Goal: Task Accomplishment & Management: Manage account settings

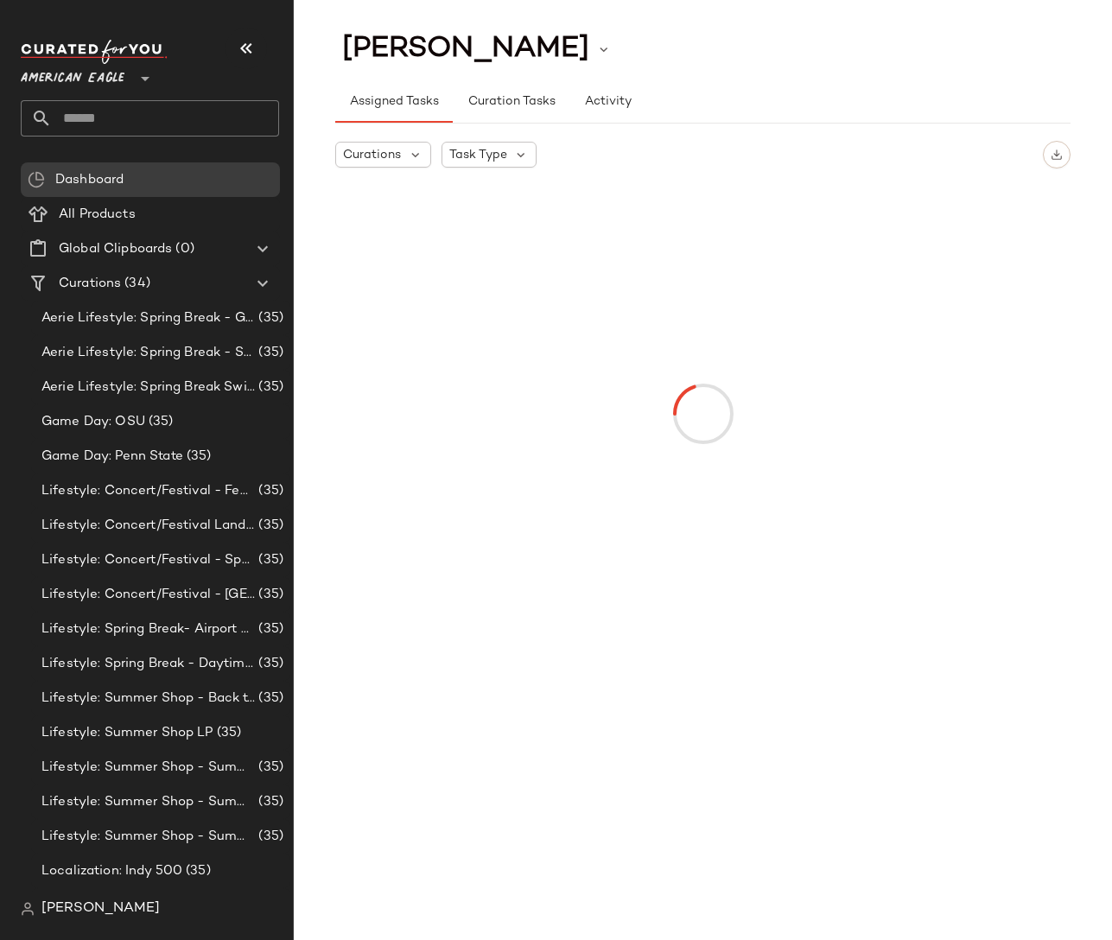
click at [88, 80] on span "American Eagle" at bounding box center [73, 74] width 104 height 31
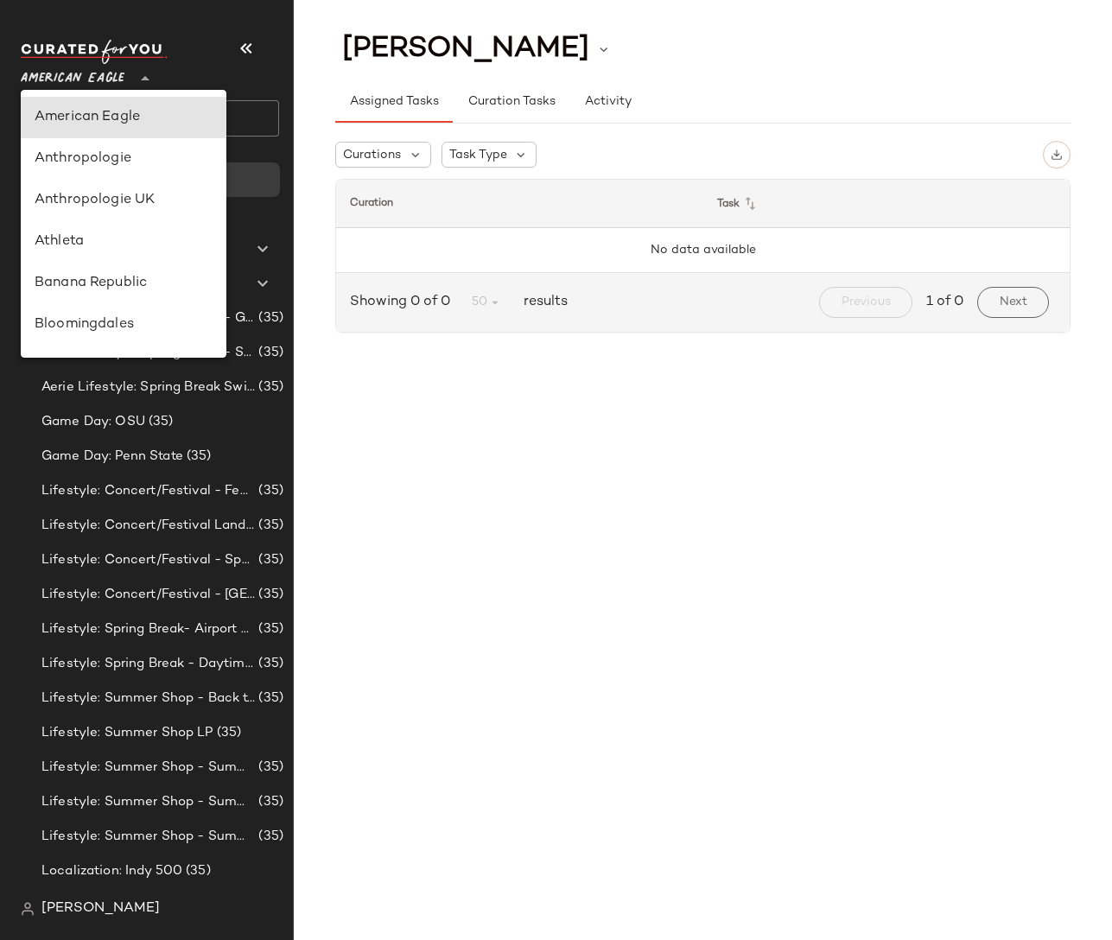
click at [68, 919] on span "[PERSON_NAME]" at bounding box center [100, 909] width 118 height 21
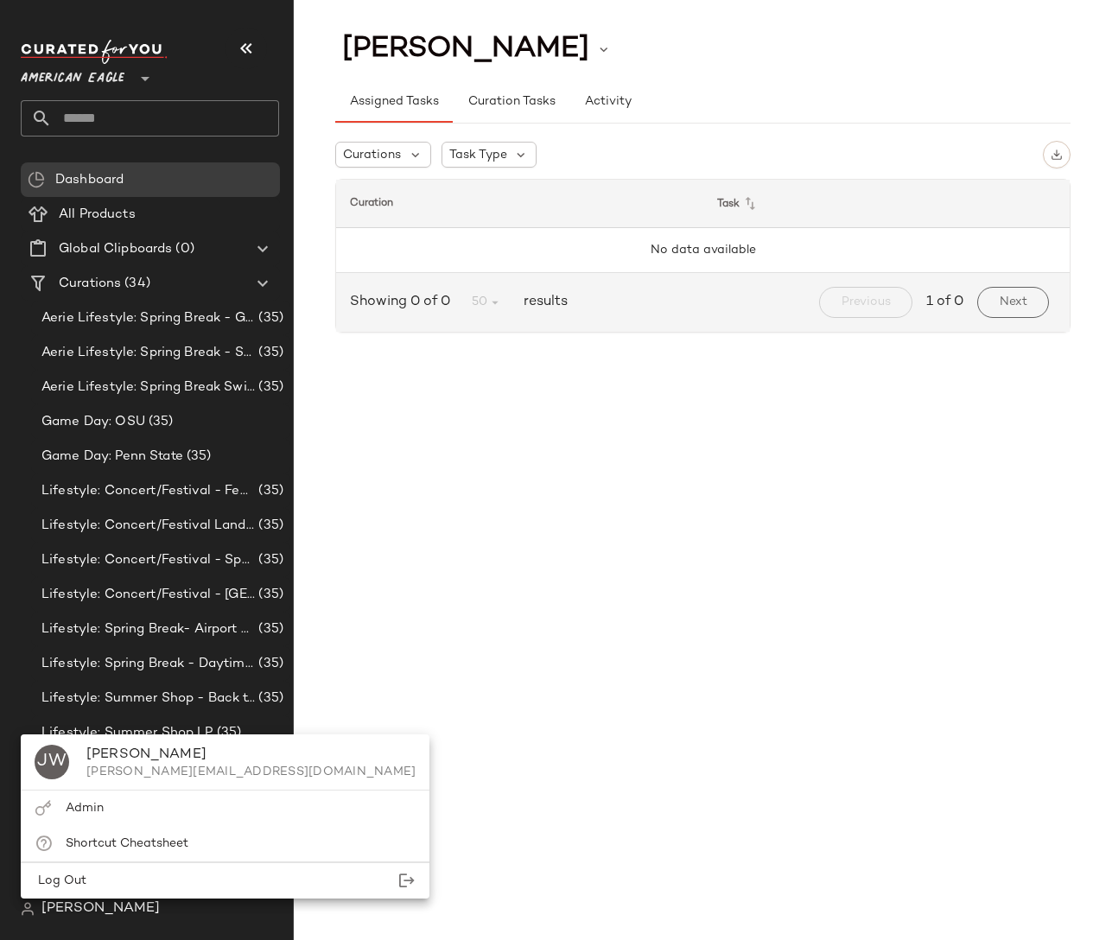
click at [81, 913] on span "[PERSON_NAME]" at bounding box center [100, 909] width 118 height 21
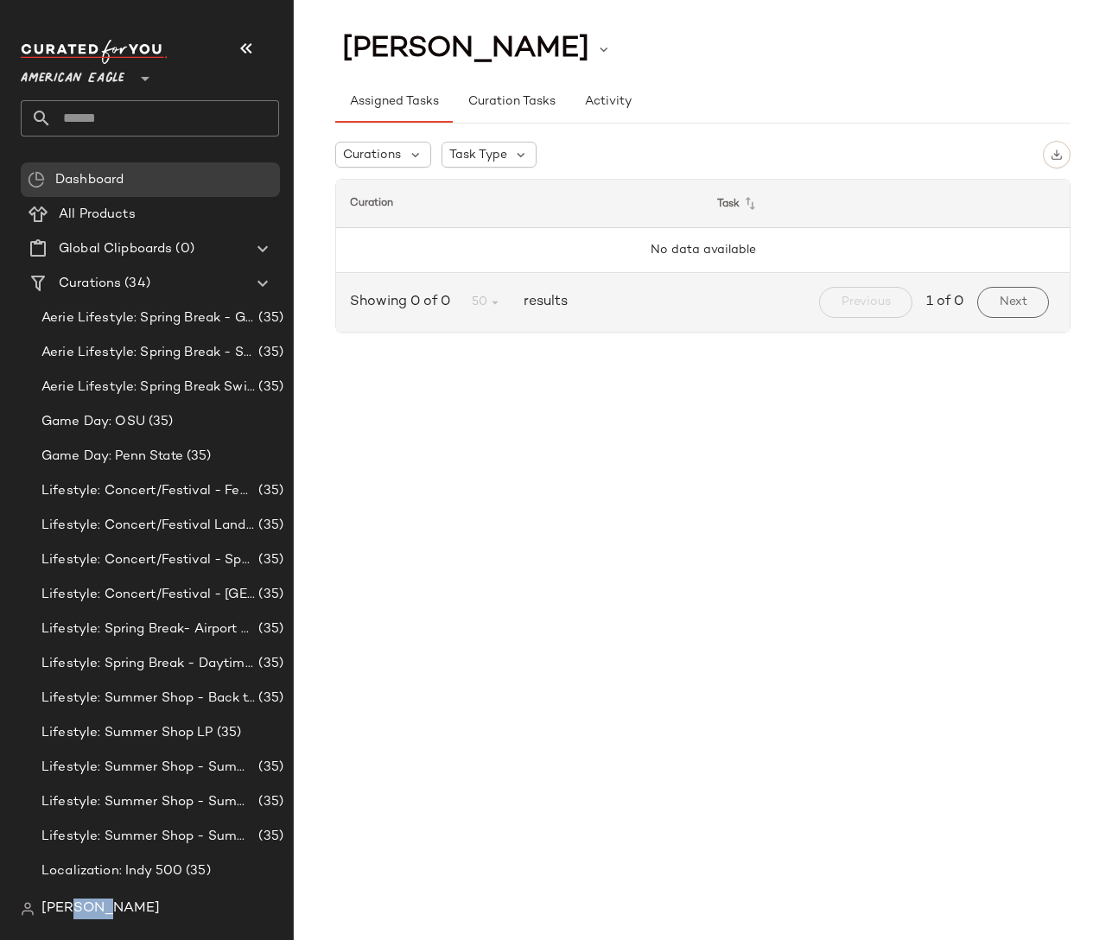
click at [81, 913] on span "[PERSON_NAME]" at bounding box center [100, 909] width 118 height 21
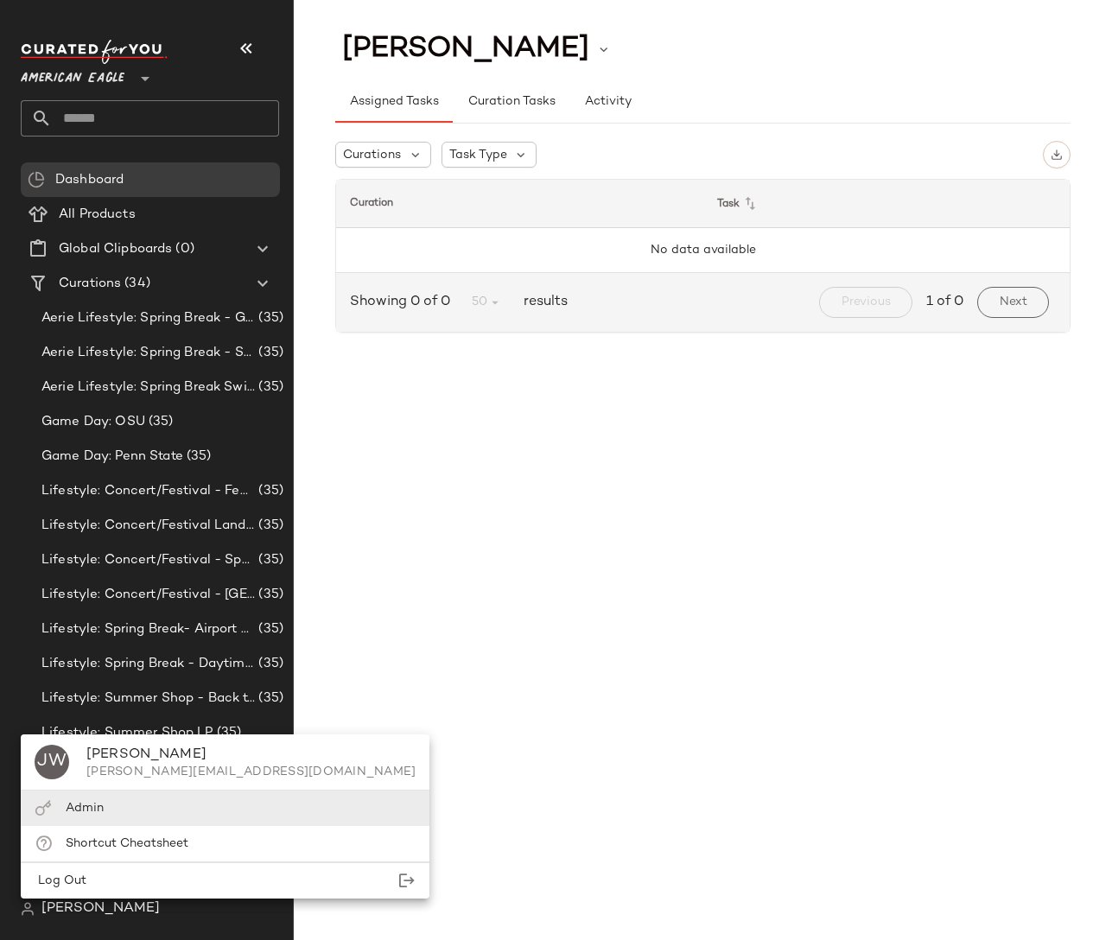
click at [89, 805] on span "Admin" at bounding box center [85, 808] width 38 height 13
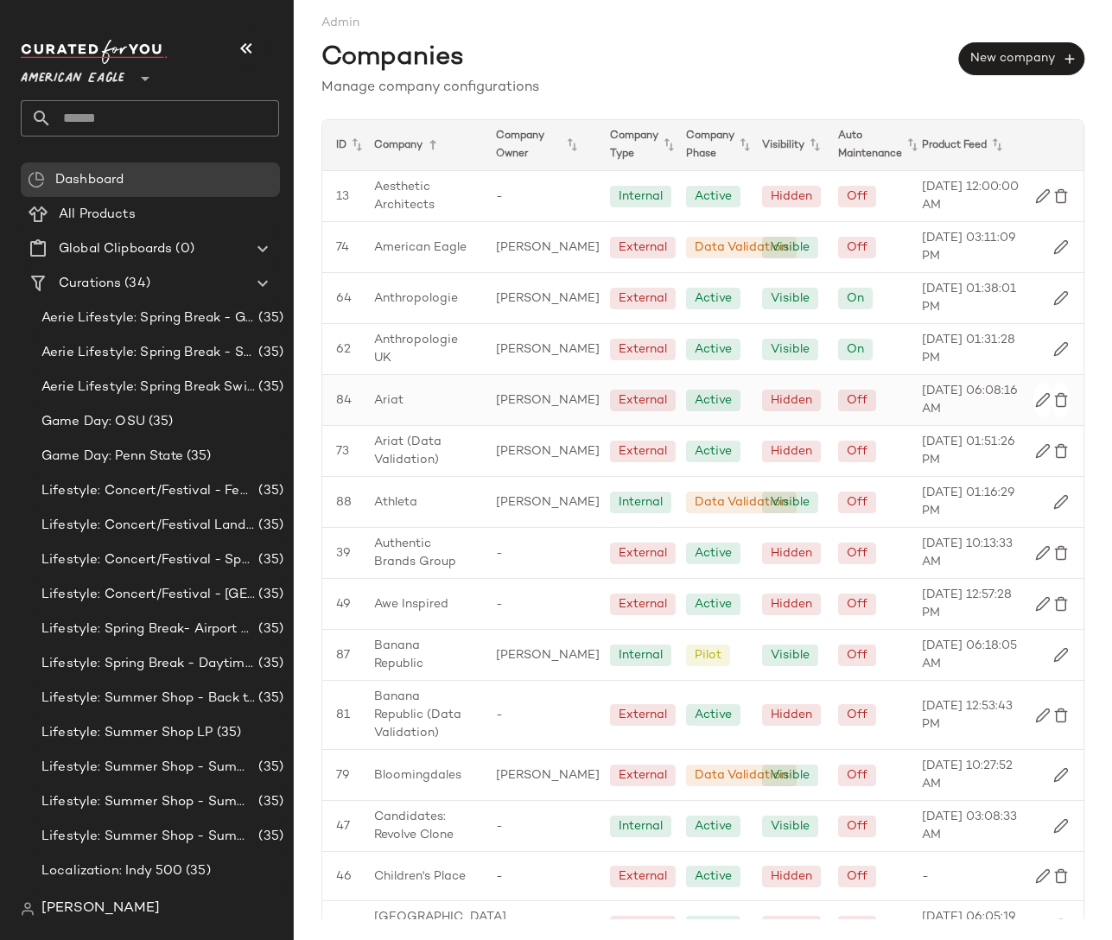
click at [392, 391] on span "Ariat" at bounding box center [388, 400] width 29 height 18
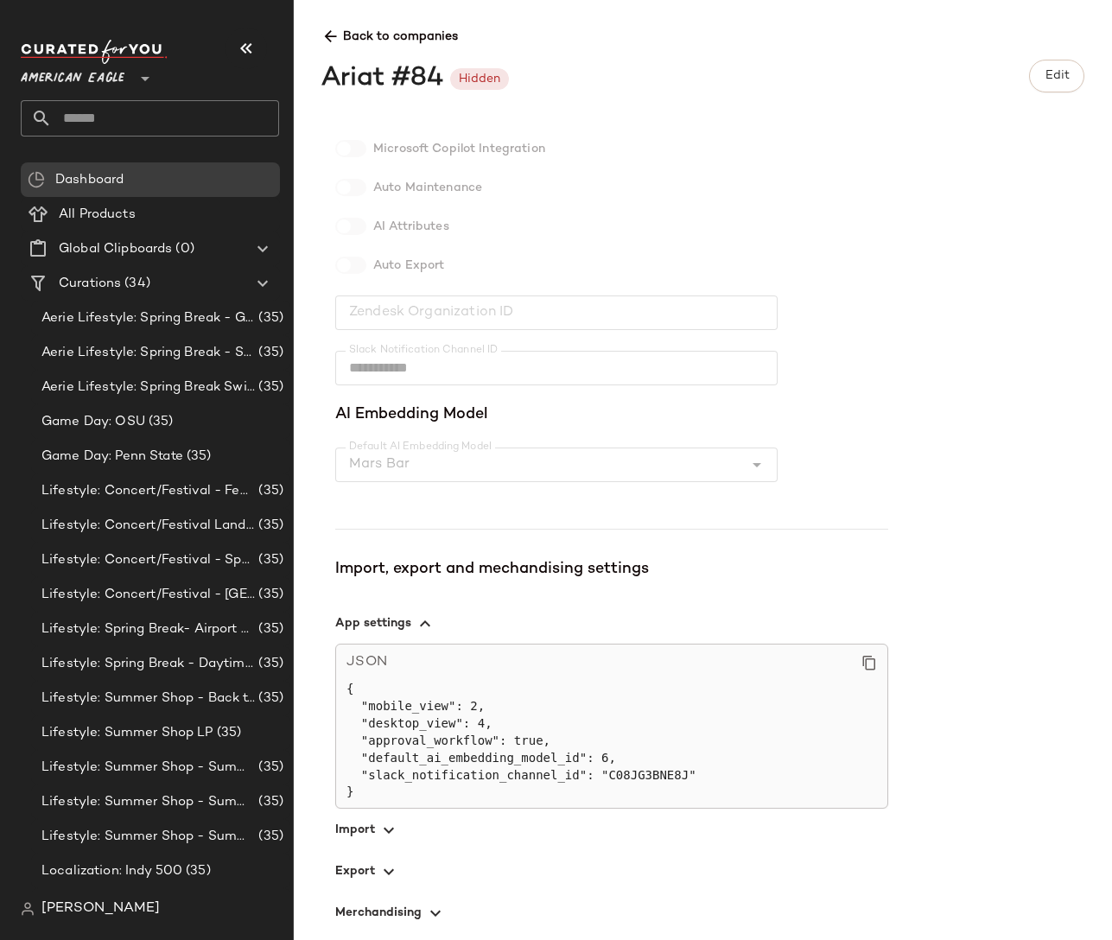
scroll to position [322, 0]
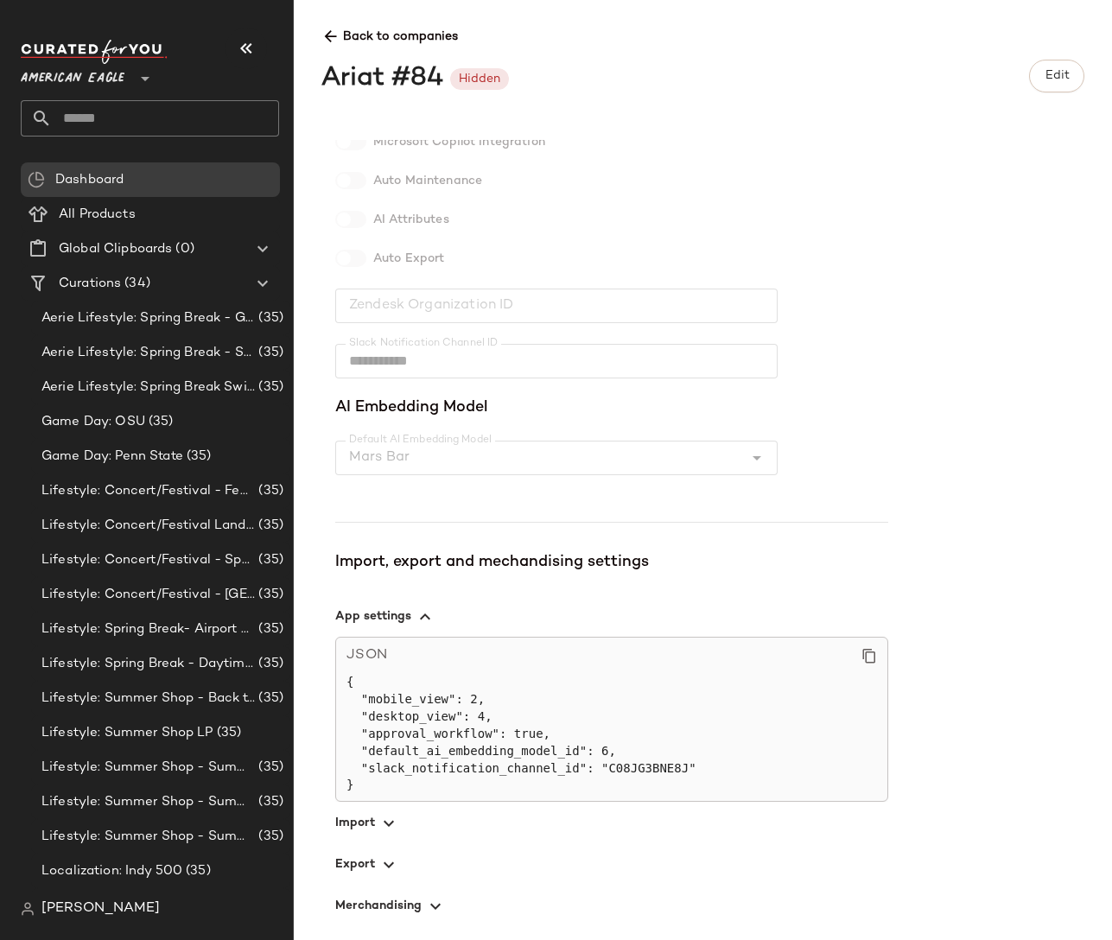
click at [359, 818] on span "button" at bounding box center [611, 822] width 553 height 41
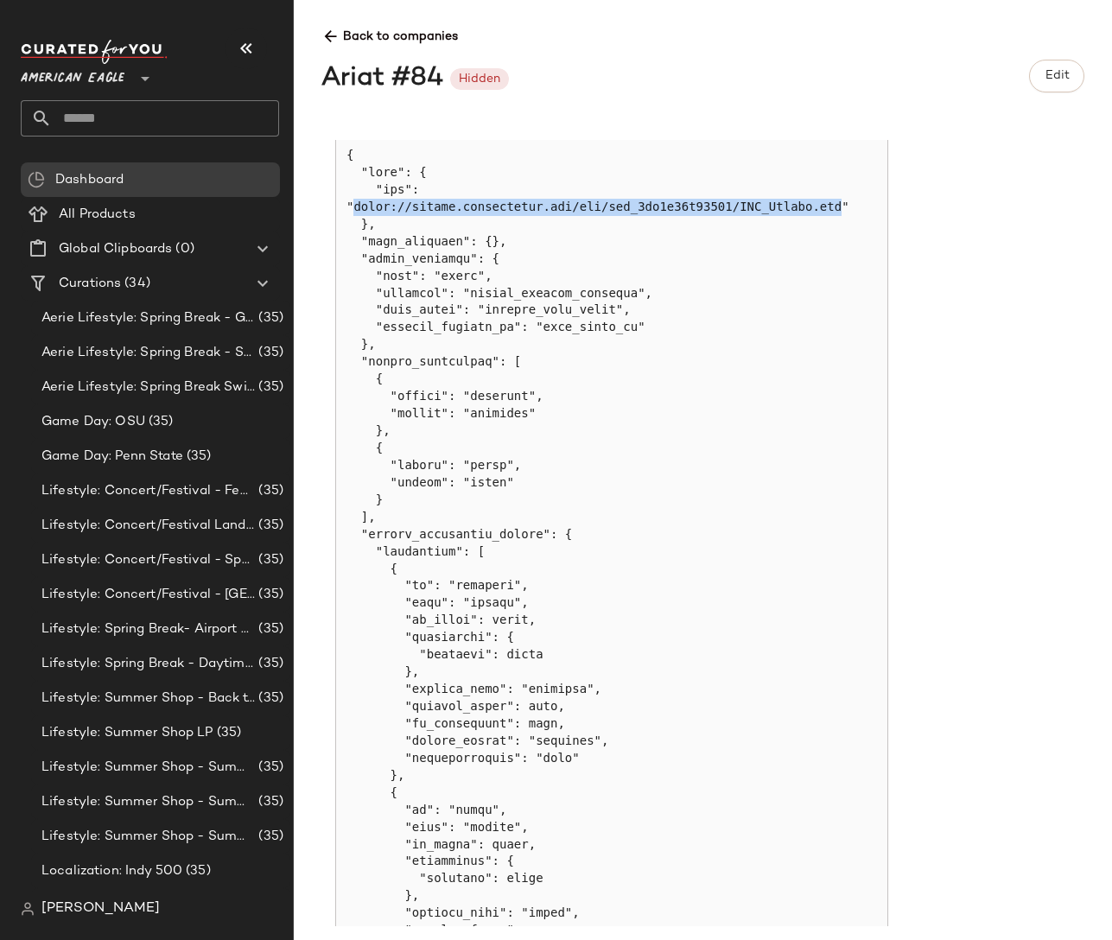
drag, startPoint x: 355, startPoint y: 210, endPoint x: 842, endPoint y: 211, distance: 486.5
click at [842, 211] on pre at bounding box center [612, 603] width 531 height 913
copy pre "https://sftpgo.feedonomics.com/ftp/fdx_9be5d67d35050/CYF_Export.csv"
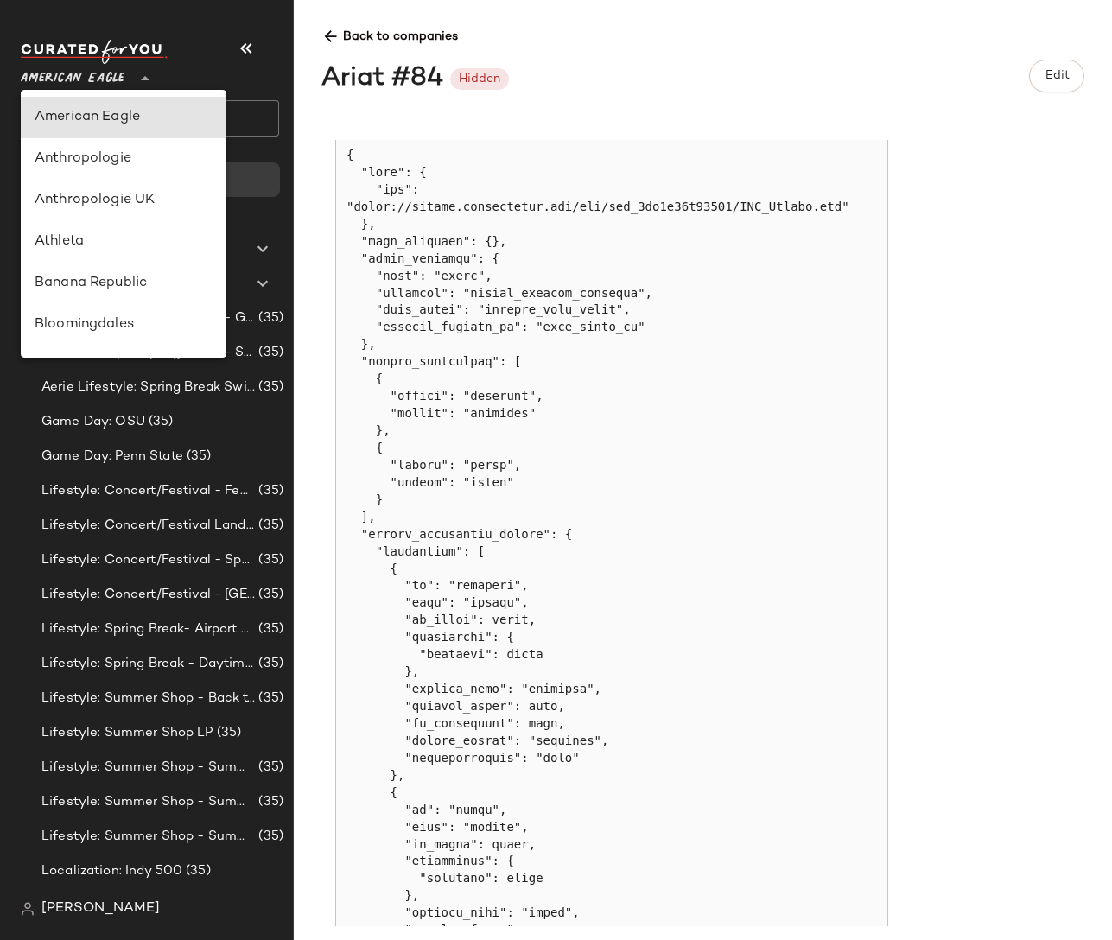
click at [97, 88] on span "American Eagle" at bounding box center [73, 74] width 104 height 31
click at [101, 248] on div "Athleta" at bounding box center [124, 242] width 178 height 21
type input "**"
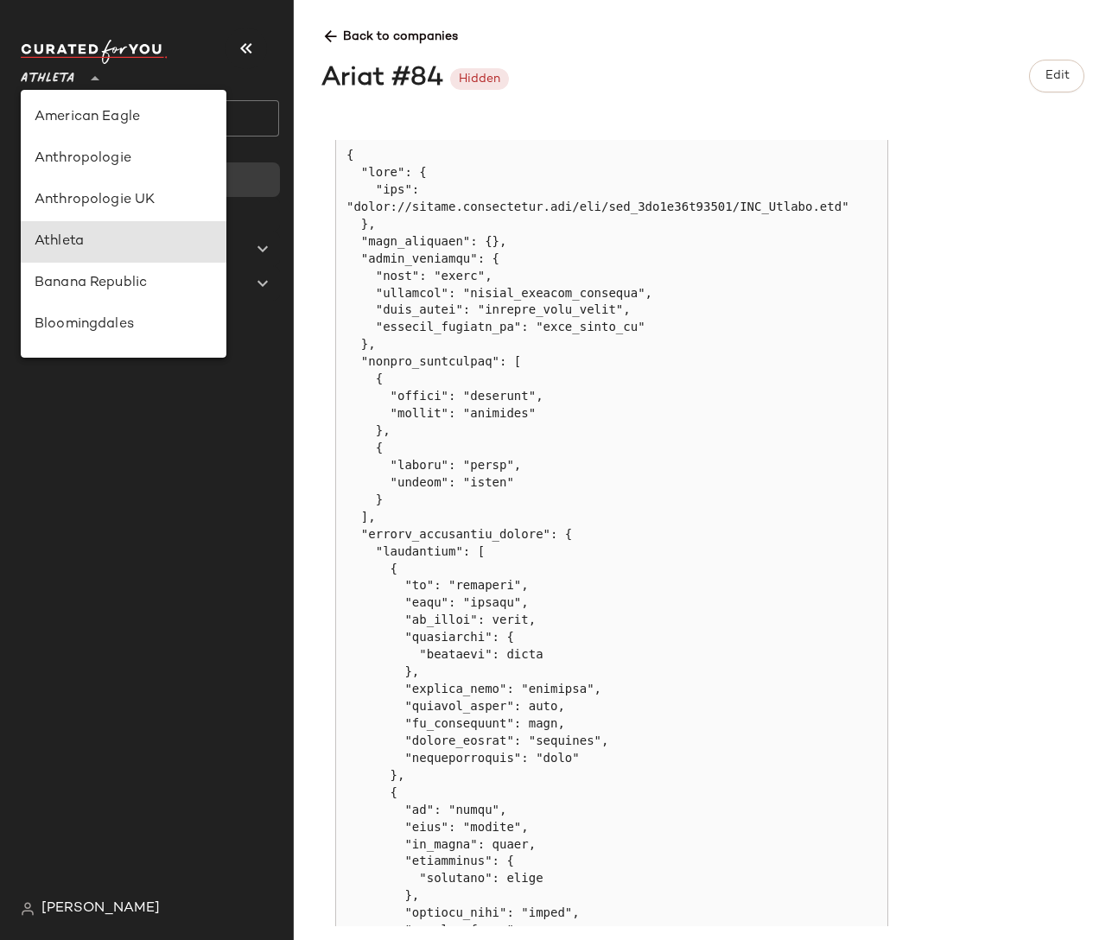
click at [91, 76] on icon at bounding box center [95, 78] width 21 height 21
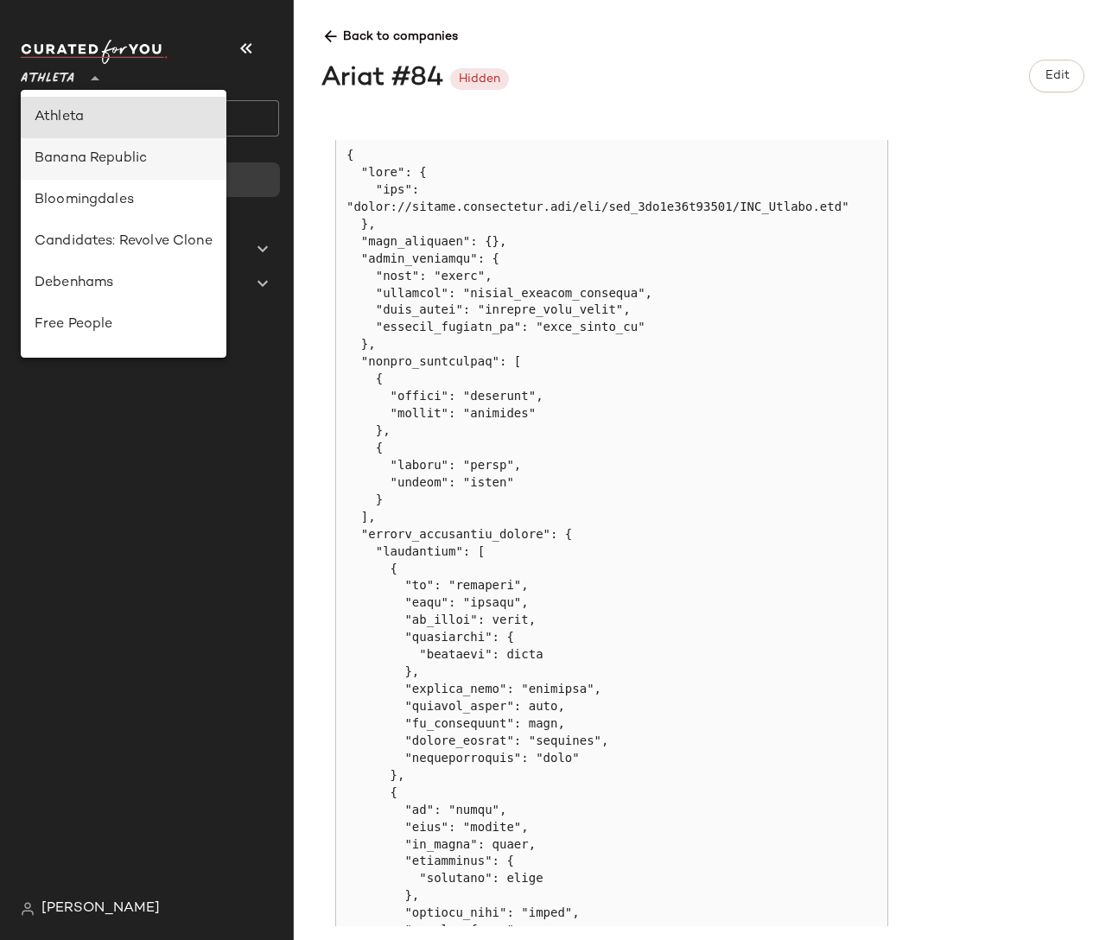
scroll to position [0, 0]
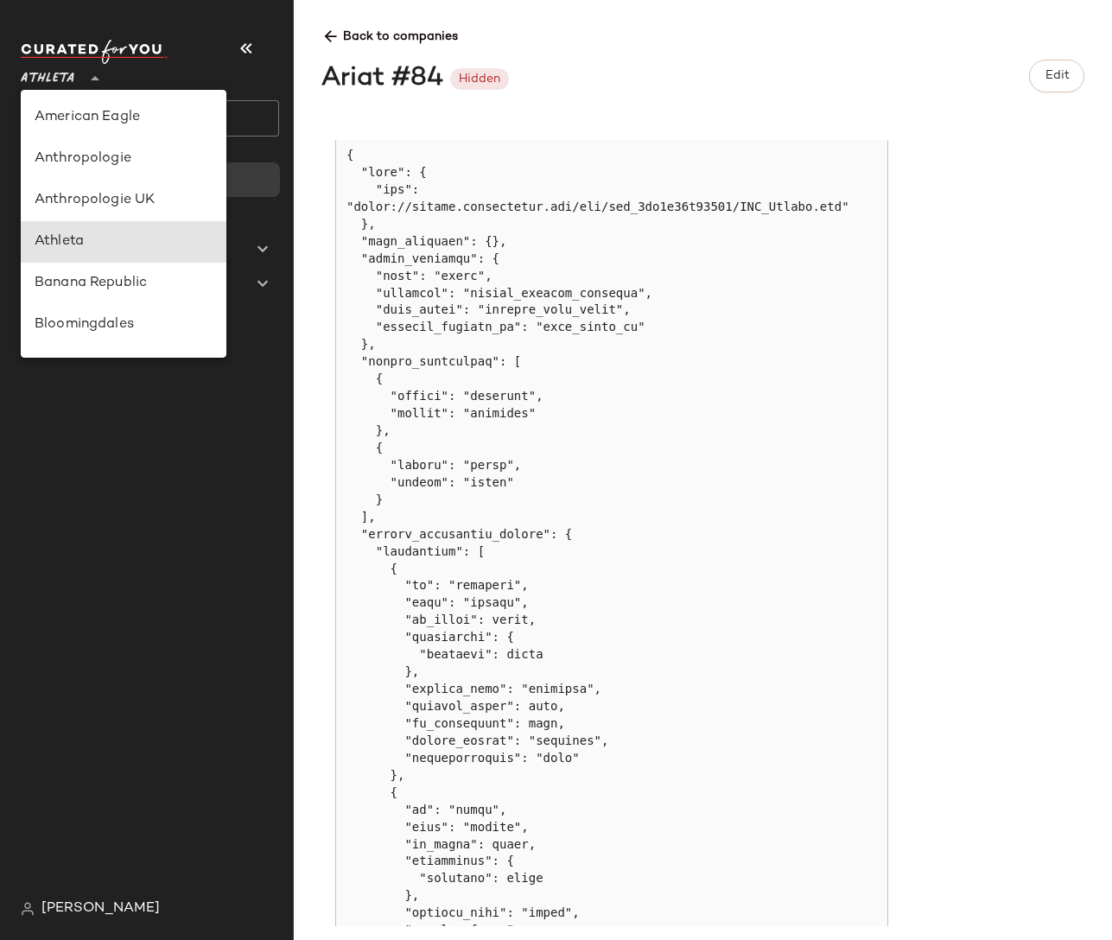
click at [414, 208] on pre at bounding box center [612, 603] width 531 height 913
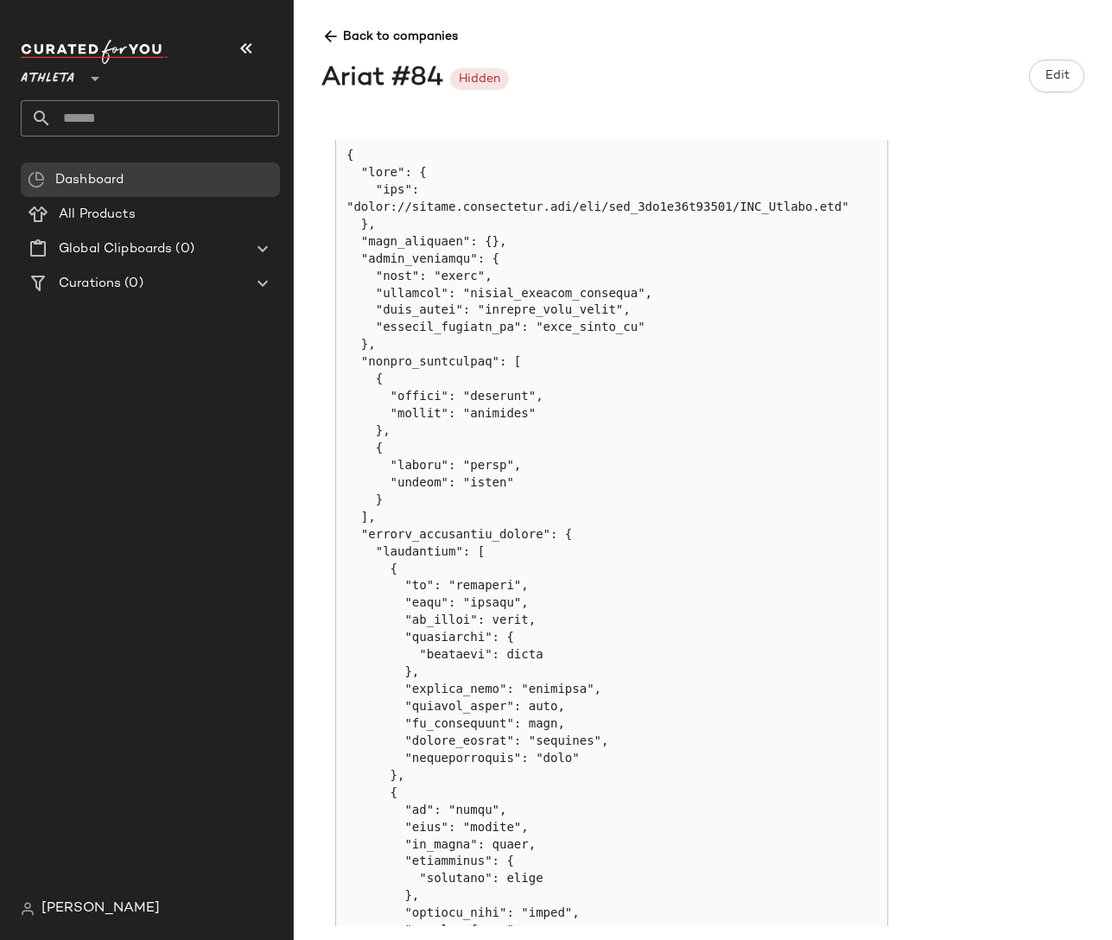
click at [367, 73] on div "Ariat #84" at bounding box center [382, 79] width 122 height 39
click at [478, 72] on div "Hidden" at bounding box center [479, 79] width 41 height 18
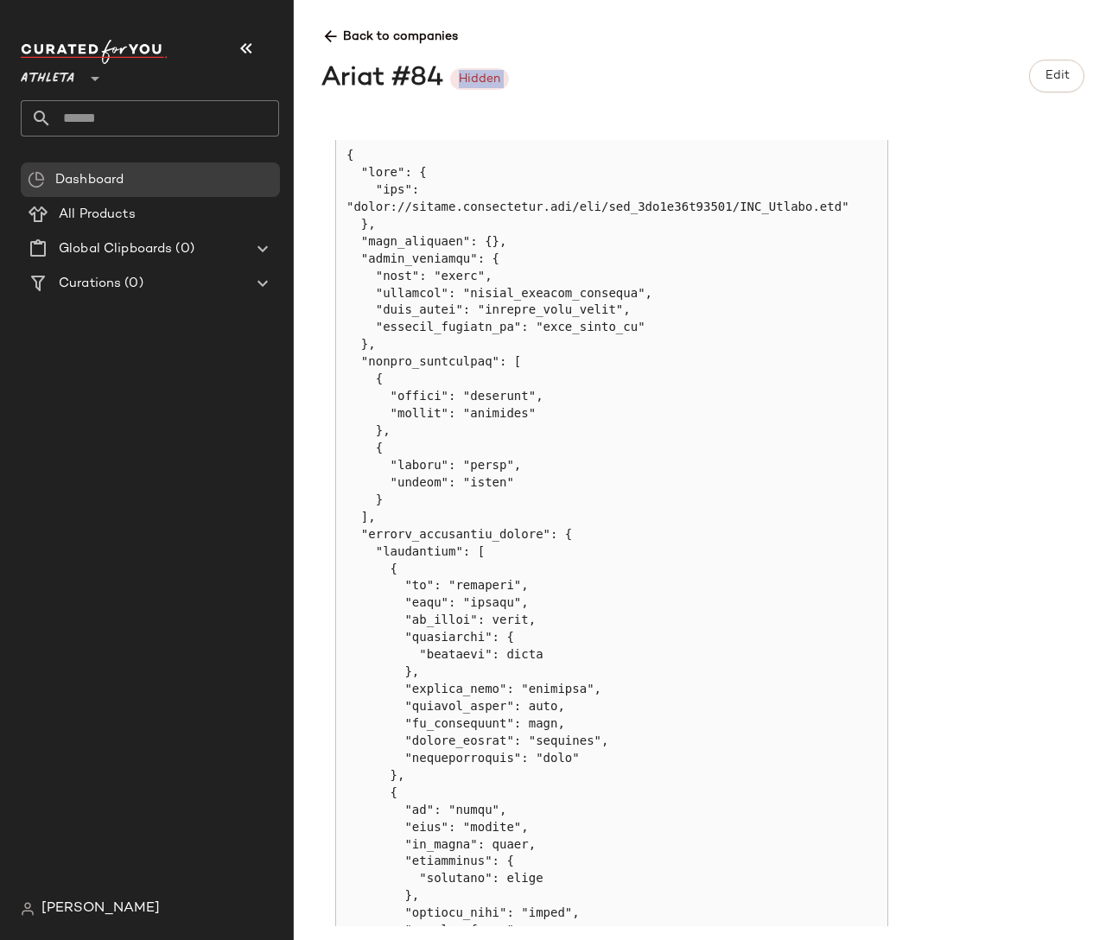
click at [478, 72] on div "Hidden" at bounding box center [479, 79] width 41 height 18
click at [483, 82] on div "Hidden" at bounding box center [479, 79] width 41 height 18
click at [1059, 70] on span "Edit" at bounding box center [1056, 76] width 25 height 14
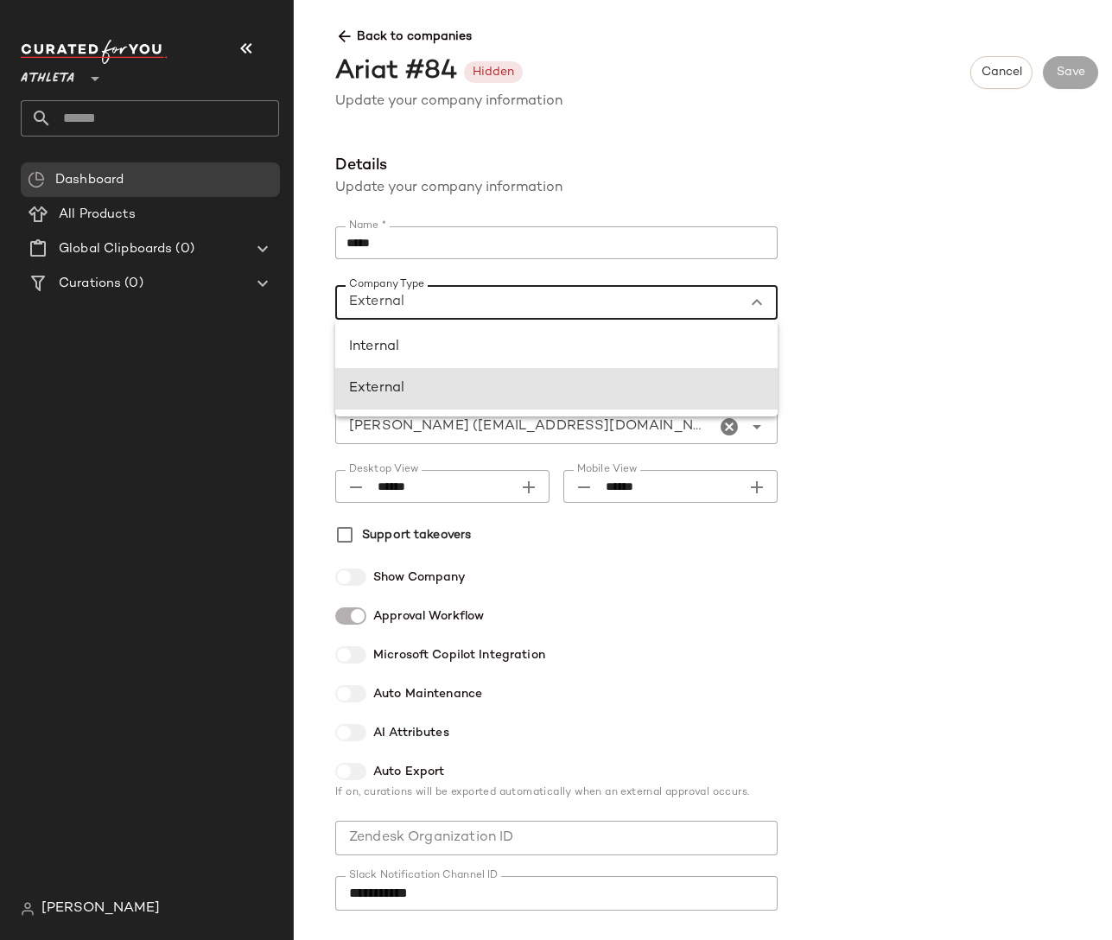
click at [741, 304] on div "External ********" at bounding box center [539, 302] width 408 height 35
click at [910, 302] on div "**********" at bounding box center [716, 540] width 791 height 773
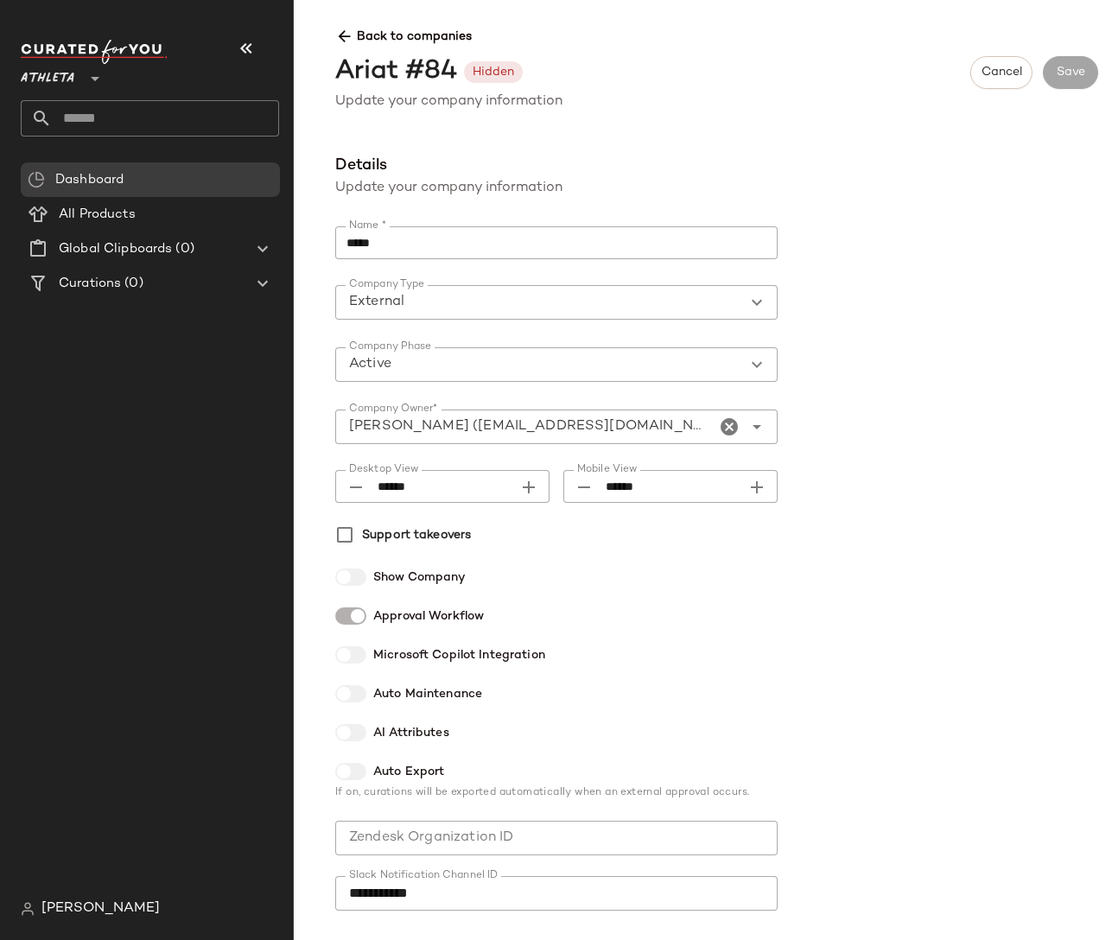
scroll to position [207, 0]
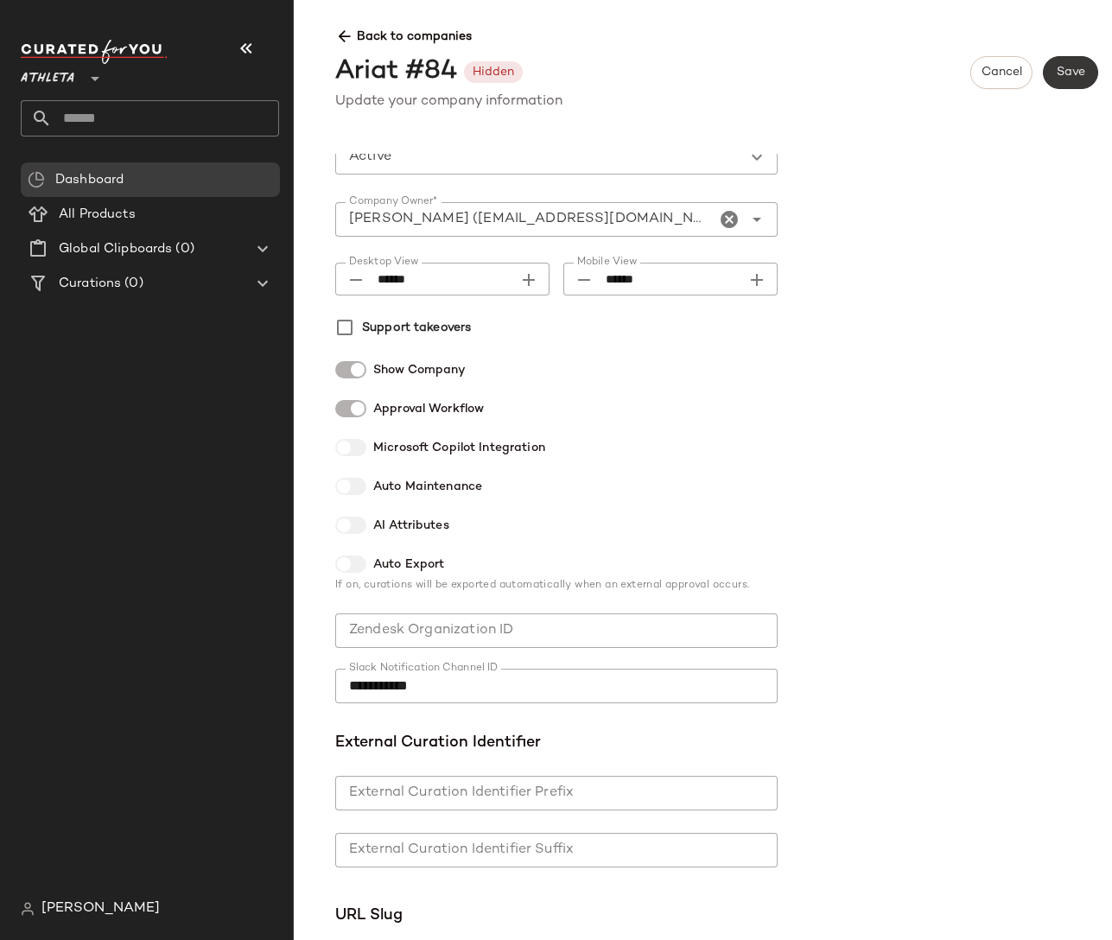
click at [1053, 81] on button "Save" at bounding box center [1070, 72] width 55 height 33
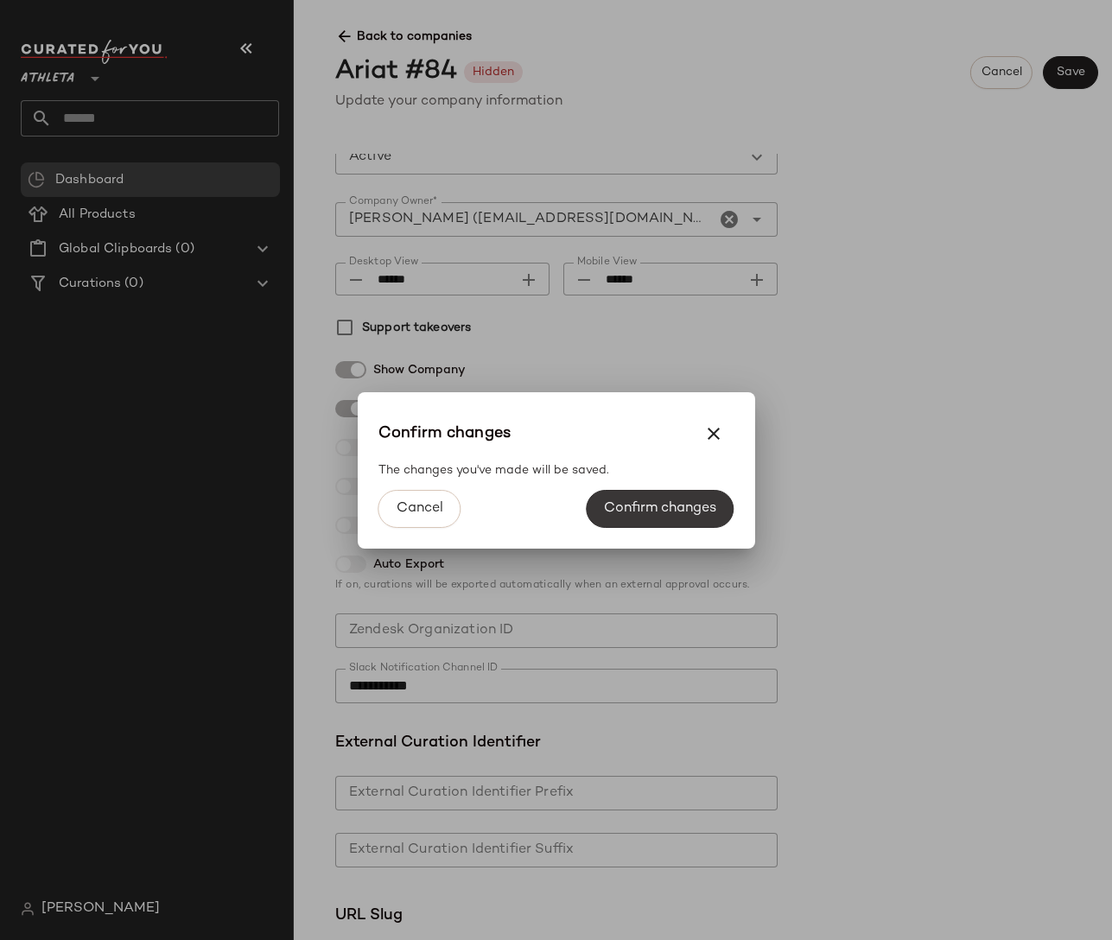
click at [628, 513] on span "Confirm changes" at bounding box center [659, 508] width 113 height 16
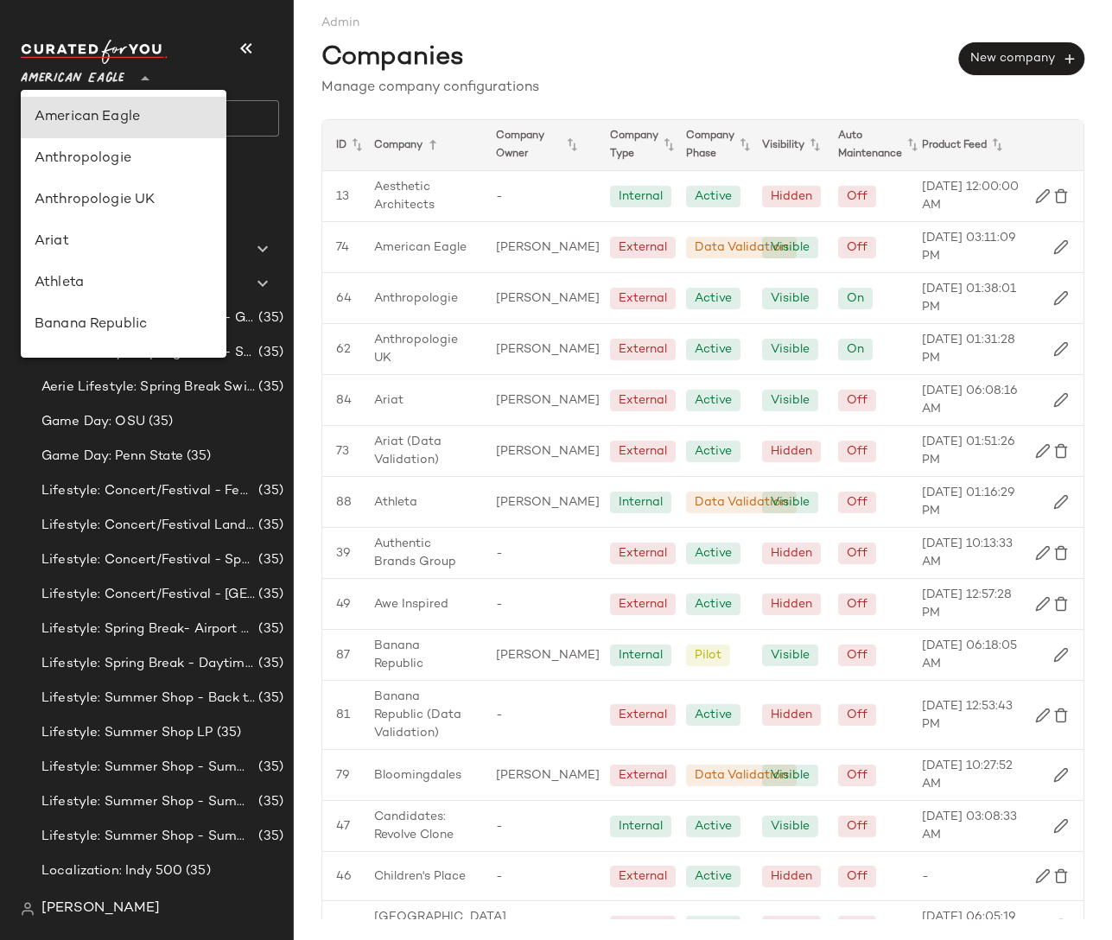
click at [49, 73] on span "American Eagle" at bounding box center [73, 74] width 104 height 31
click at [60, 239] on div "Ariat" at bounding box center [124, 242] width 178 height 21
type input "**"
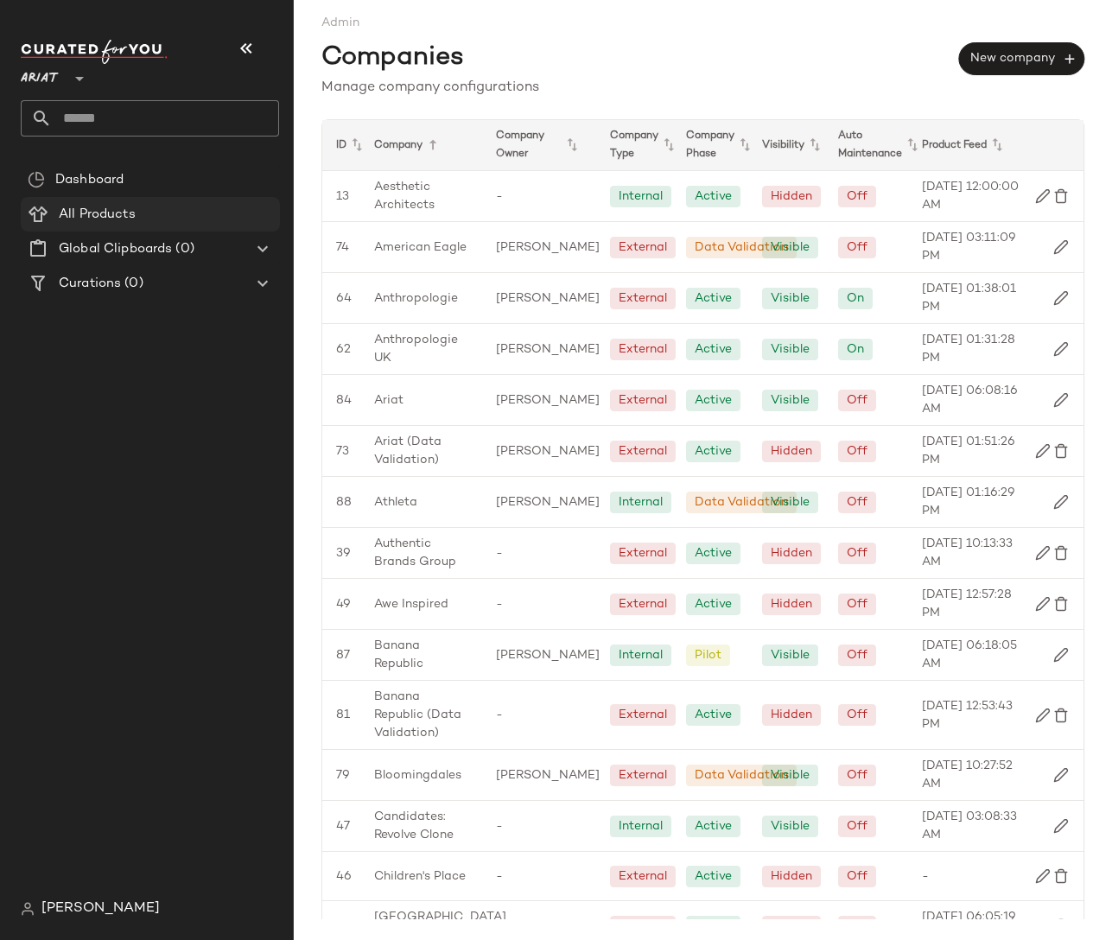
click at [141, 224] on Products "All Products" at bounding box center [150, 214] width 259 height 35
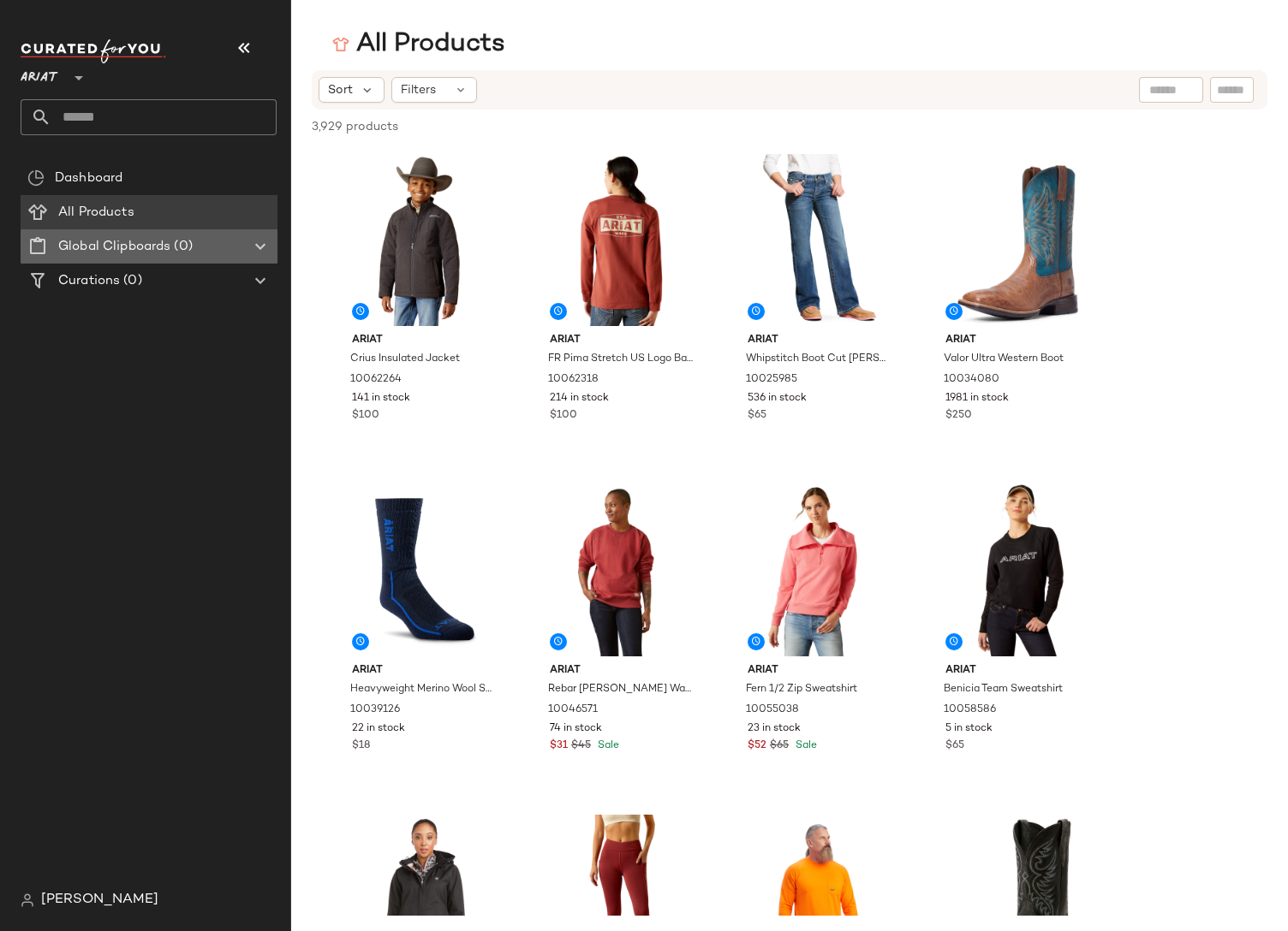
click at [159, 249] on span "Global Clipboards" at bounding box center [114, 247] width 112 height 20
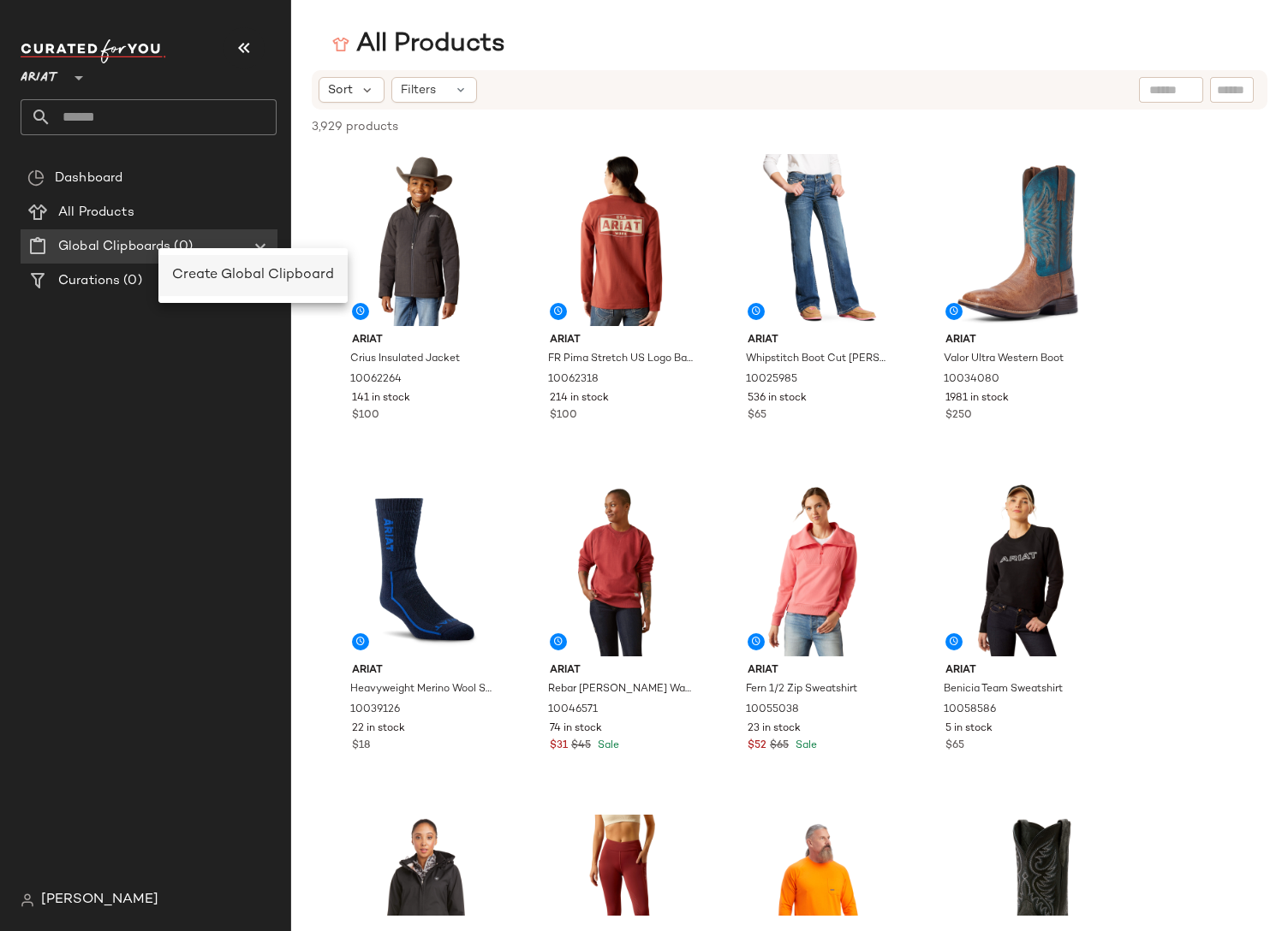
click at [186, 273] on span "Create Global Clipboard" at bounding box center [253, 274] width 161 height 15
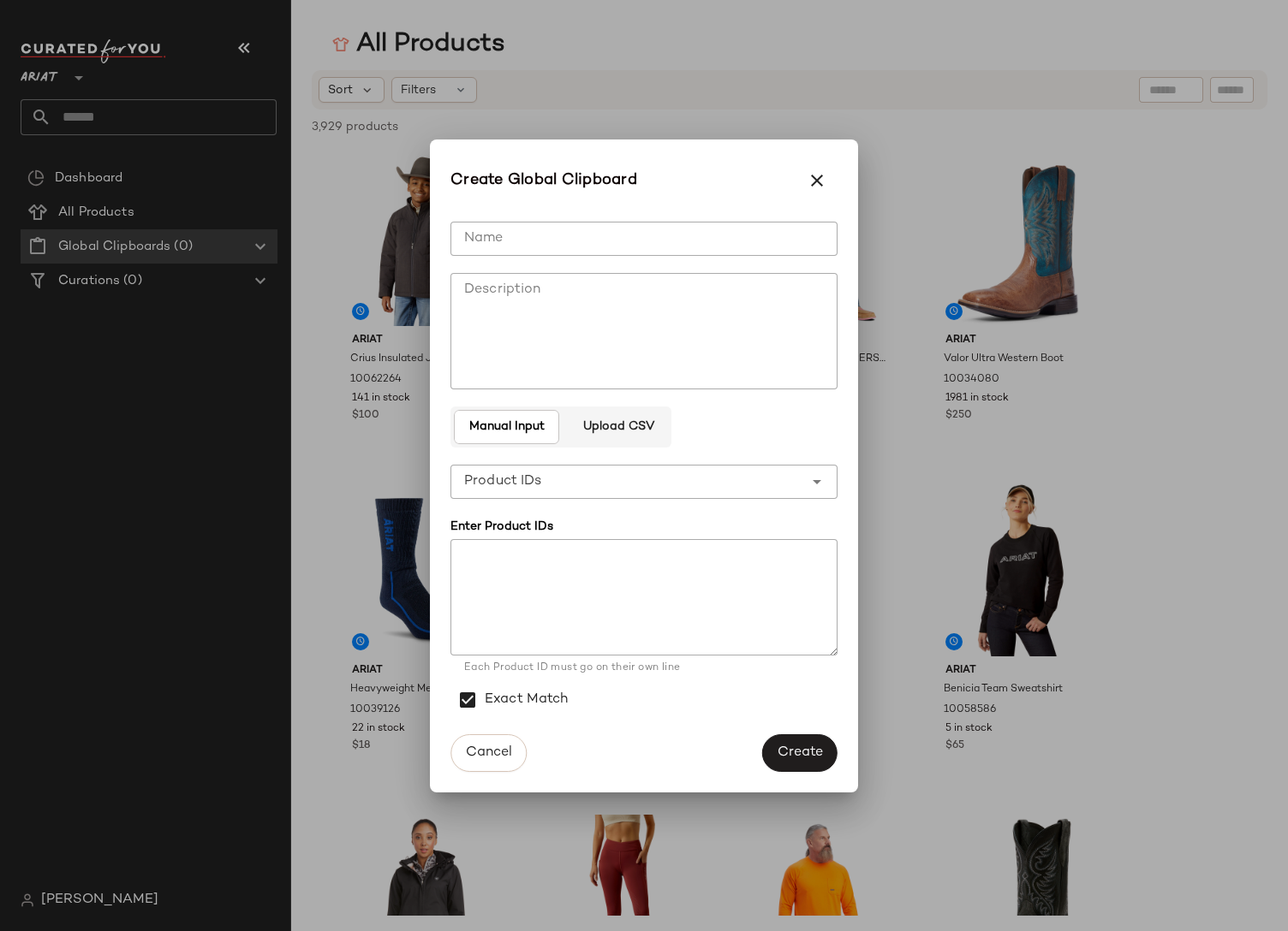
click at [538, 247] on input "Name" at bounding box center [644, 239] width 387 height 35
type input "*******"
click at [833, 762] on button "Create" at bounding box center [800, 753] width 75 height 38
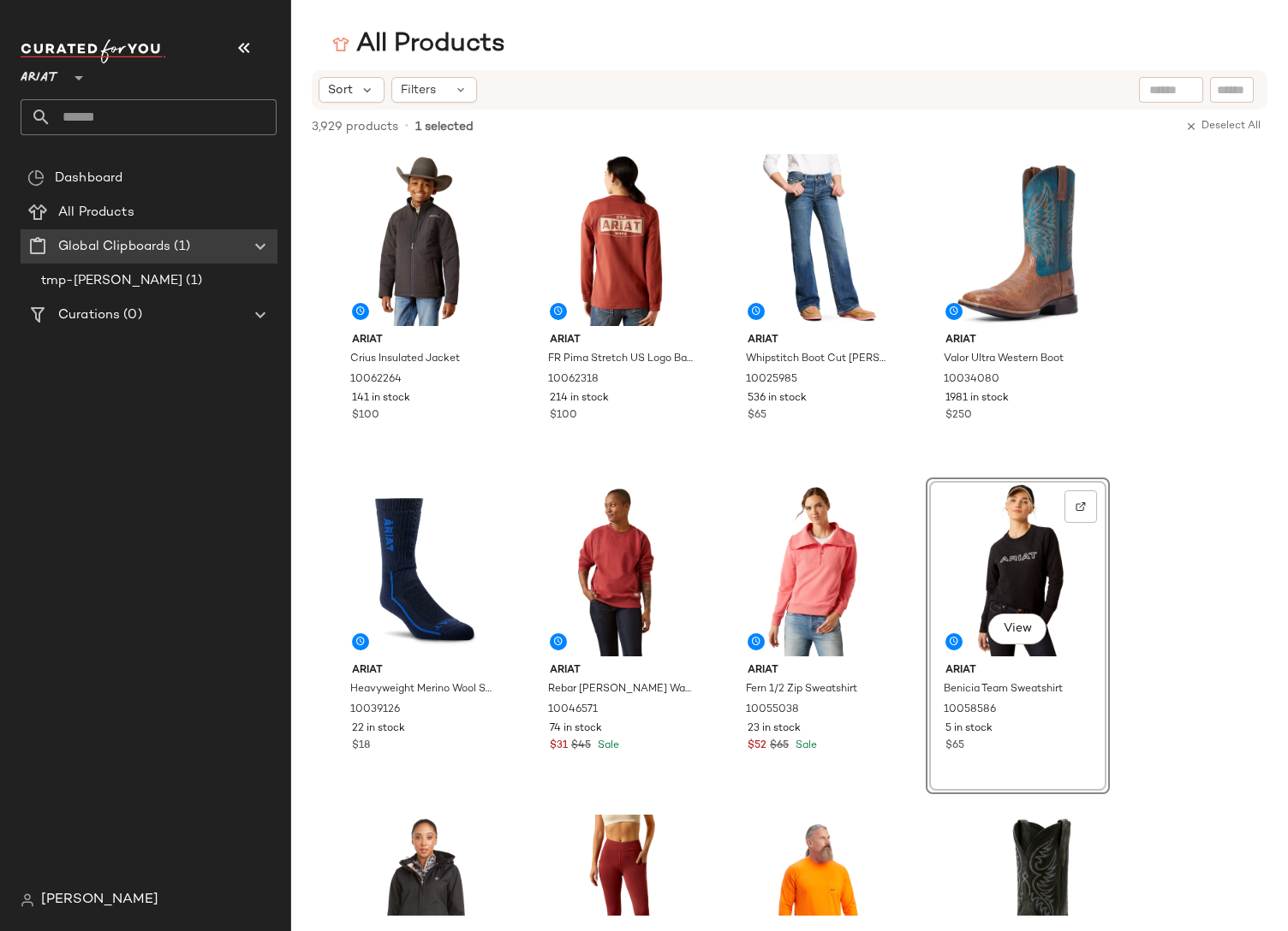
click at [85, 280] on span "tmp-[PERSON_NAME]" at bounding box center [111, 281] width 142 height 20
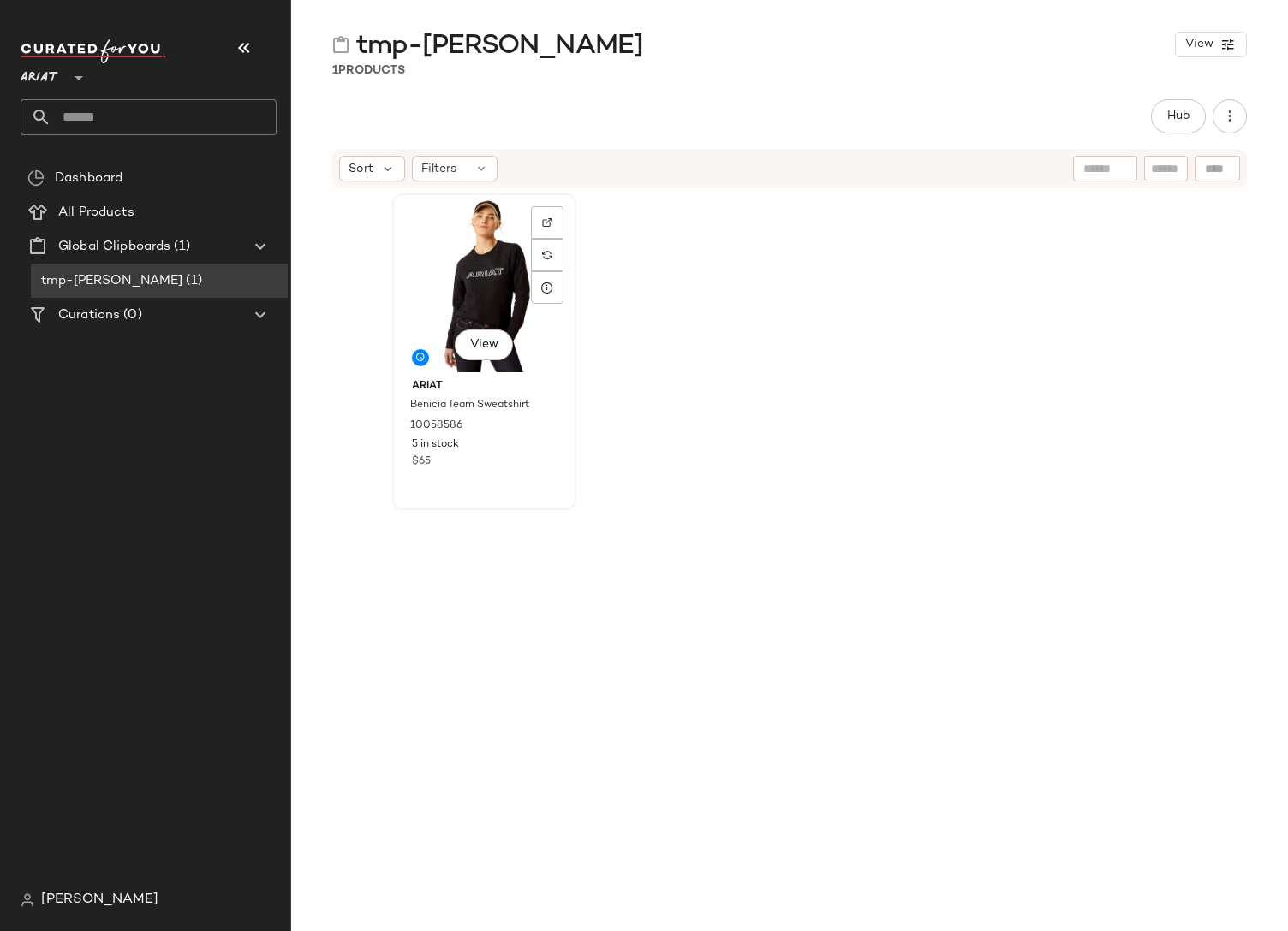
click at [482, 312] on div "View" at bounding box center [484, 285] width 172 height 173
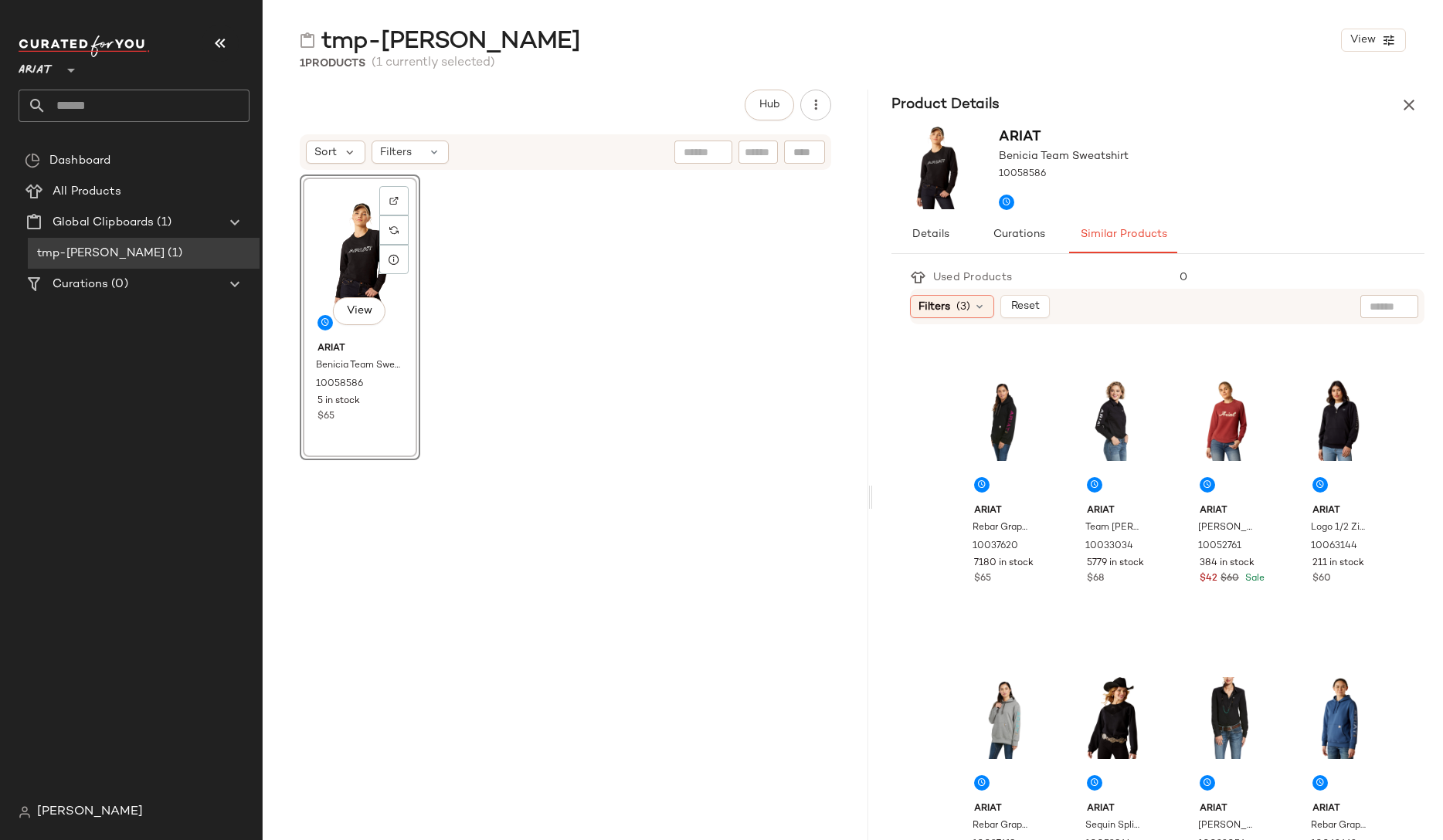
drag, startPoint x: 850, startPoint y: 503, endPoint x: 864, endPoint y: 537, distance: 36.8
click at [864, 538] on div "tmp-[PERSON_NAME] View 1 Products (1 currently selected) Hub Sort Filters View …" at bounding box center [853, 433] width 1180 height 816
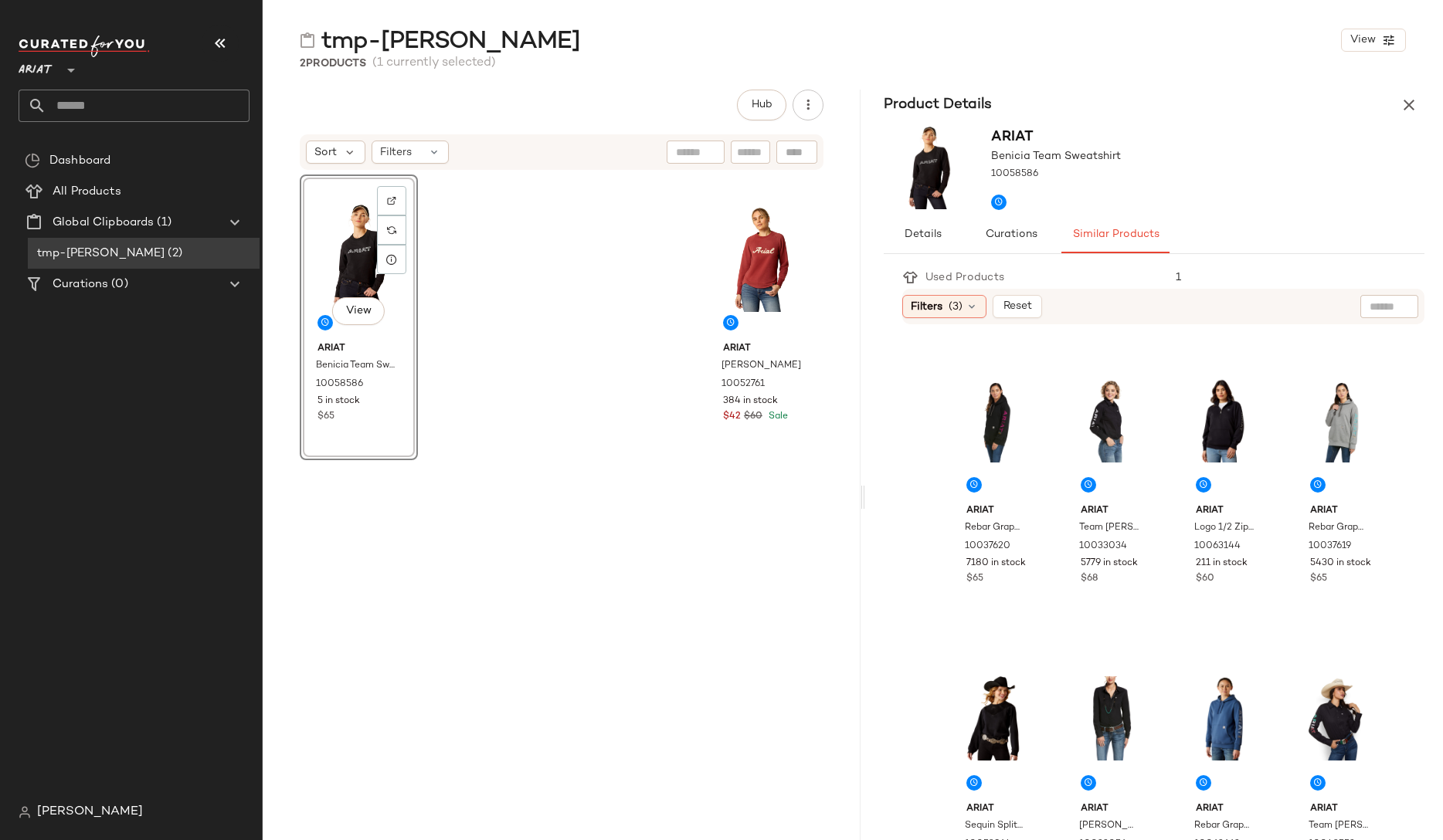
click at [165, 256] on span "(2)" at bounding box center [173, 254] width 17 height 18
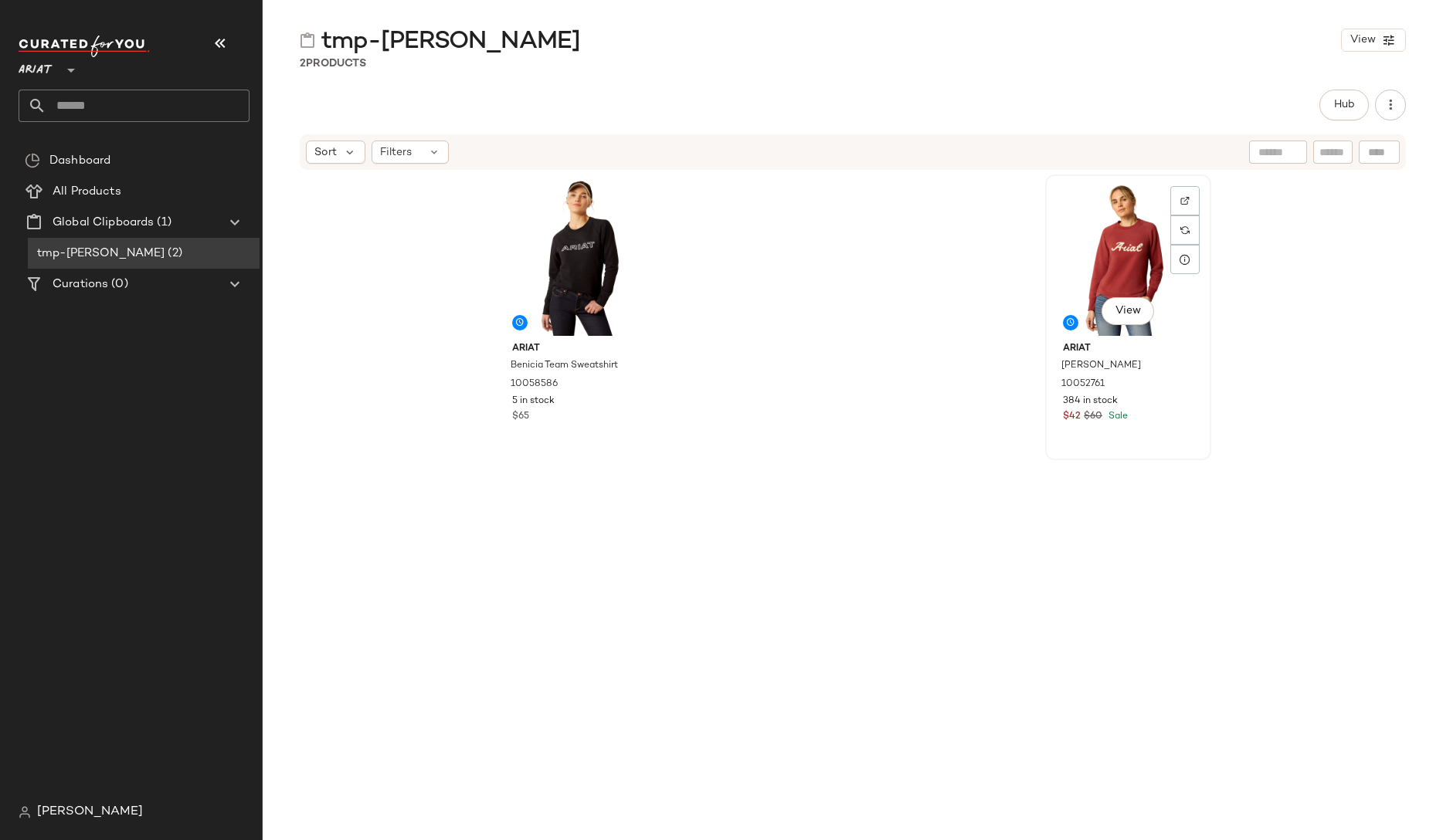
click at [993, 265] on div "View" at bounding box center [1128, 257] width 156 height 156
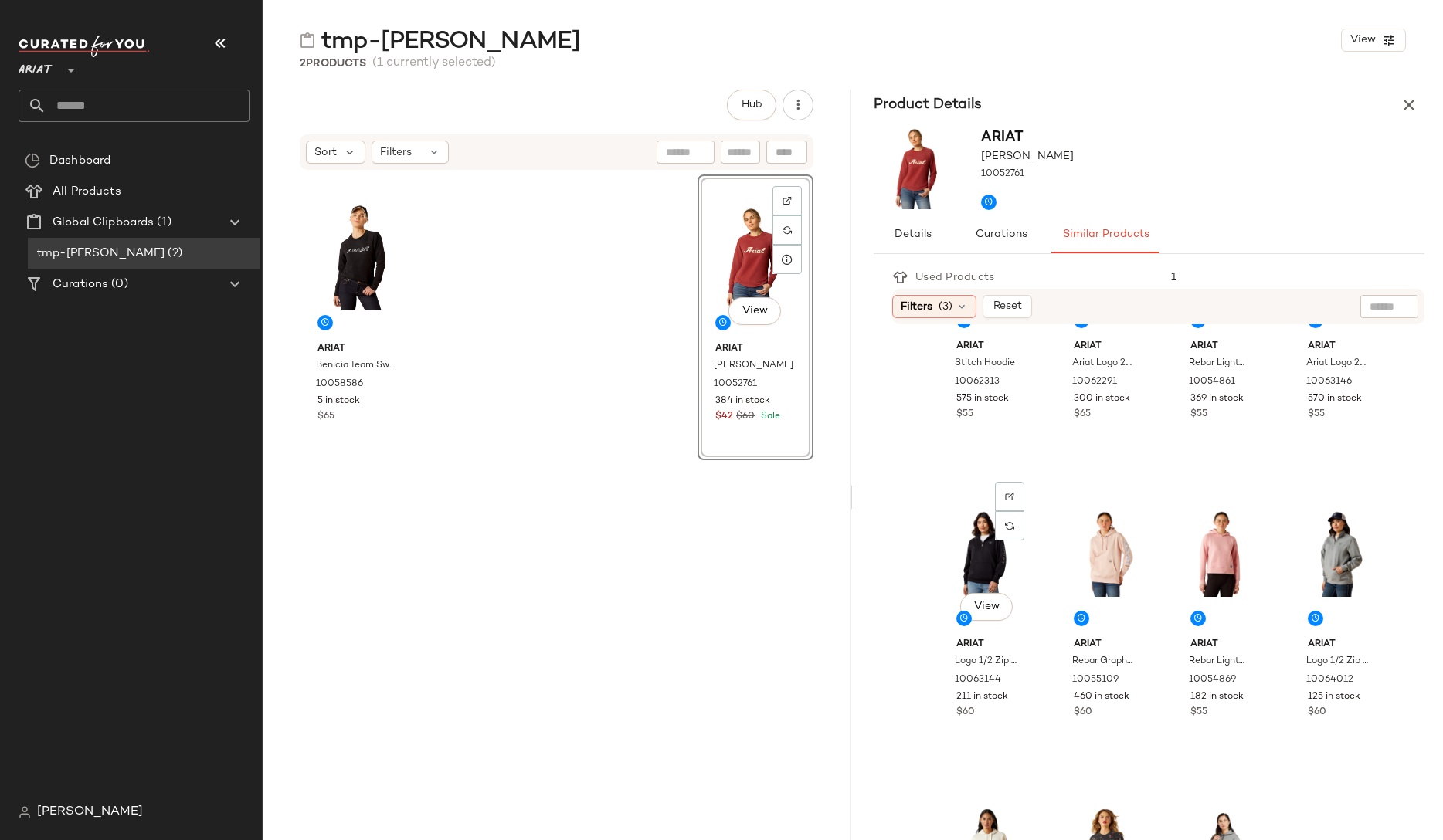
scroll to position [1065, 0]
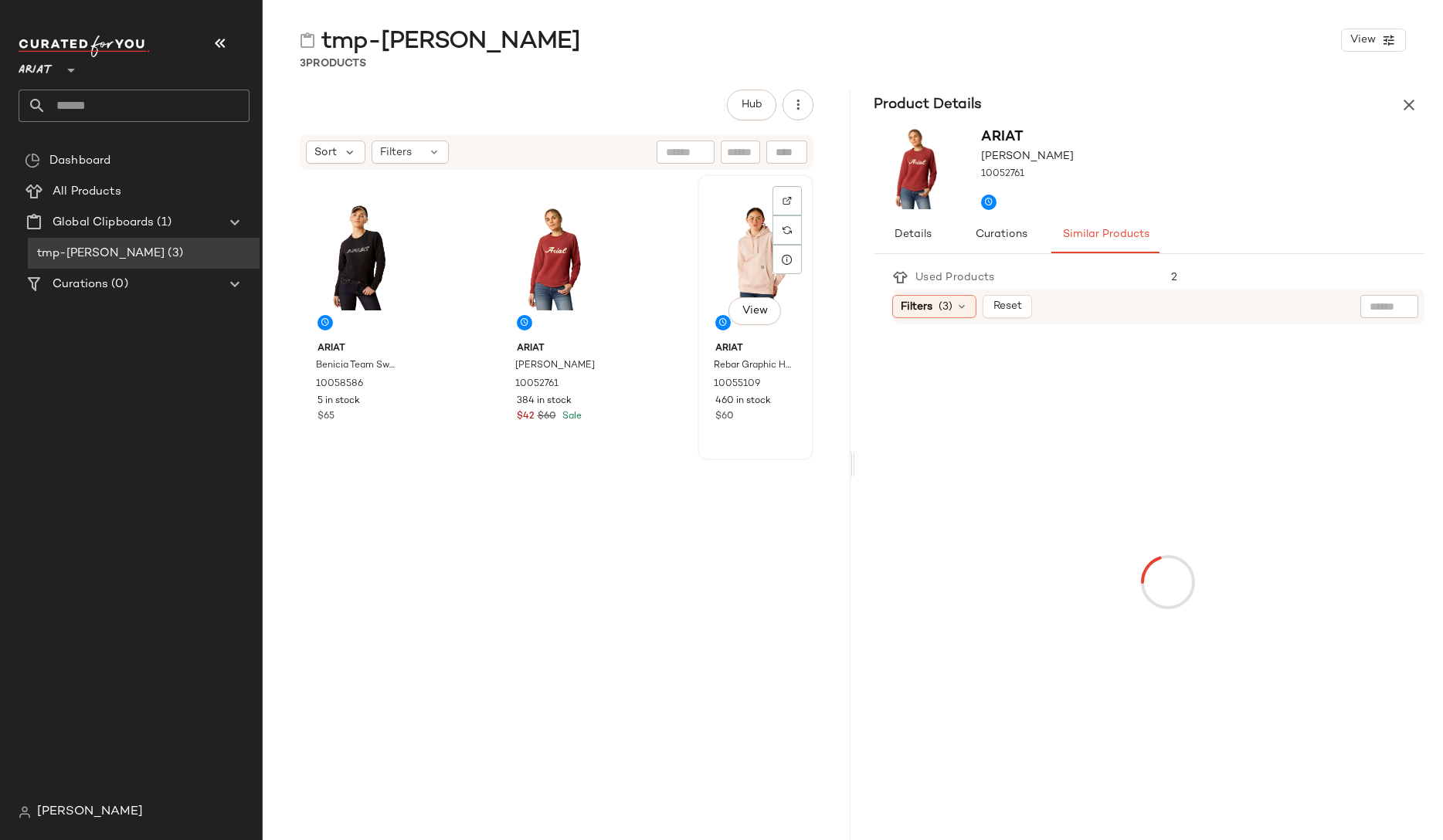
click at [726, 257] on div "View" at bounding box center [755, 257] width 105 height 156
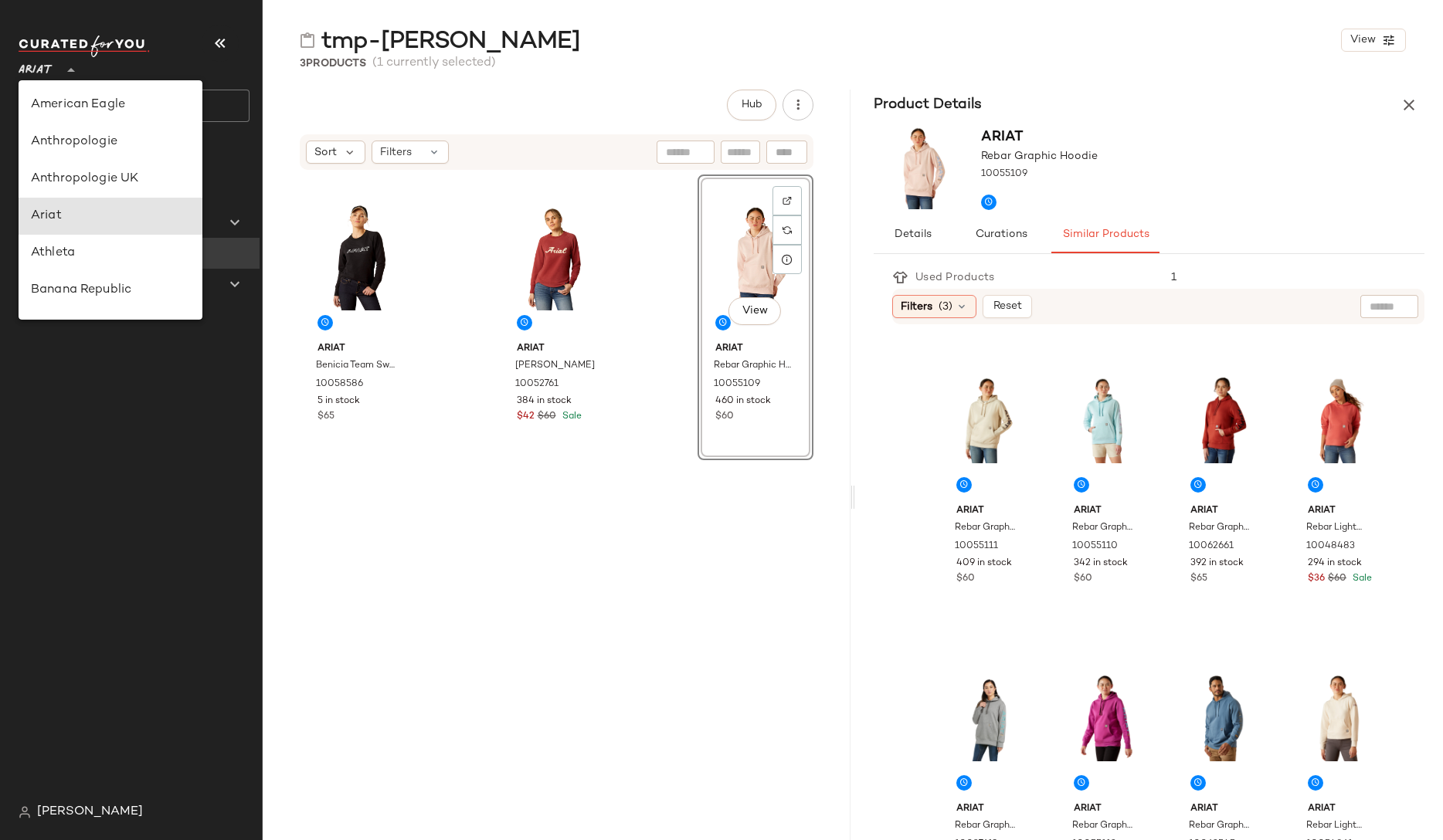
click at [54, 75] on div "Ariat **" at bounding box center [38, 61] width 40 height 38
click at [96, 800] on div "[PERSON_NAME]" at bounding box center [140, 812] width 243 height 31
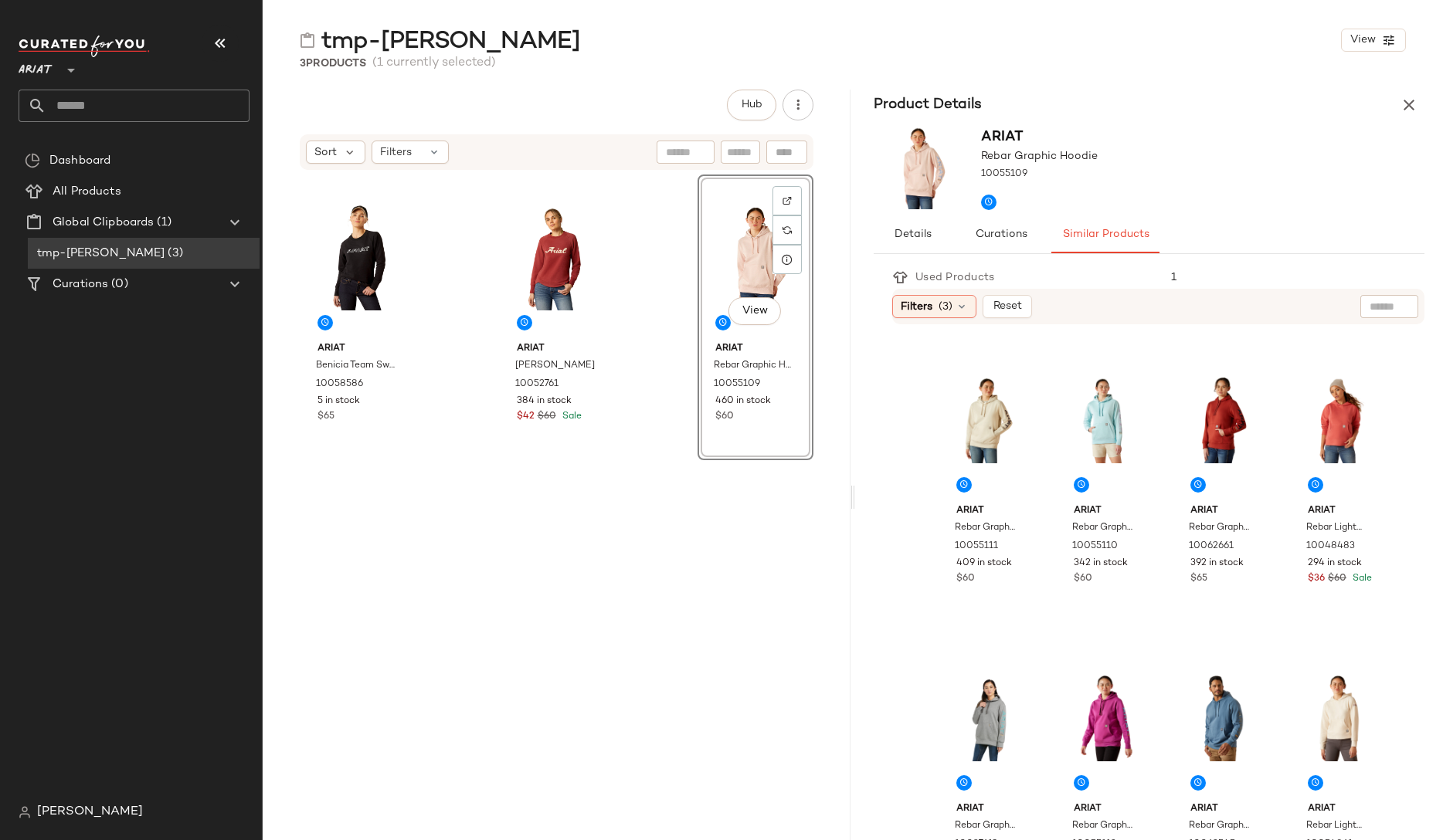
click at [87, 811] on span "[PERSON_NAME]" at bounding box center [89, 812] width 105 height 19
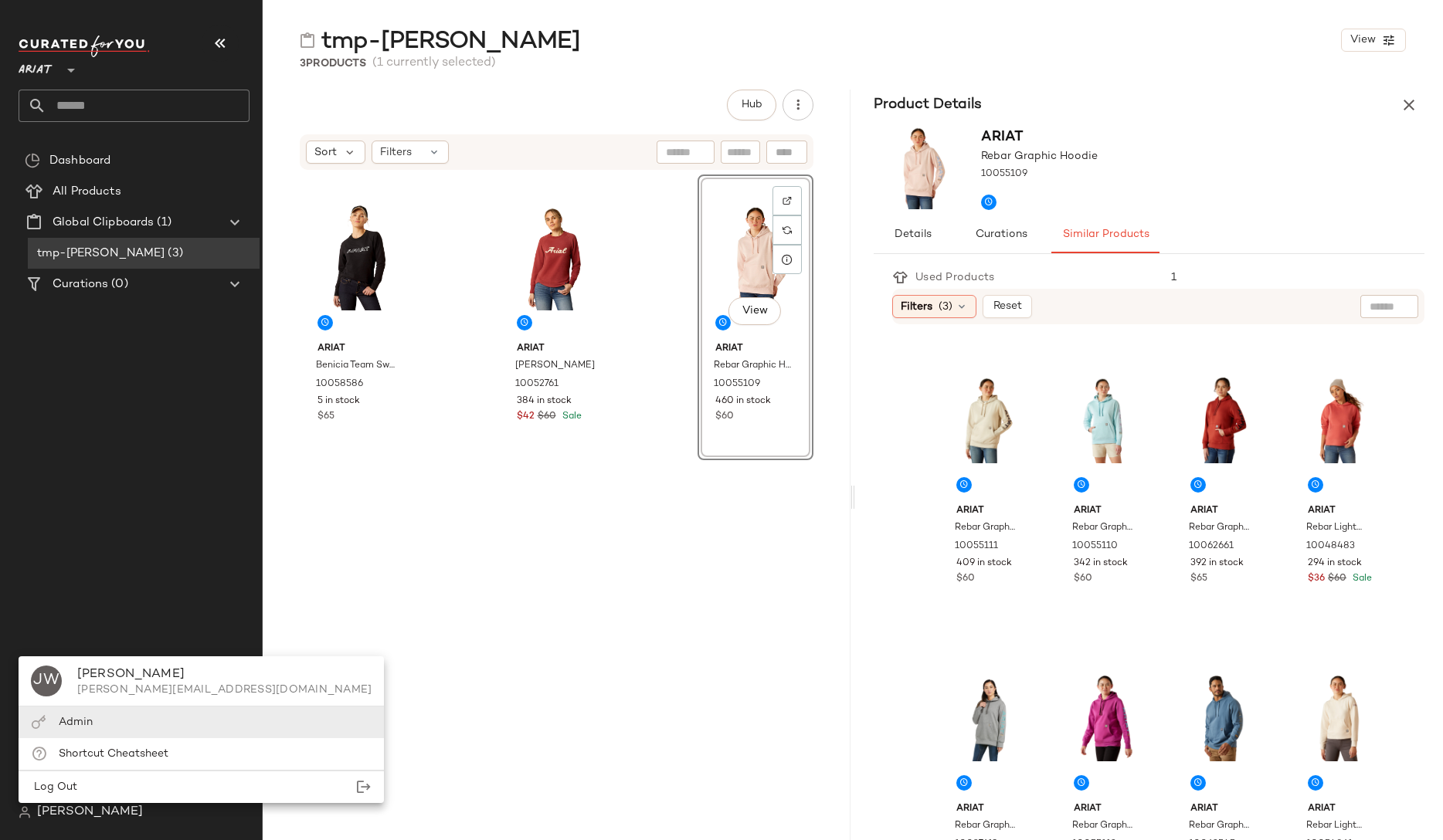
click at [73, 724] on span "Admin" at bounding box center [76, 722] width 34 height 12
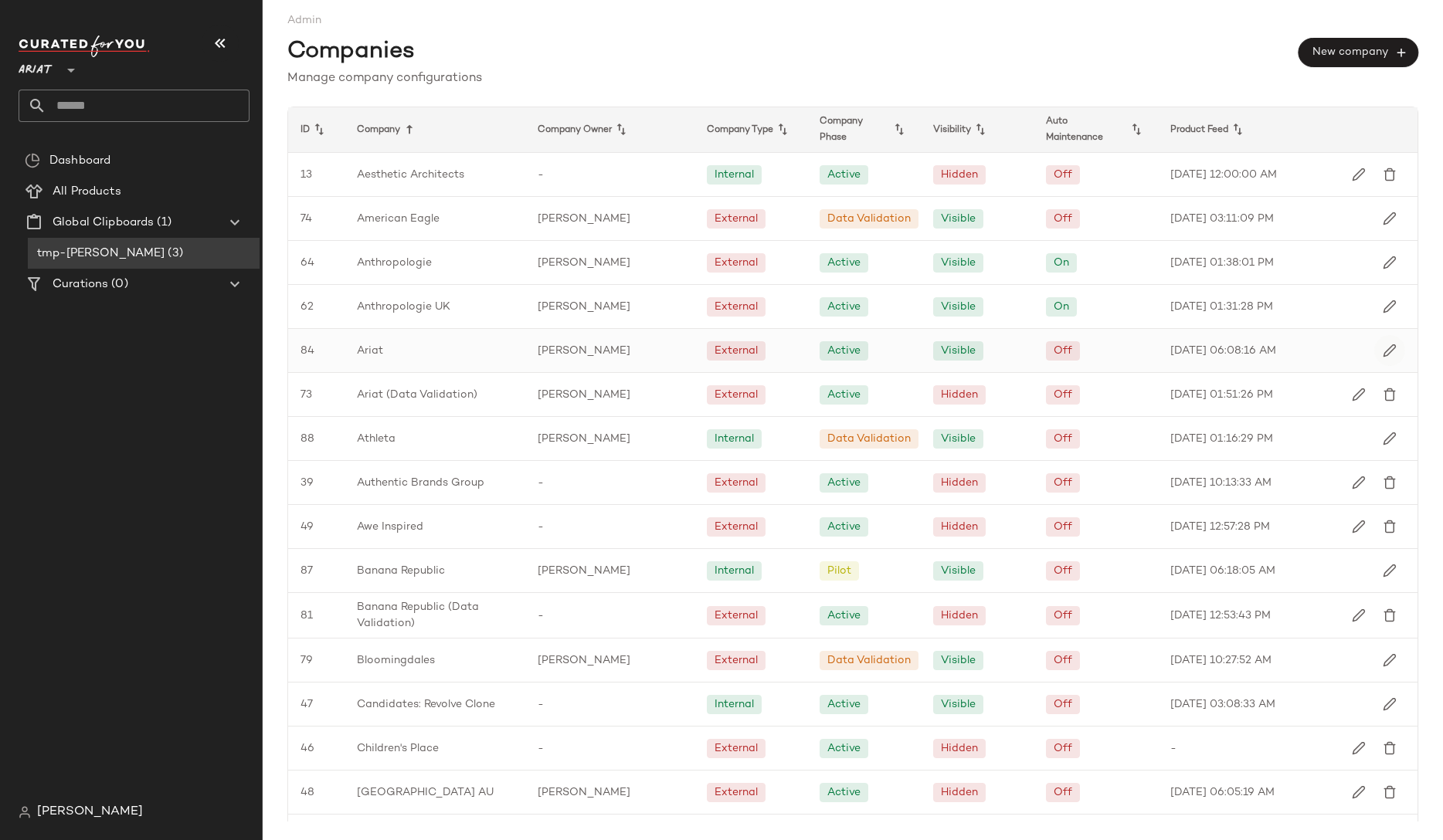
click at [993, 353] on img "button" at bounding box center [1390, 351] width 14 height 14
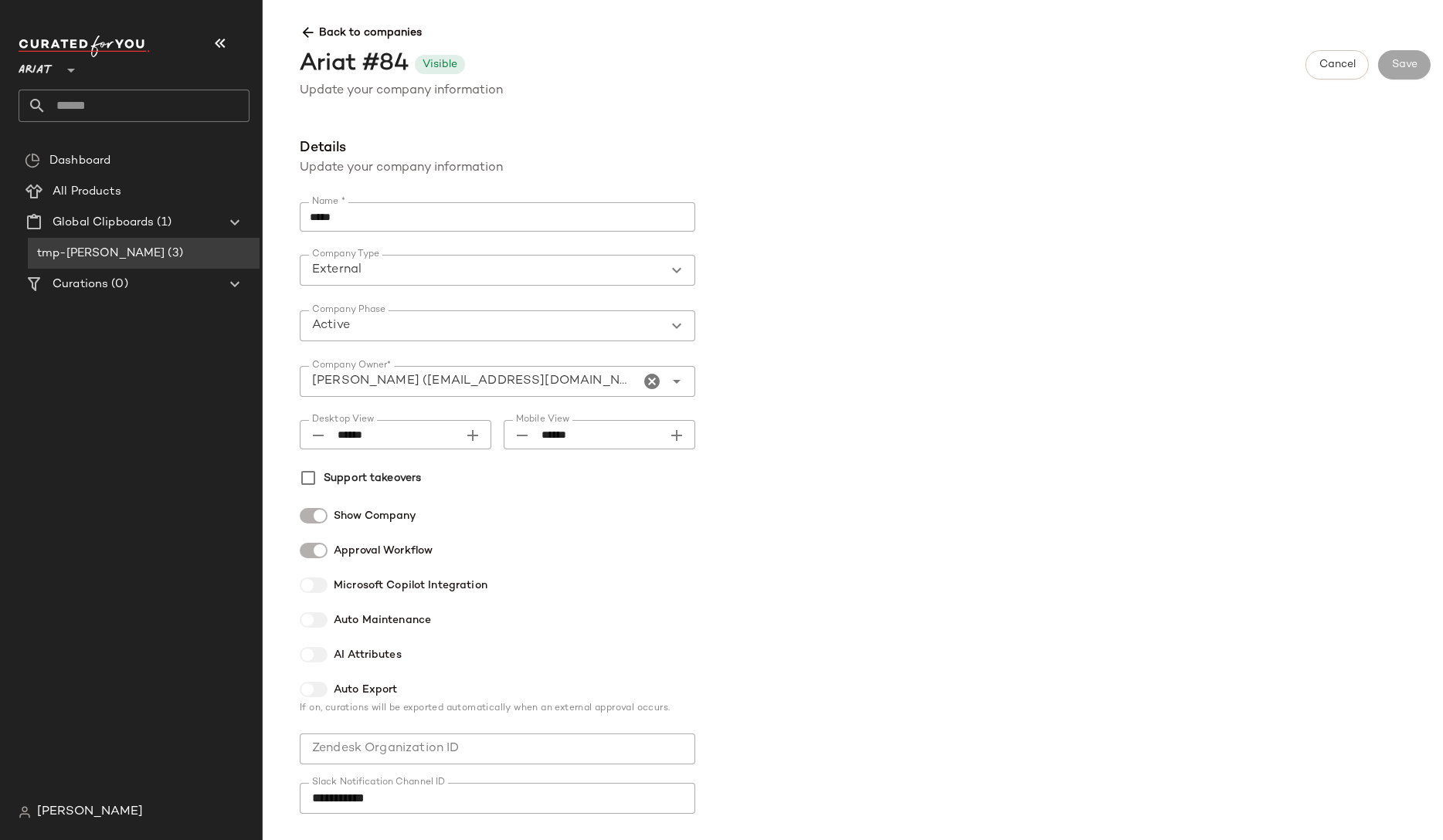
scroll to position [641, 0]
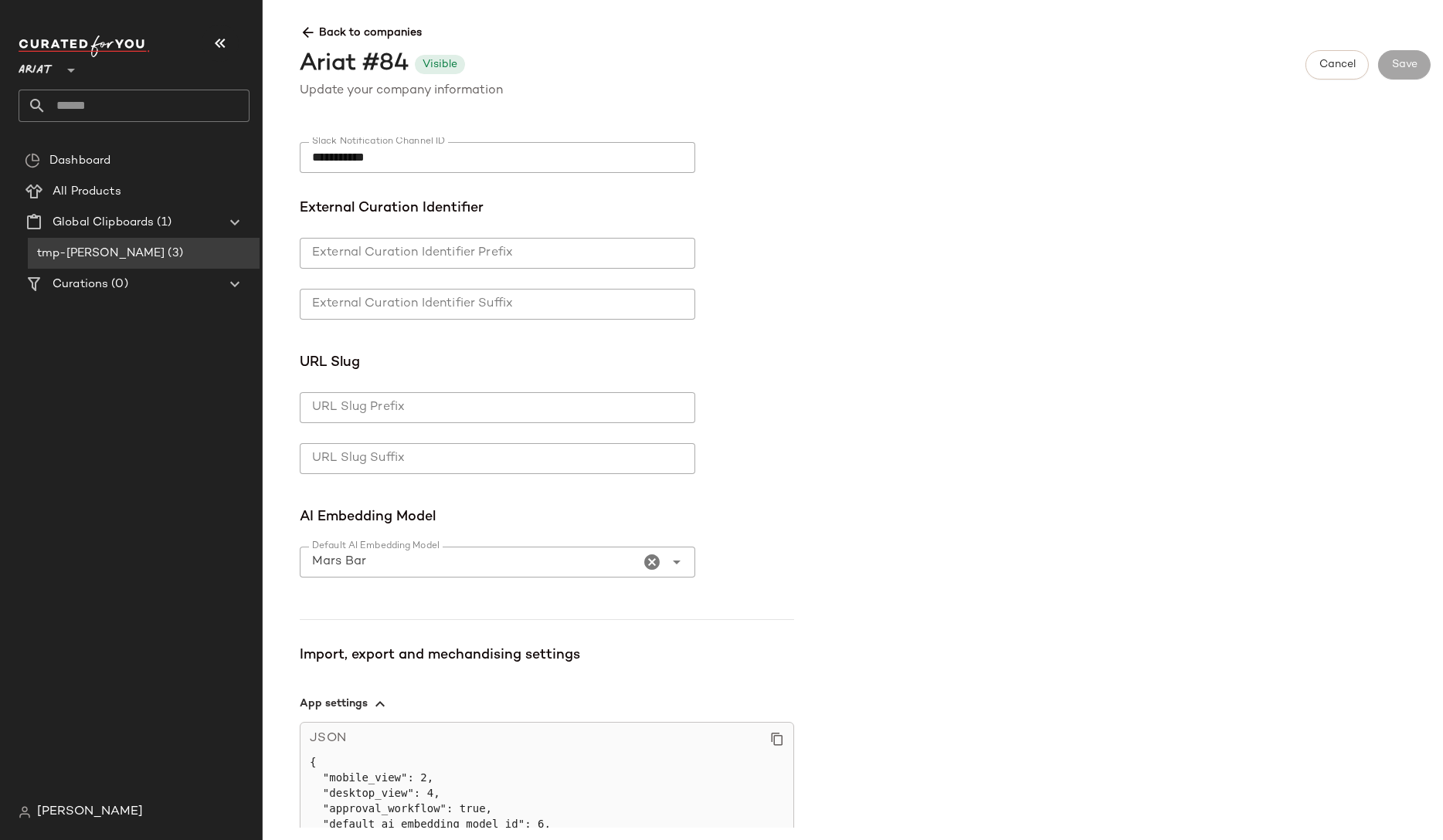
click at [589, 567] on div "Mars Bar *" at bounding box center [469, 562] width 340 height 31
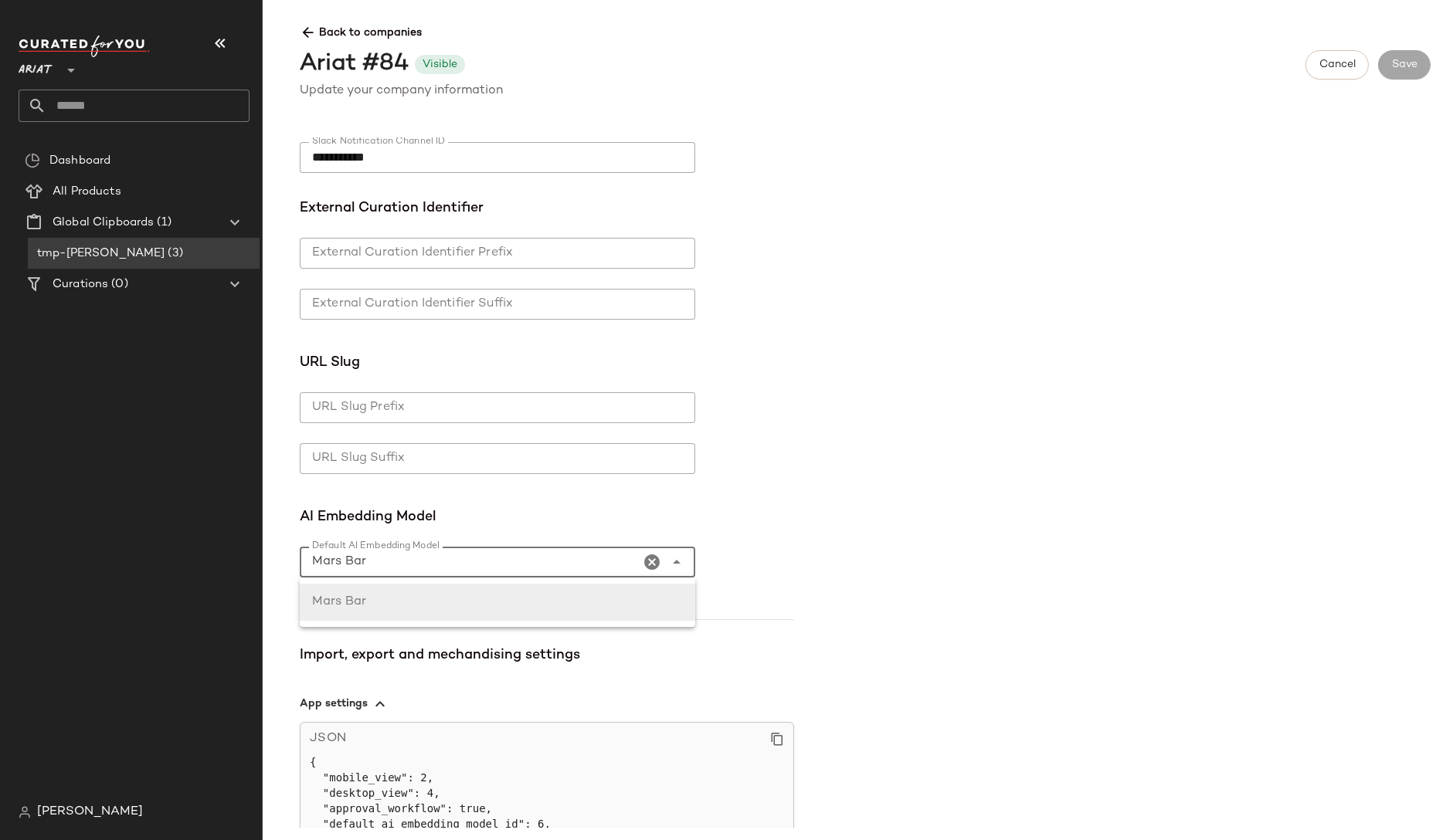
click at [828, 517] on div "**********" at bounding box center [865, 483] width 1156 height 691
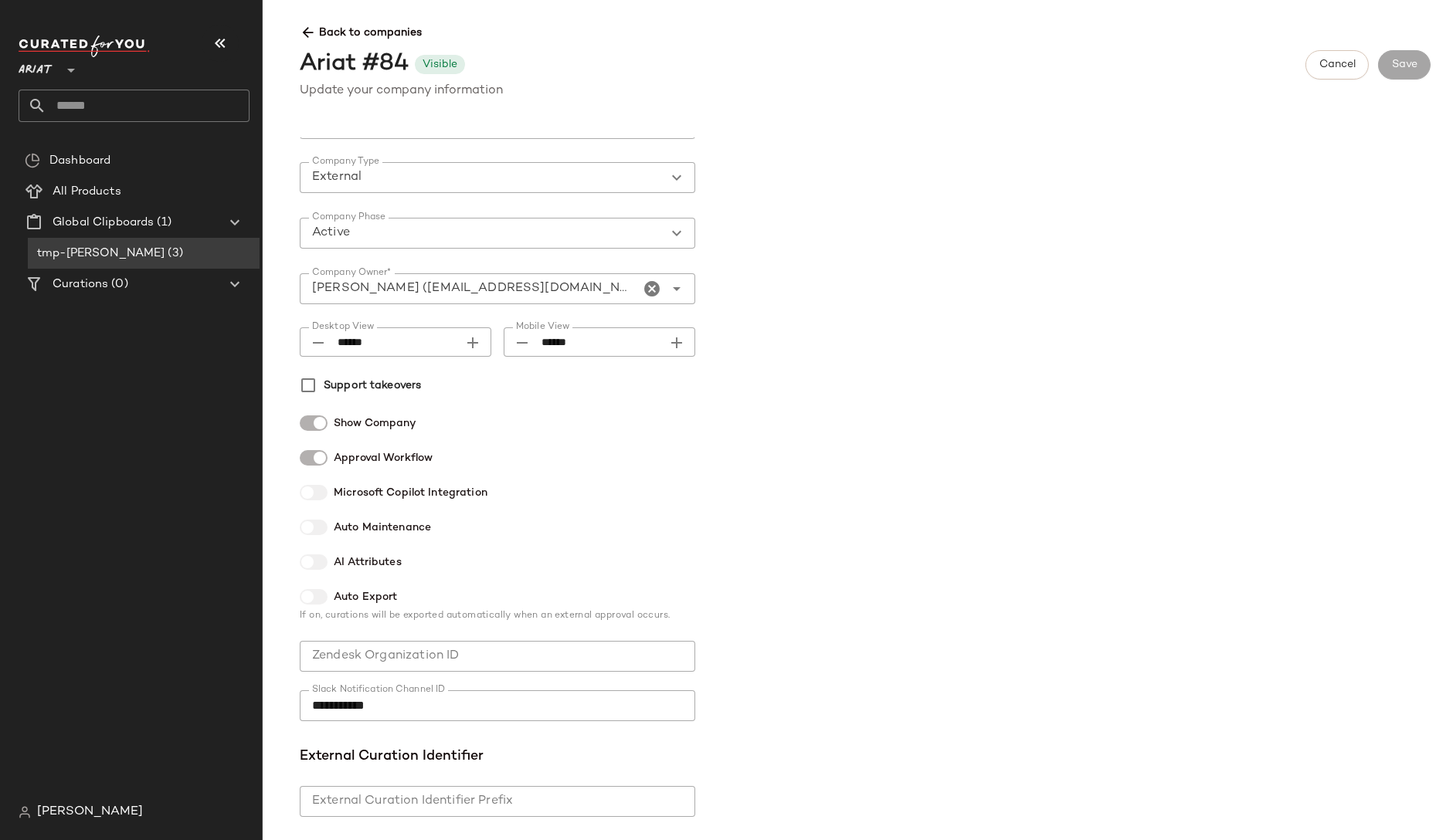
scroll to position [0, 0]
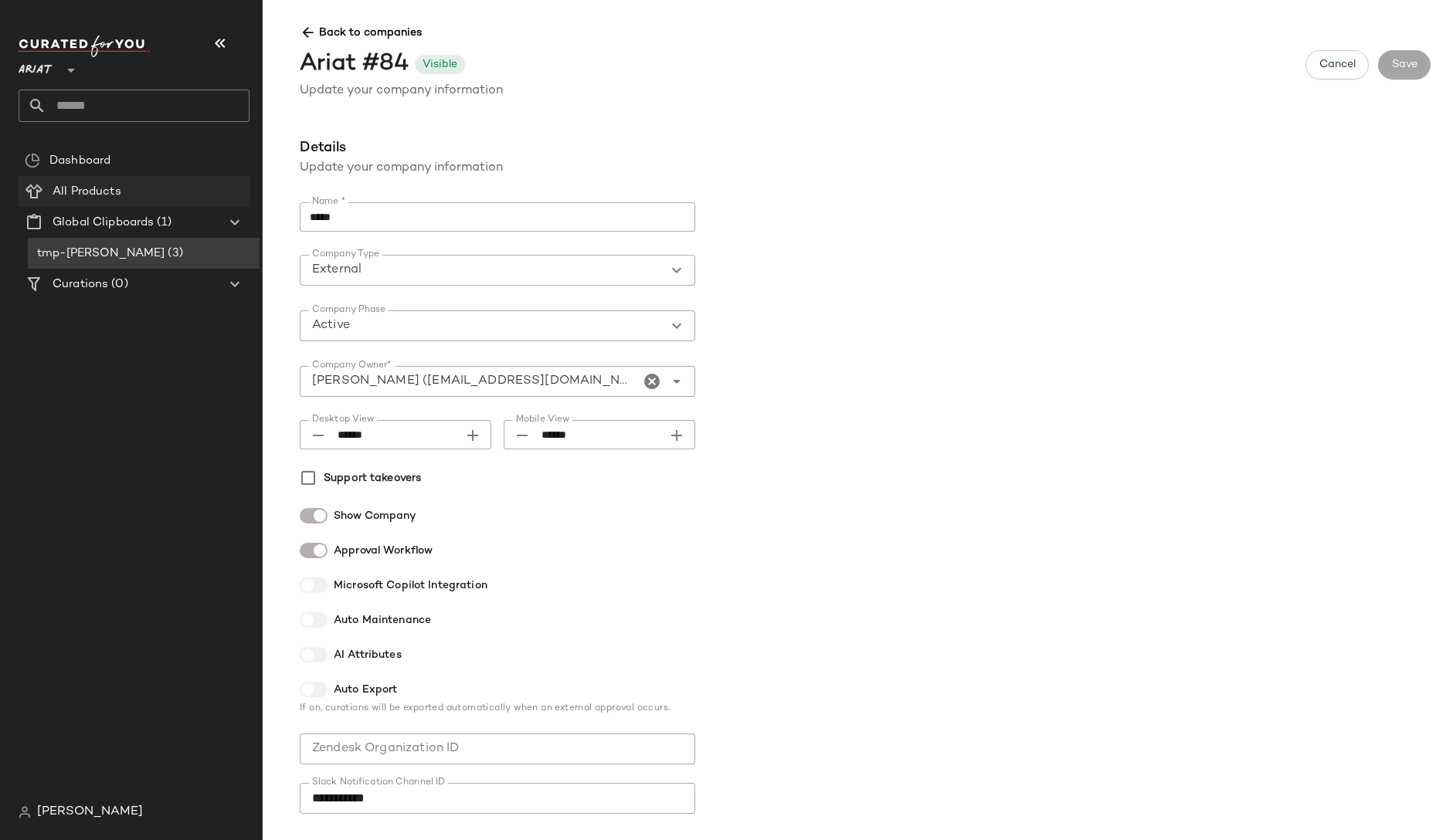
click at [85, 193] on span "All Products" at bounding box center [87, 192] width 69 height 18
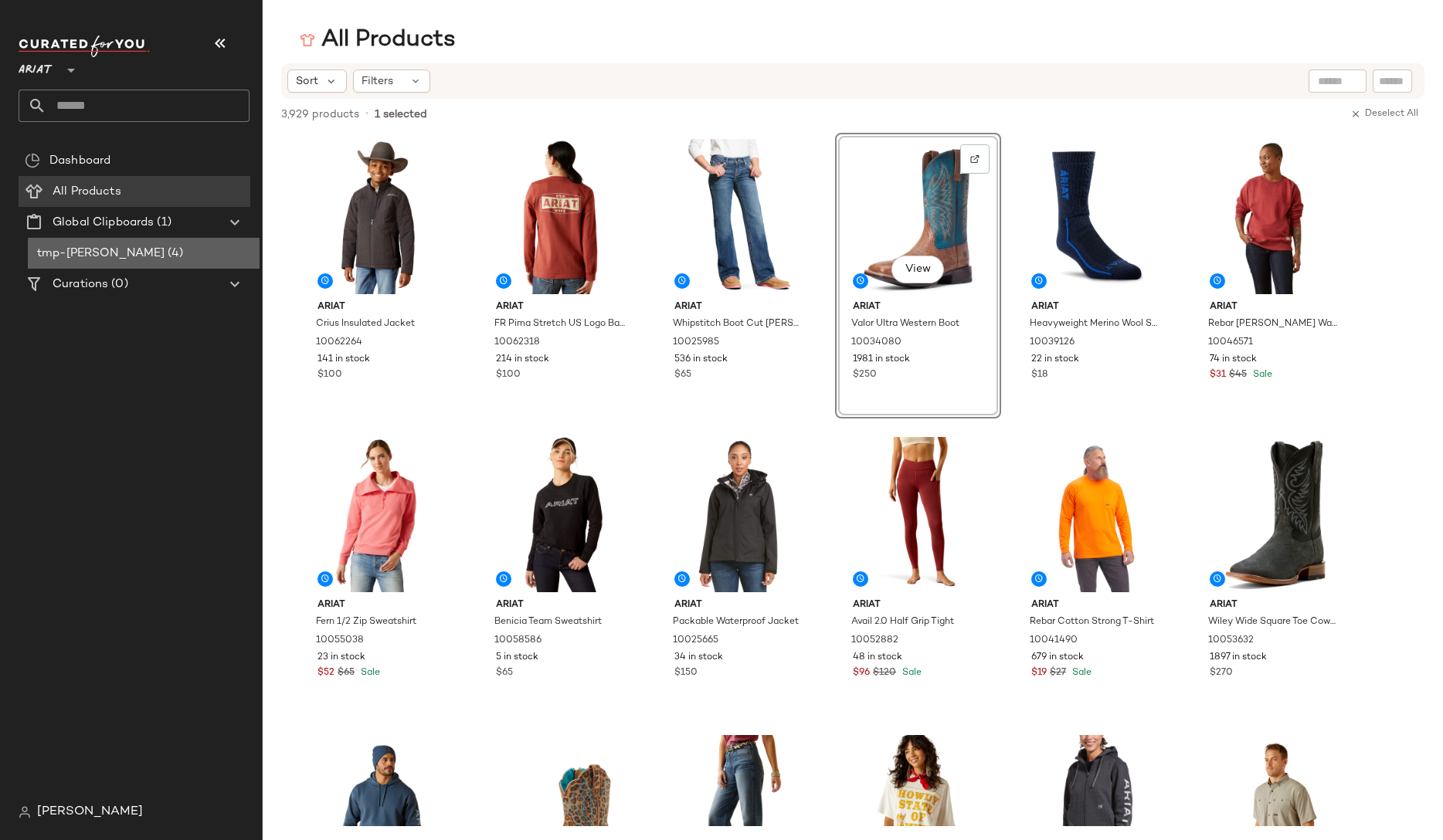
click at [80, 258] on span "tmp-[PERSON_NAME]" at bounding box center [100, 254] width 128 height 18
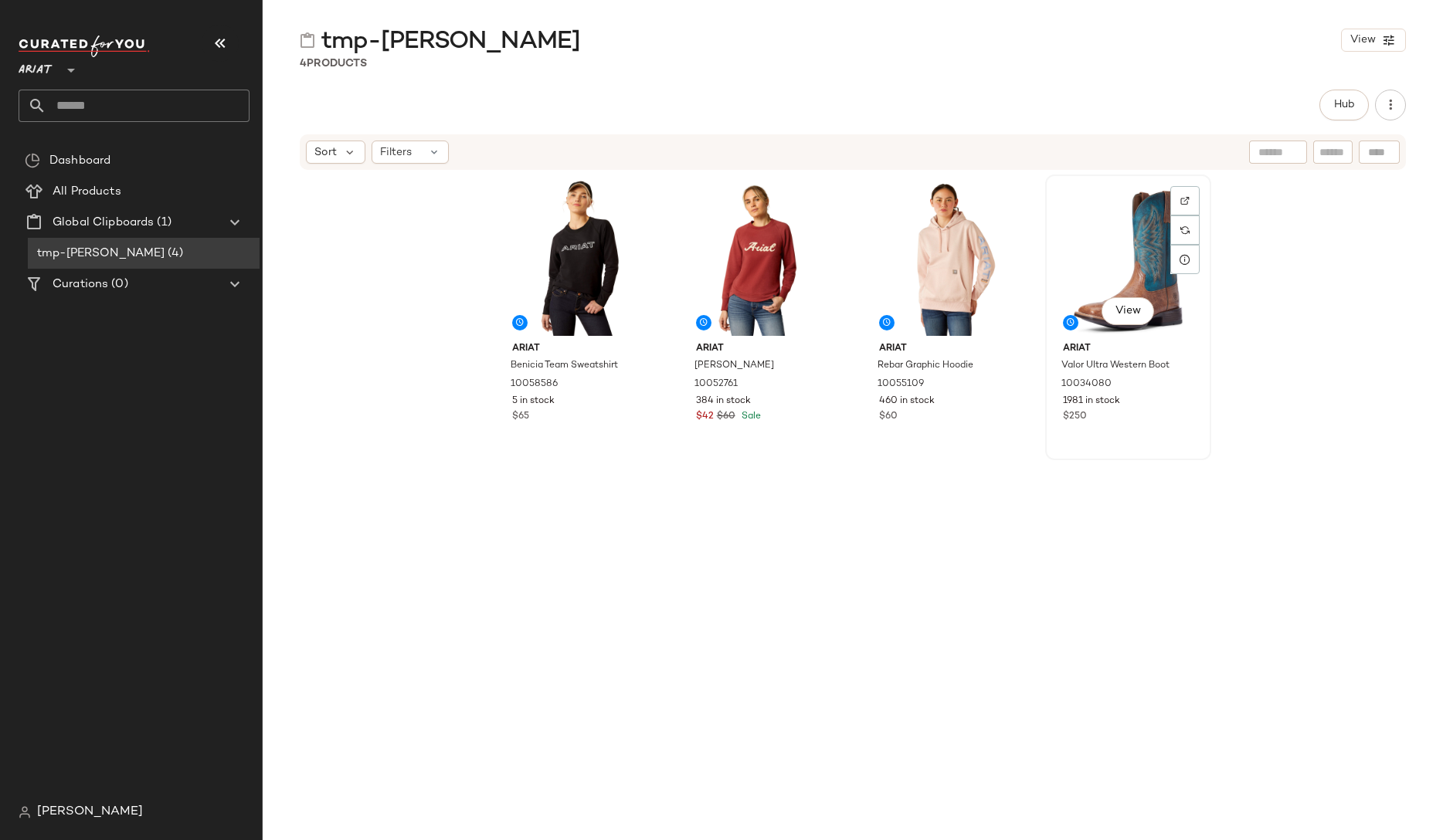
click at [993, 256] on div "View" at bounding box center [1128, 257] width 156 height 156
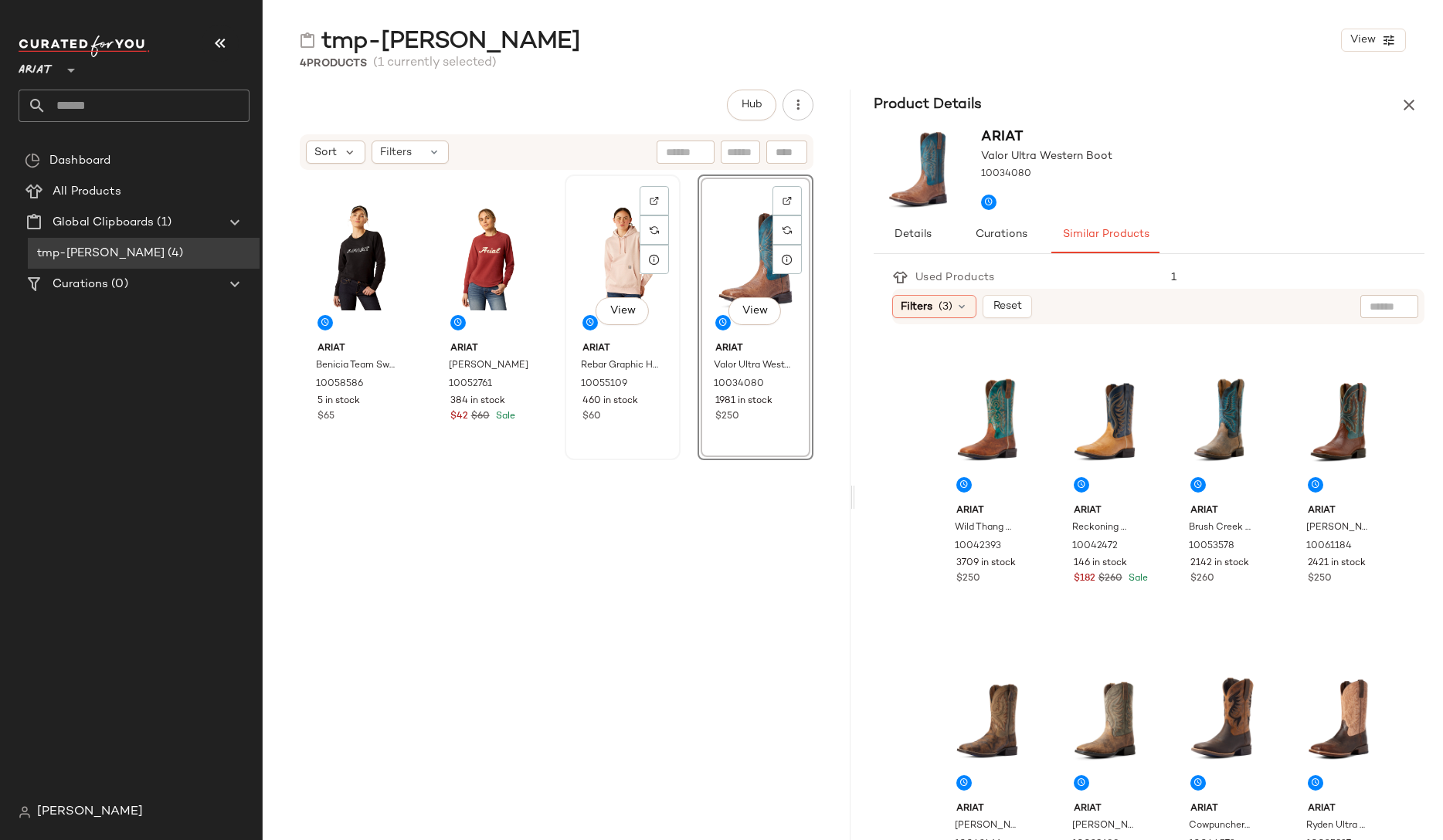
click at [608, 265] on div "View" at bounding box center [623, 257] width 105 height 156
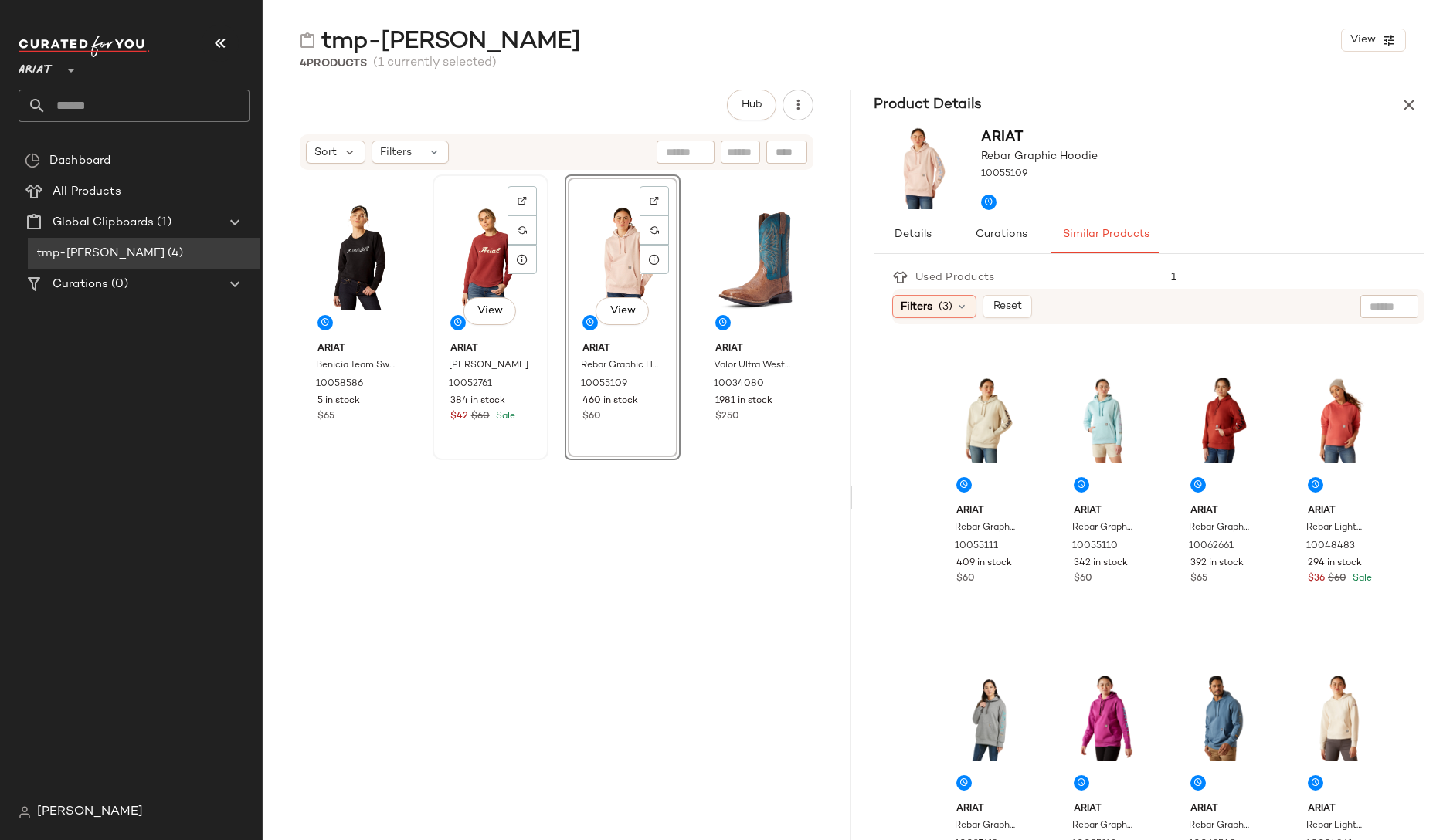
click at [458, 262] on div "View" at bounding box center [491, 257] width 105 height 156
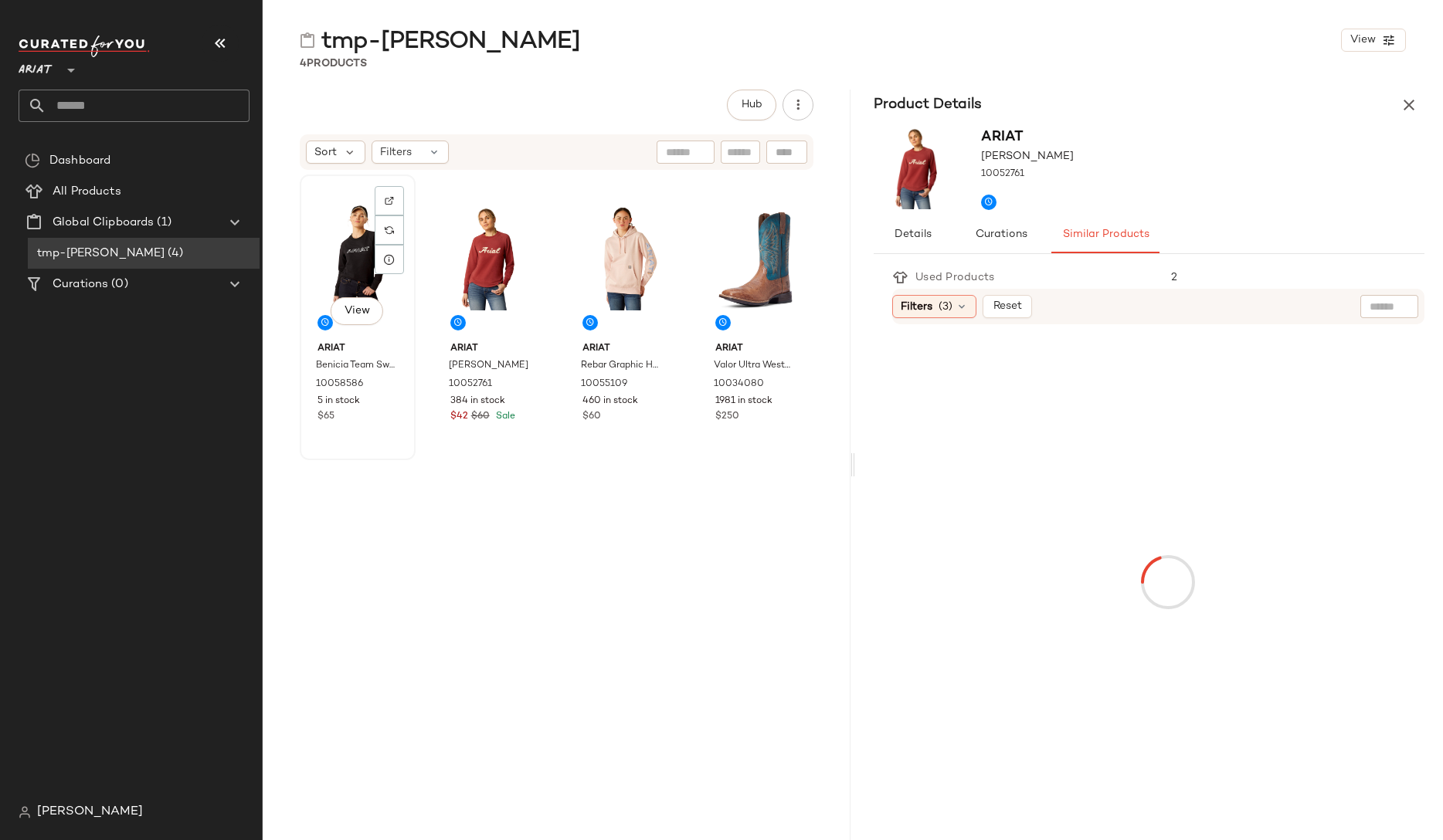
click at [361, 263] on div "View" at bounding box center [358, 257] width 105 height 156
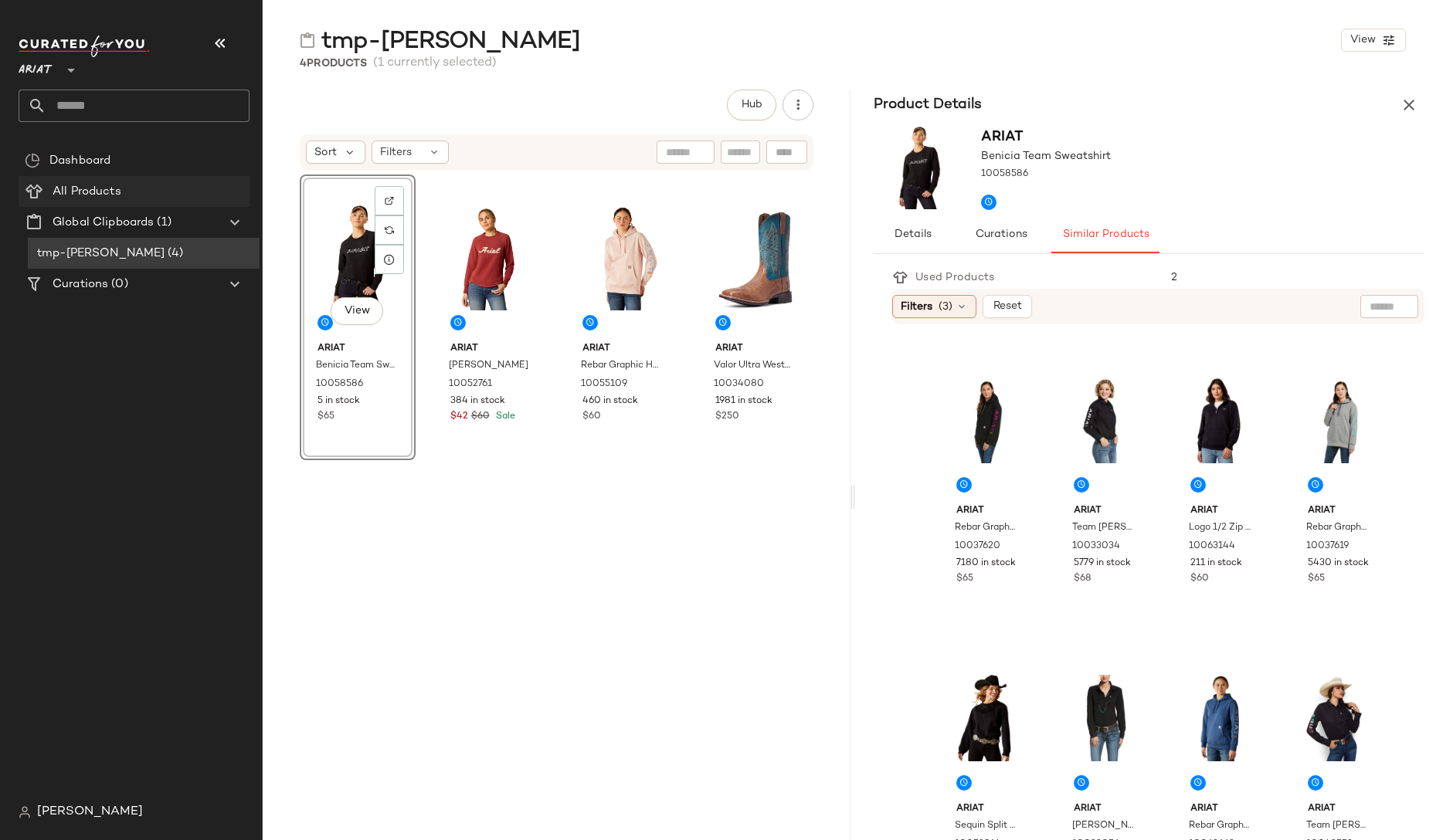
click at [175, 200] on Products "All Products" at bounding box center [134, 191] width 232 height 31
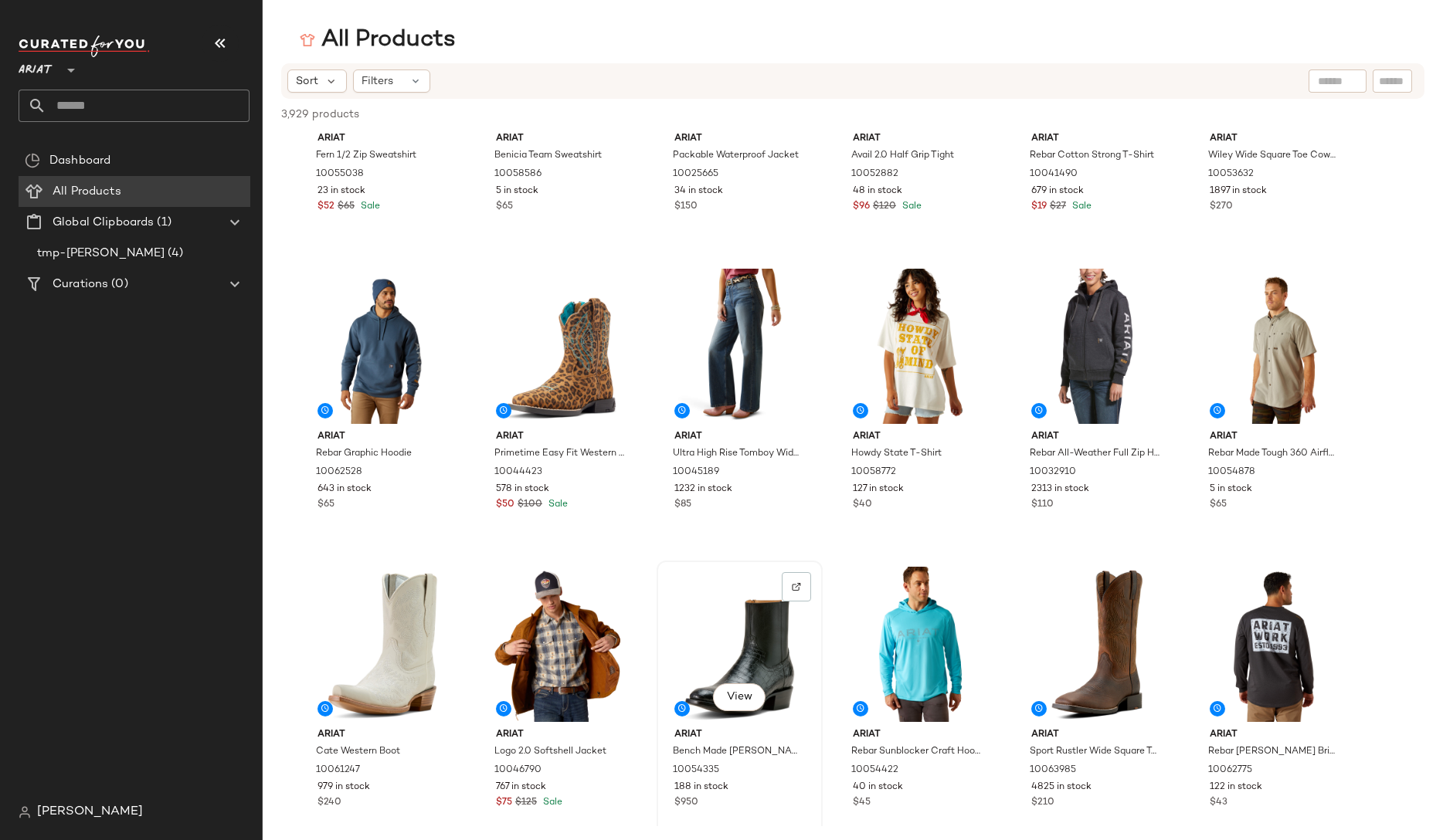
scroll to position [457, 0]
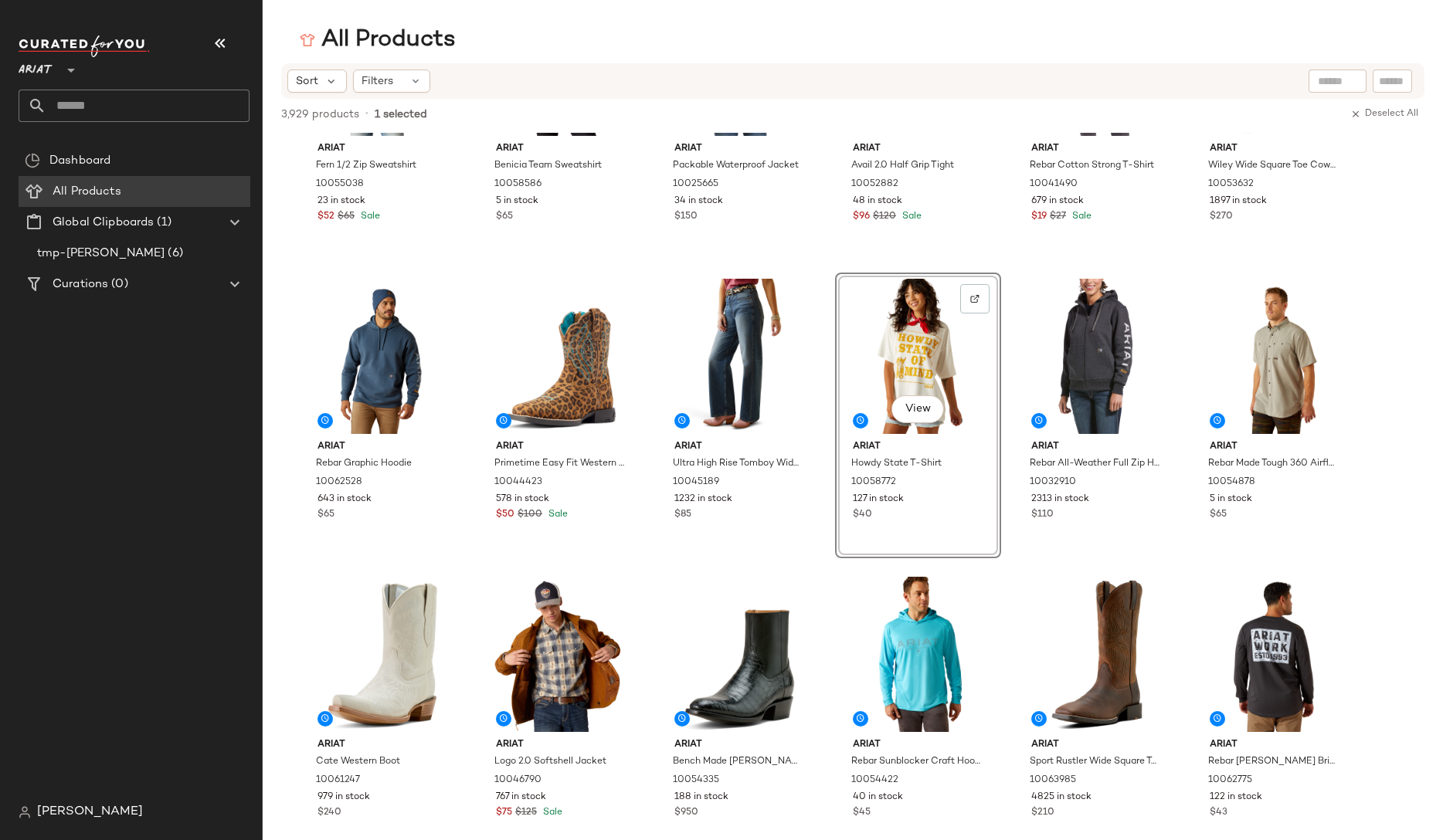
click at [165, 257] on span "(6)" at bounding box center [173, 254] width 18 height 18
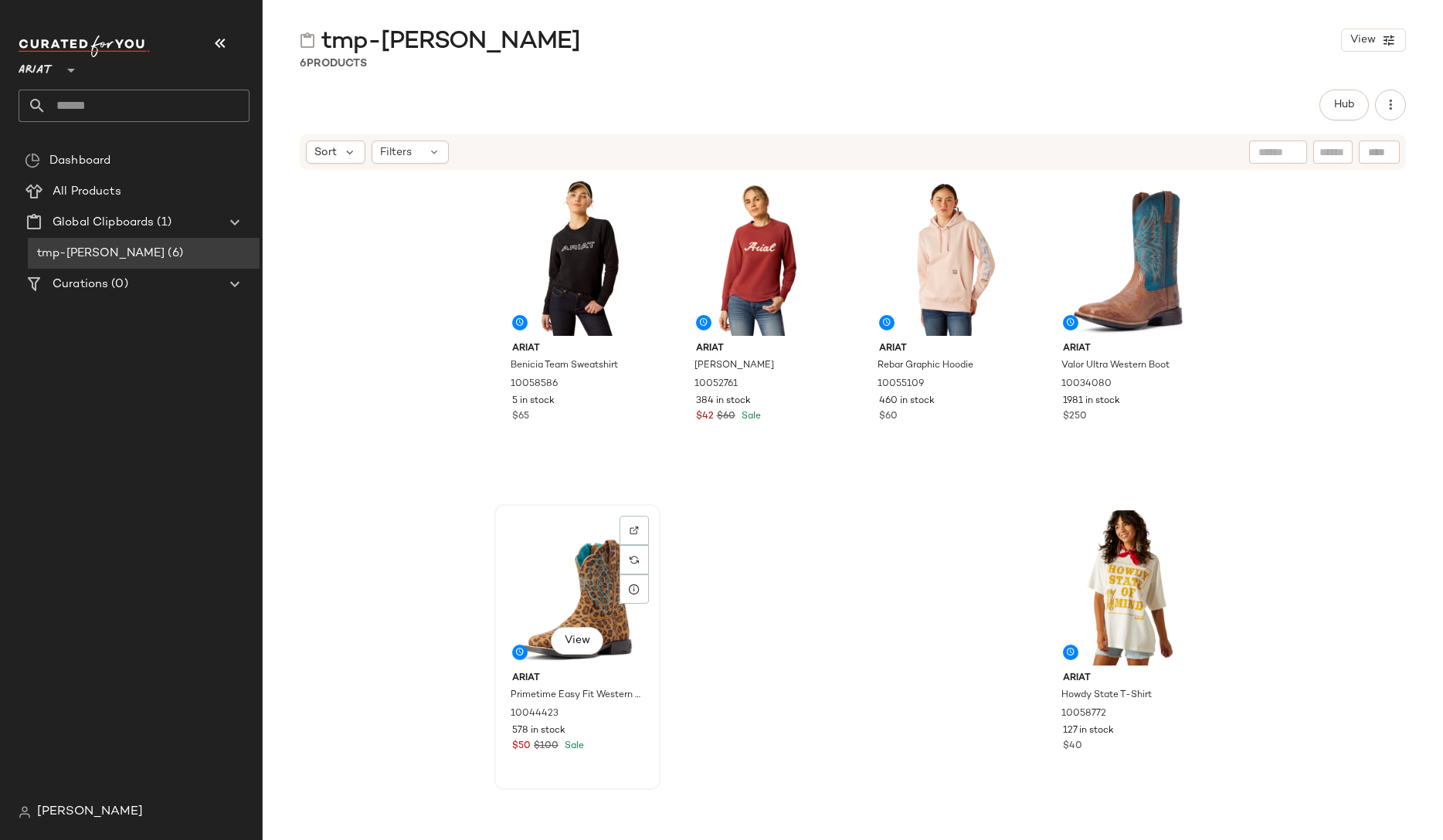
click at [574, 607] on div "View" at bounding box center [578, 587] width 156 height 156
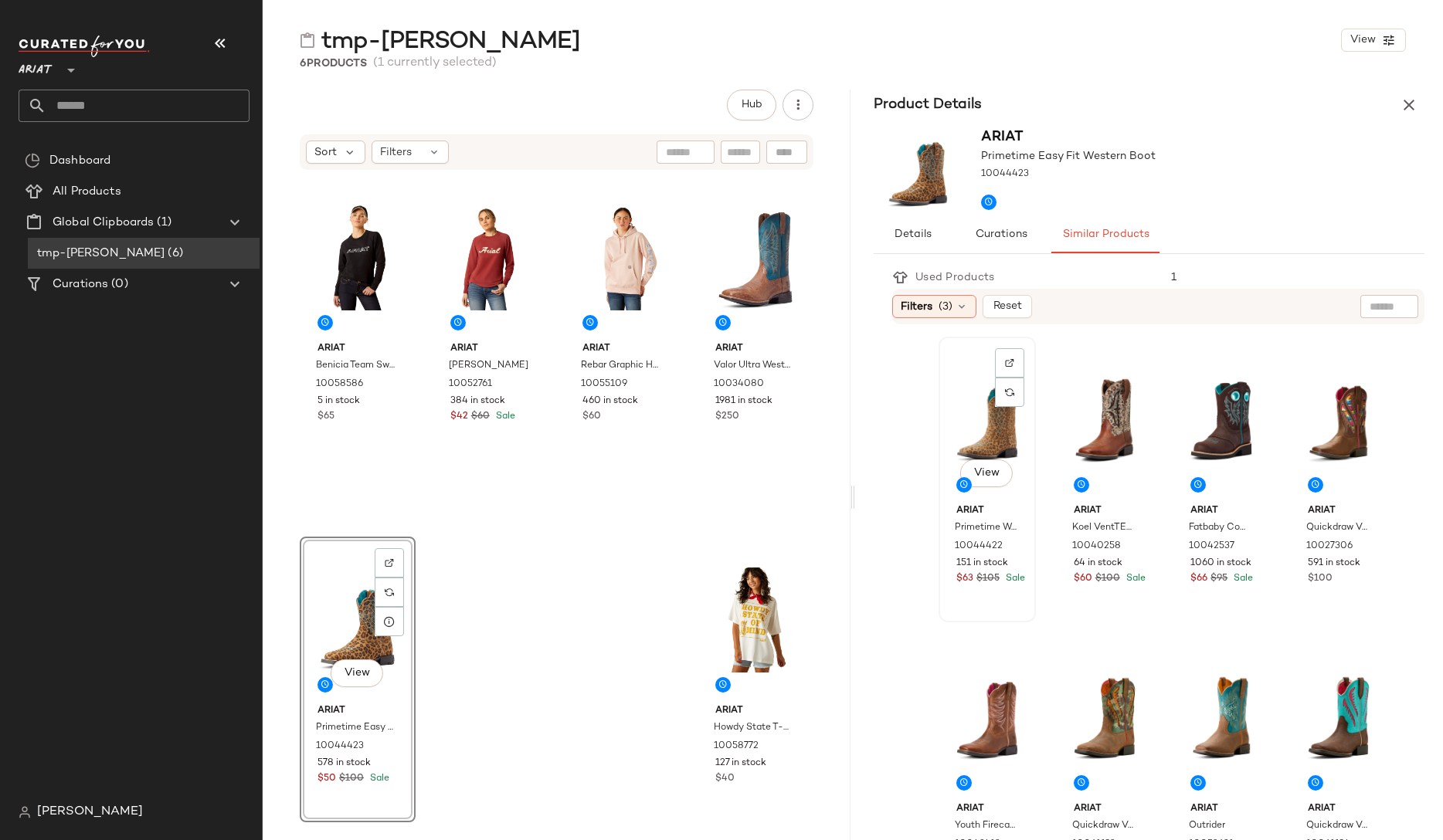
click at [993, 424] on div "View" at bounding box center [987, 420] width 87 height 156
click at [993, 424] on div "View" at bounding box center [1104, 420] width 87 height 156
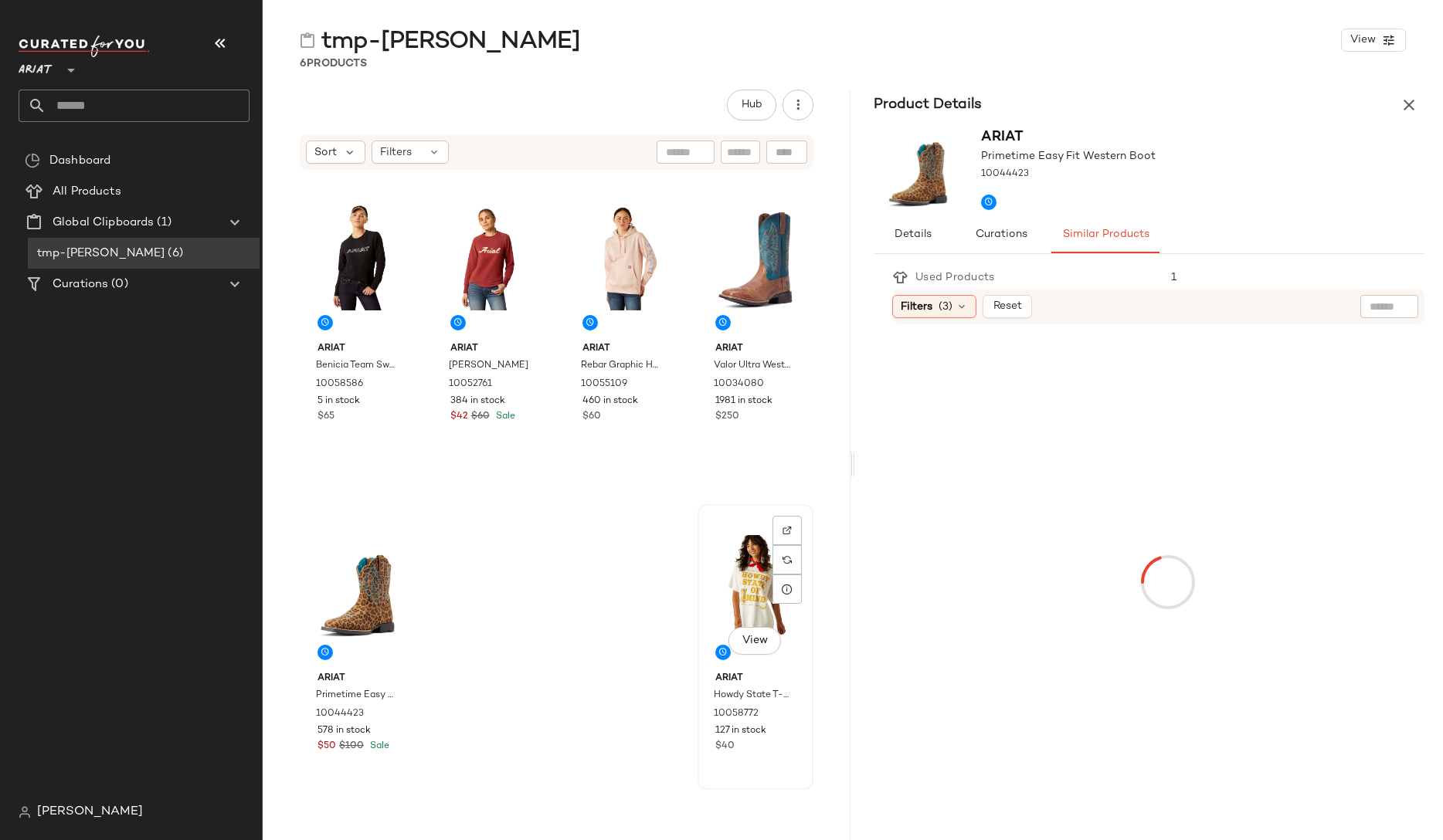
click at [759, 609] on div "View" at bounding box center [755, 587] width 105 height 156
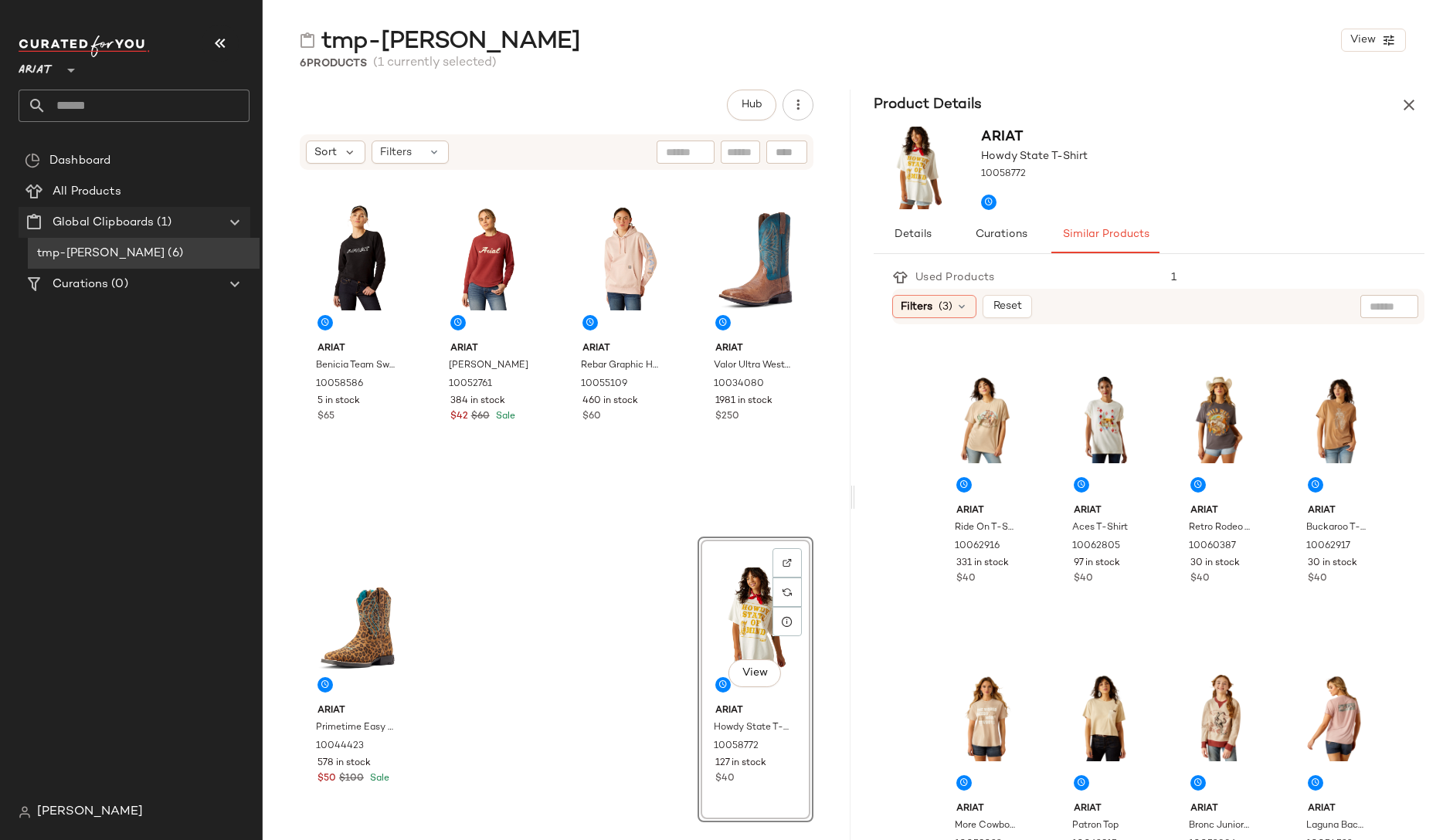
click at [130, 235] on Clipboards "Global Clipboards (1)" at bounding box center [134, 223] width 232 height 31
click at [105, 197] on span "All Products" at bounding box center [87, 192] width 69 height 18
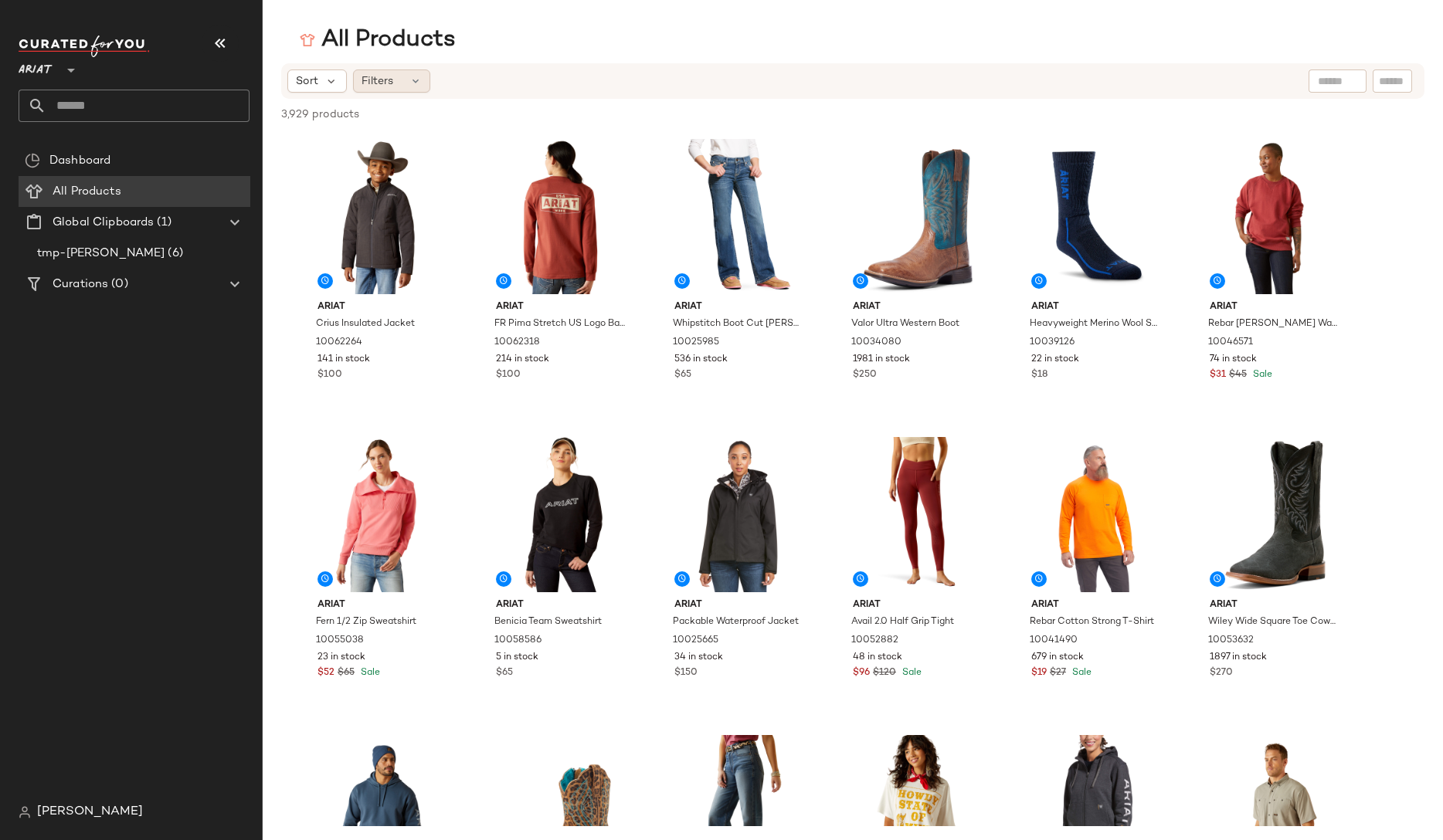
click at [397, 92] on div "Filters" at bounding box center [392, 81] width 77 height 23
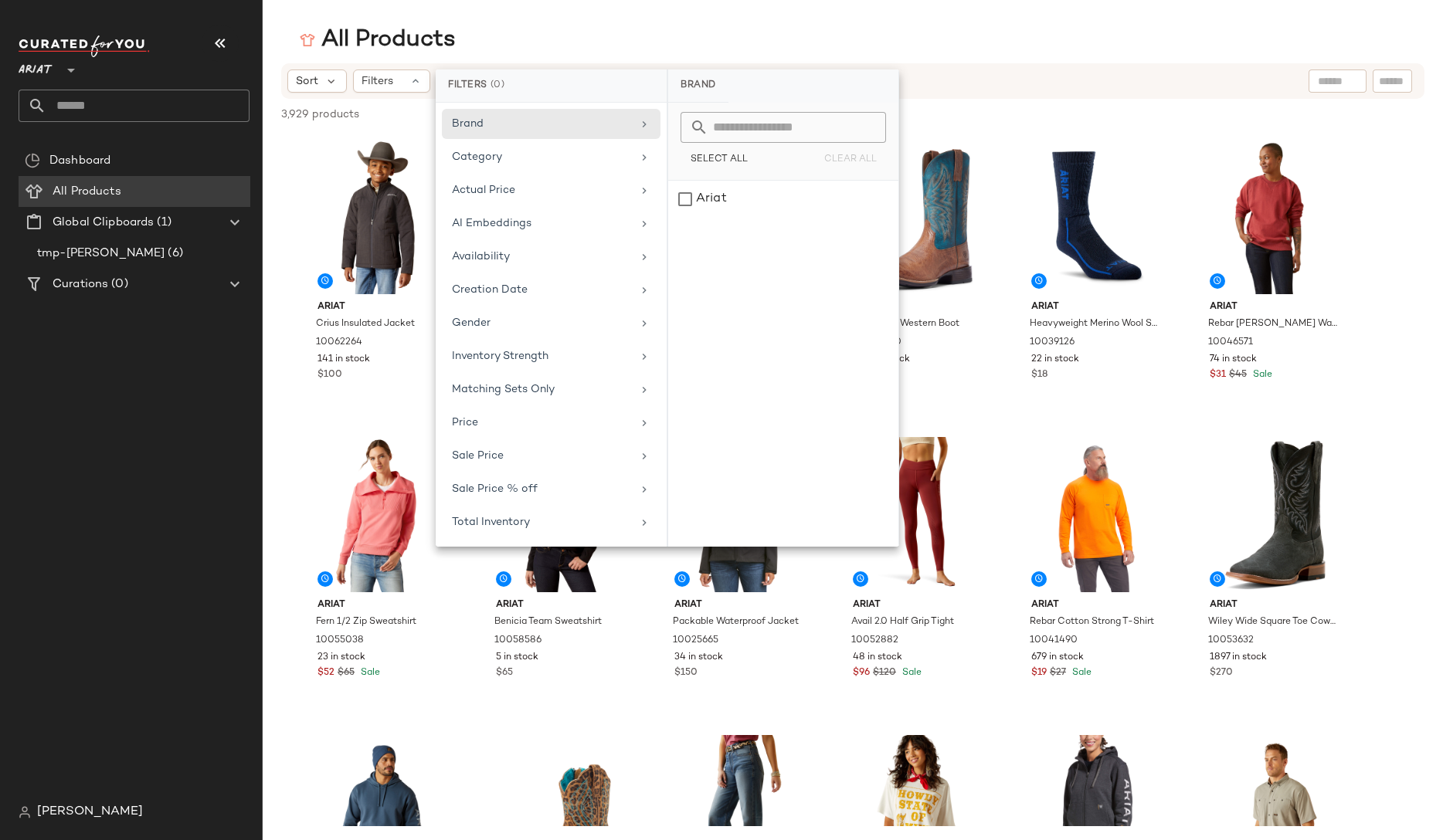
click at [536, 44] on div "All Products" at bounding box center [853, 40] width 1180 height 31
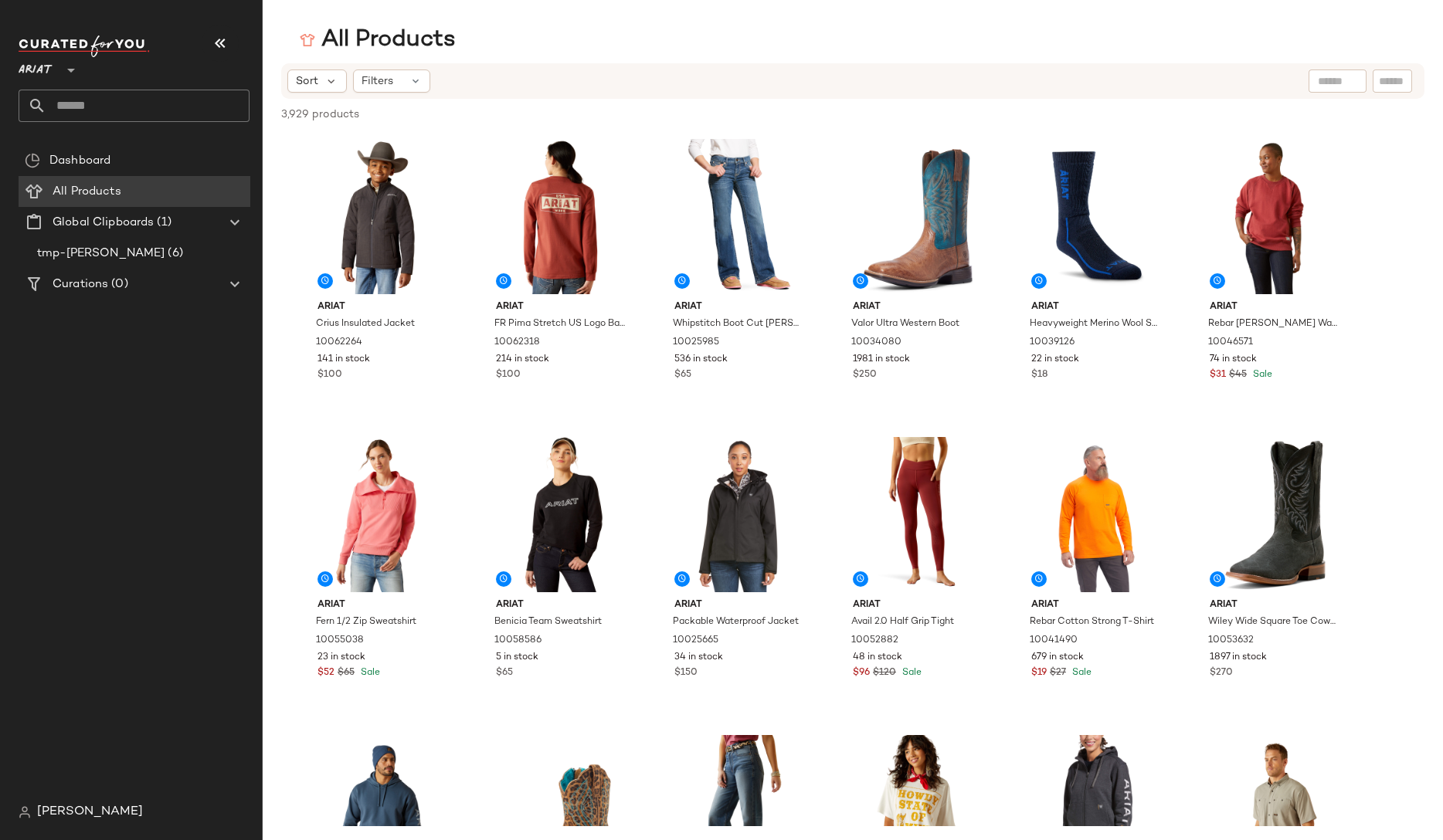
click at [285, 113] on span "3,929 products" at bounding box center [320, 114] width 78 height 16
click at [88, 38] on img at bounding box center [84, 46] width 131 height 21
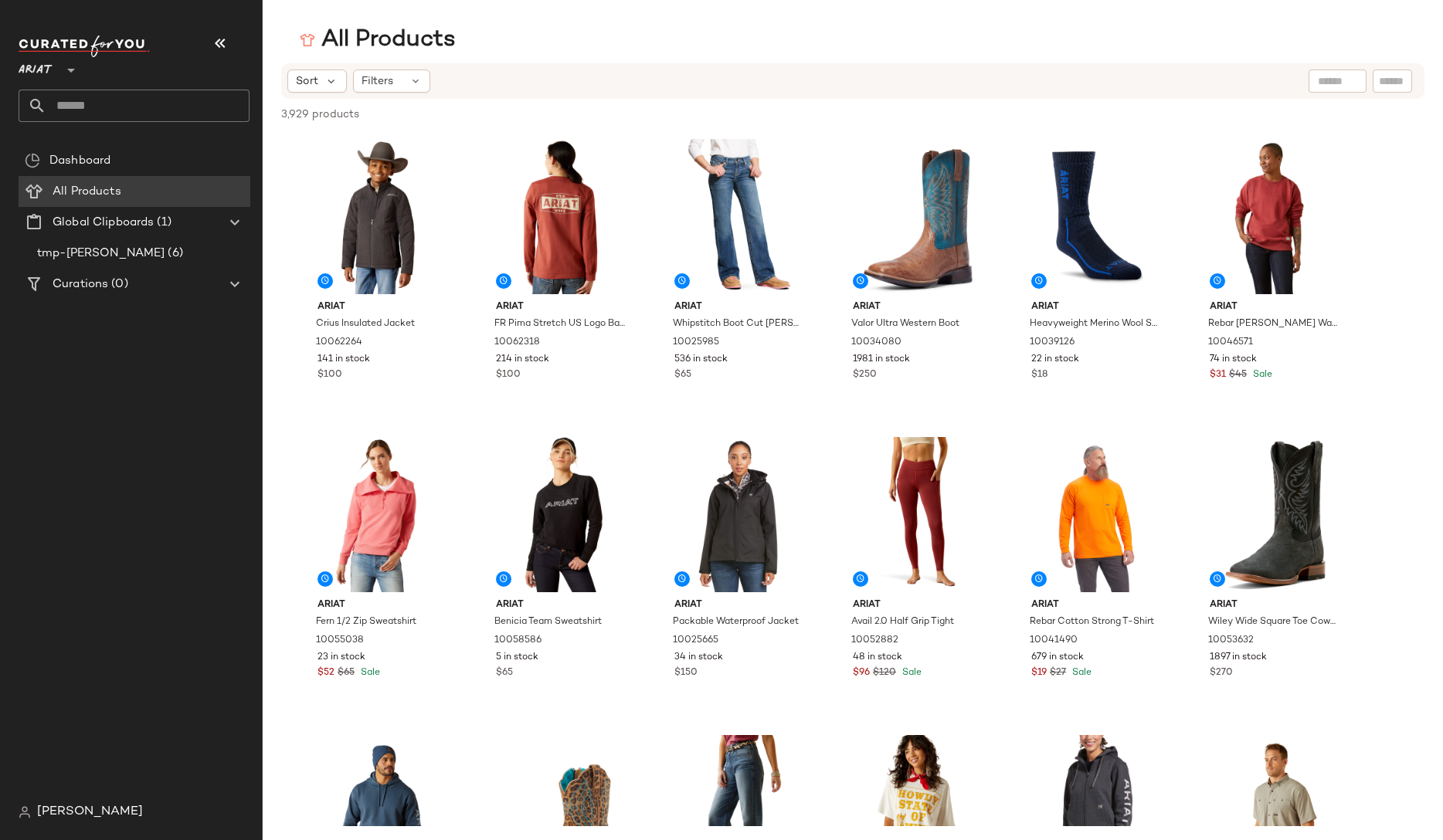
click at [733, 77] on div "Sort Filters" at bounding box center [752, 81] width 930 height 23
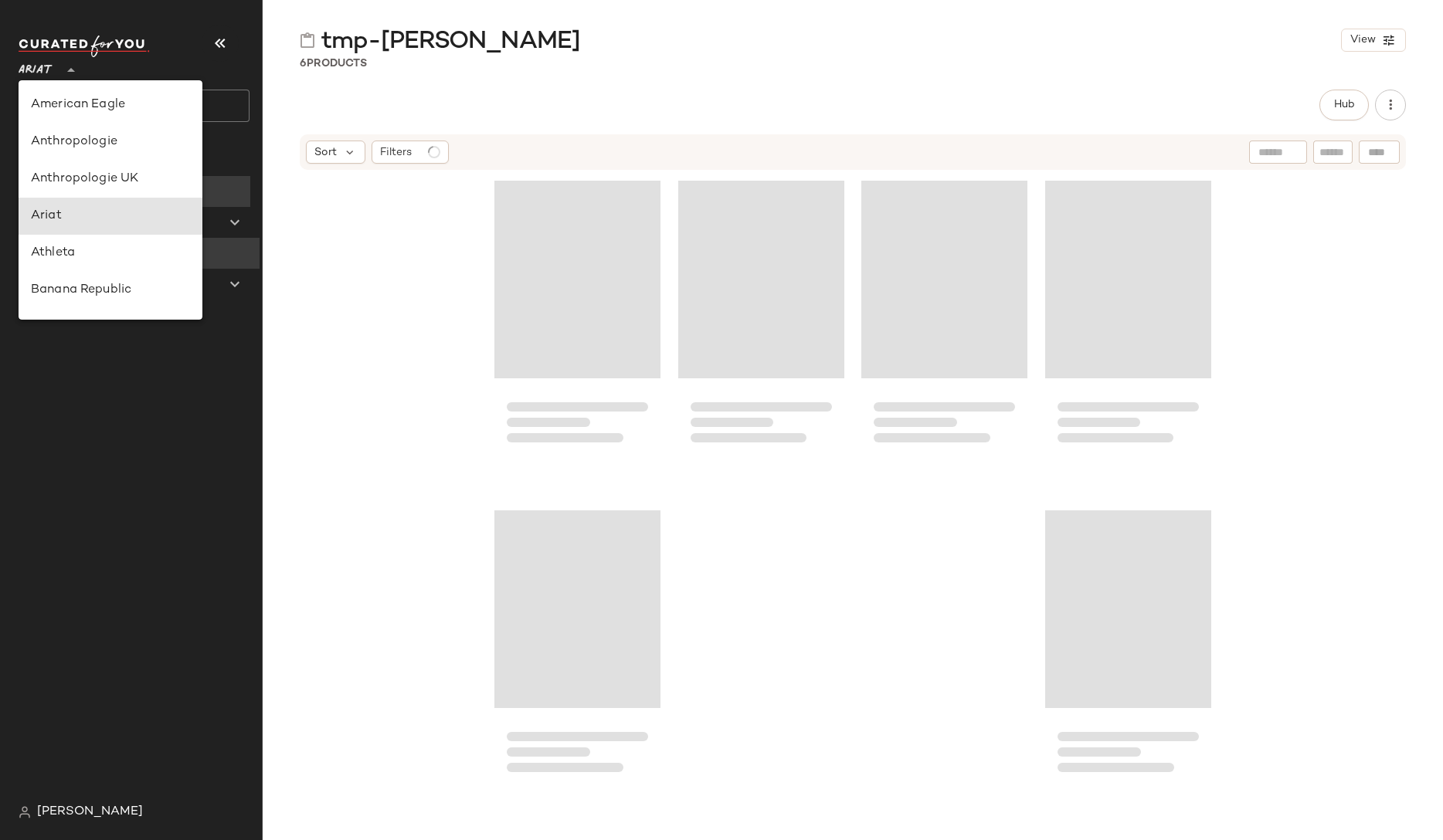
click at [55, 77] on div "Ariat **" at bounding box center [38, 61] width 40 height 38
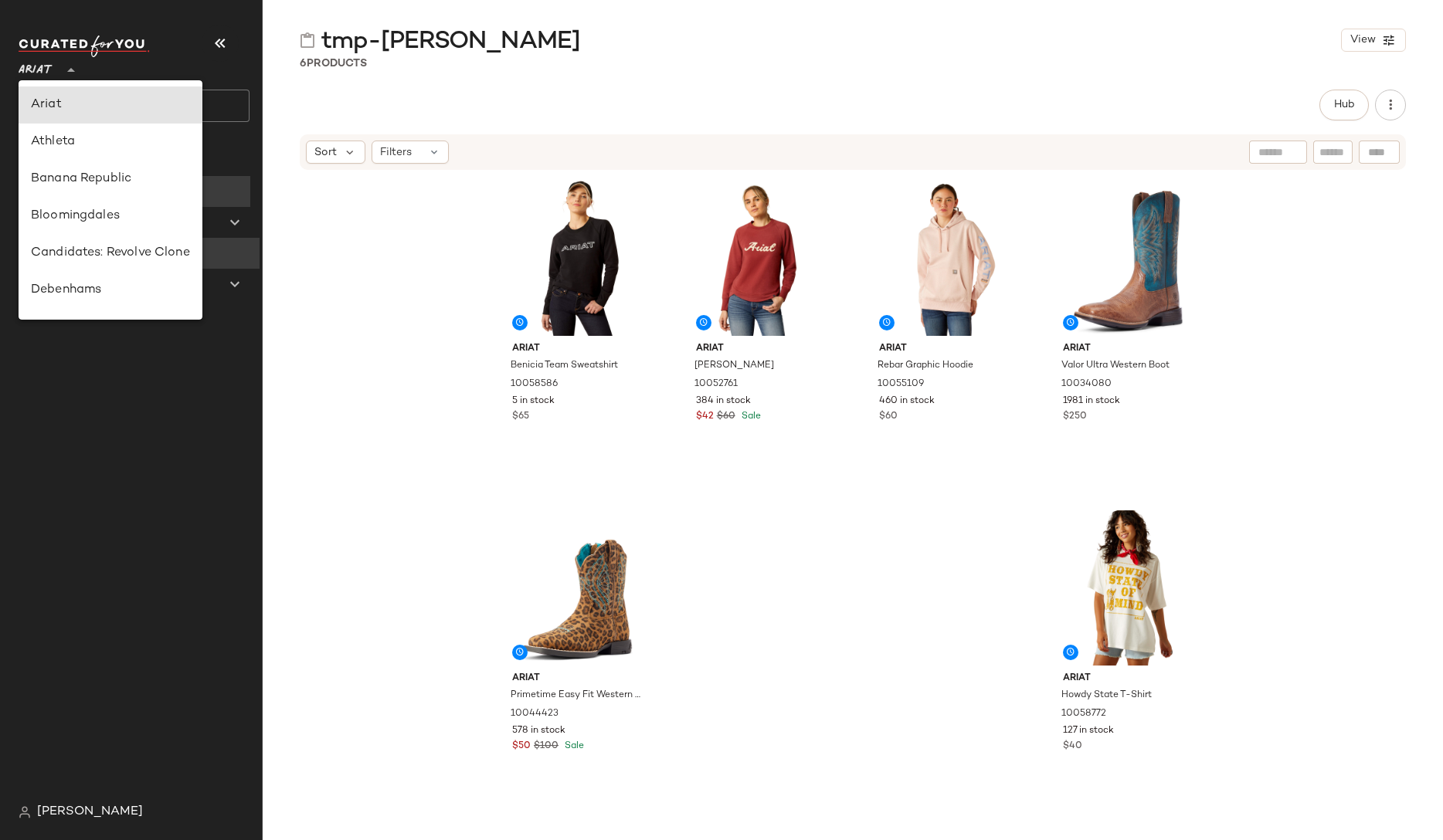
click at [87, 783] on div "Dashboard All Products Global Clipboards (1) tmp-[PERSON_NAME] (6) Curations (0)" at bounding box center [140, 470] width 243 height 651
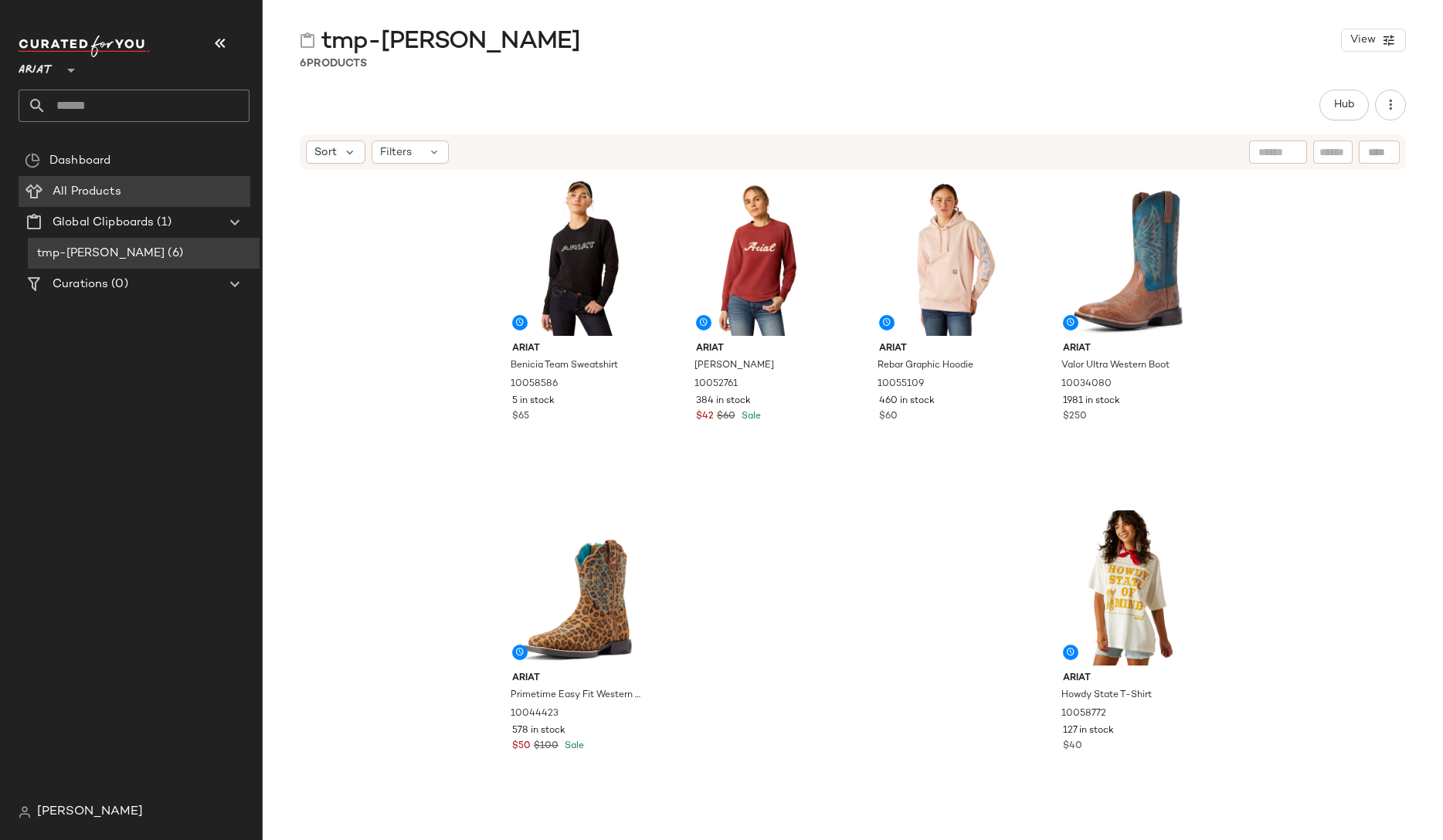
click at [88, 813] on span "[PERSON_NAME]" at bounding box center [89, 812] width 105 height 19
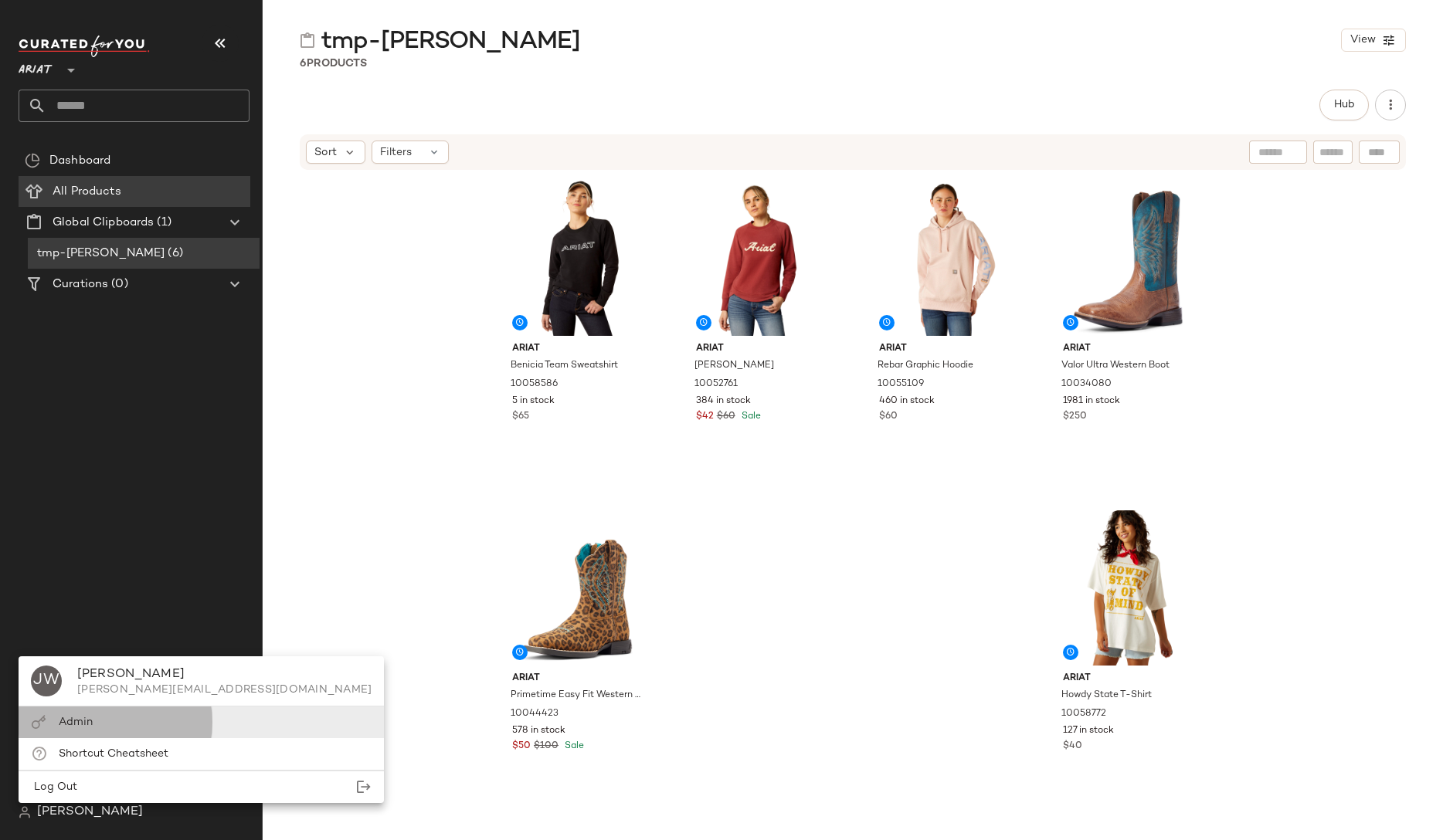
click at [92, 727] on span "Admin" at bounding box center [76, 722] width 34 height 12
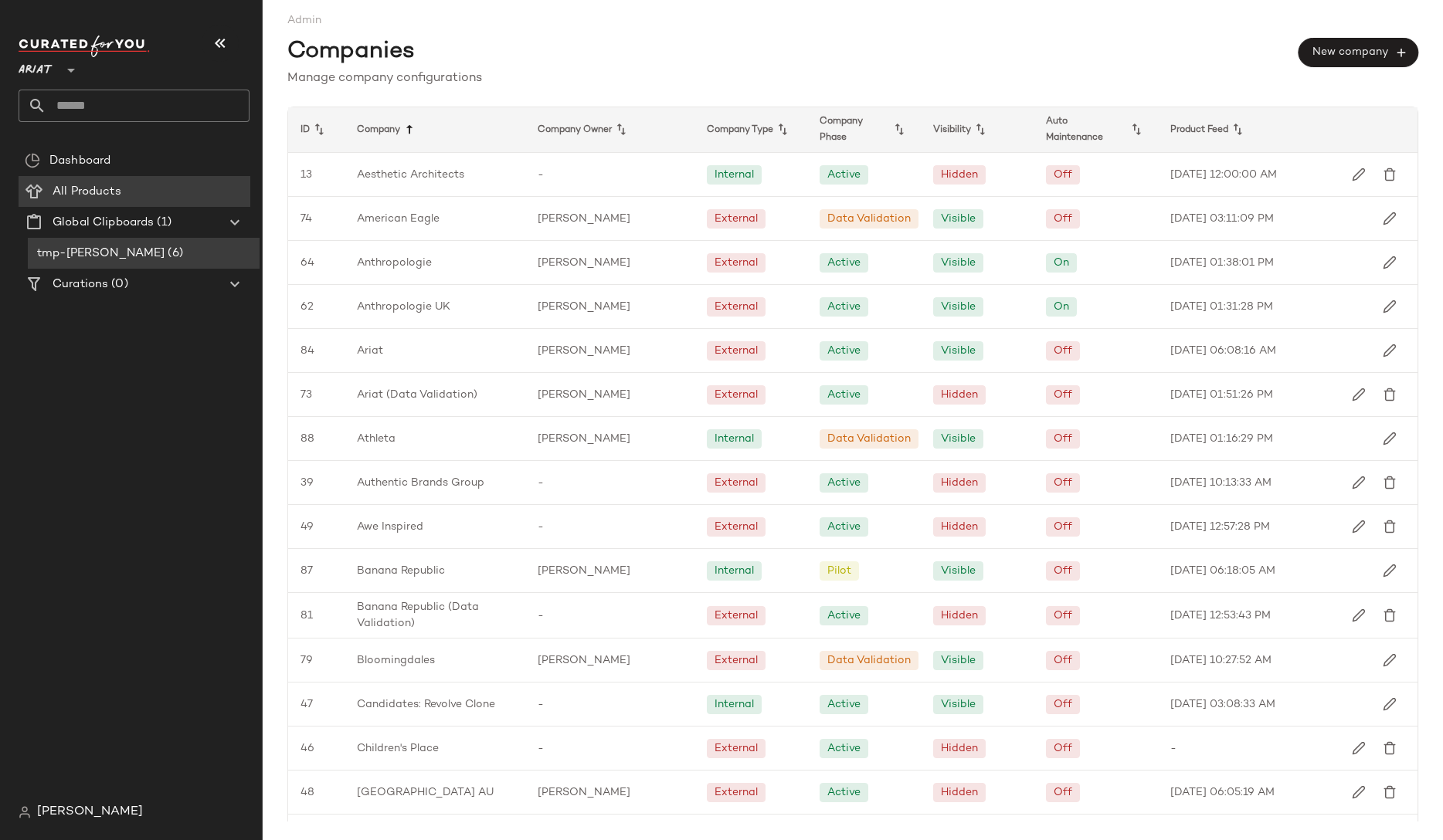
click at [403, 129] on icon at bounding box center [409, 130] width 19 height 19
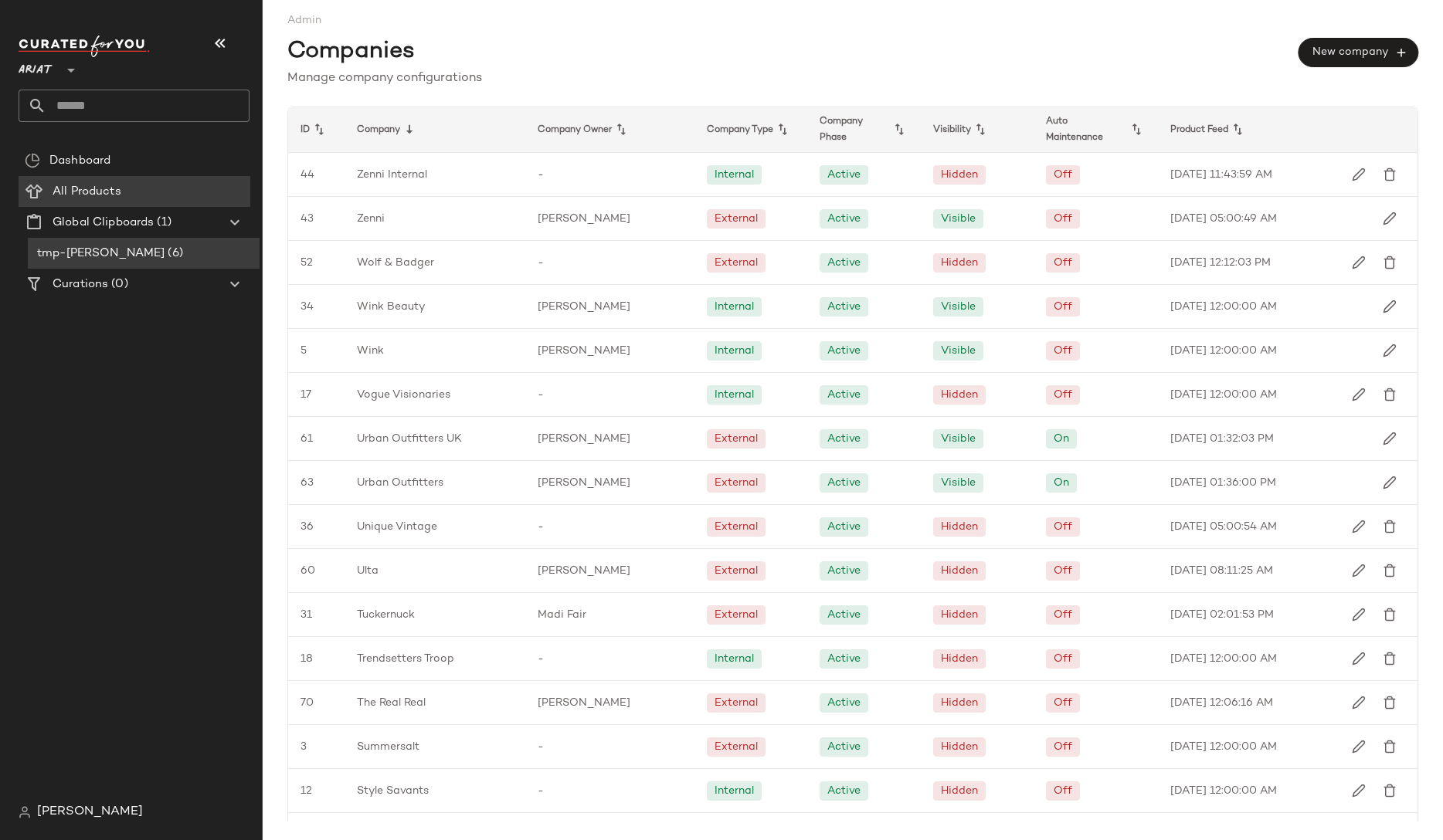
click at [403, 129] on icon at bounding box center [409, 130] width 19 height 19
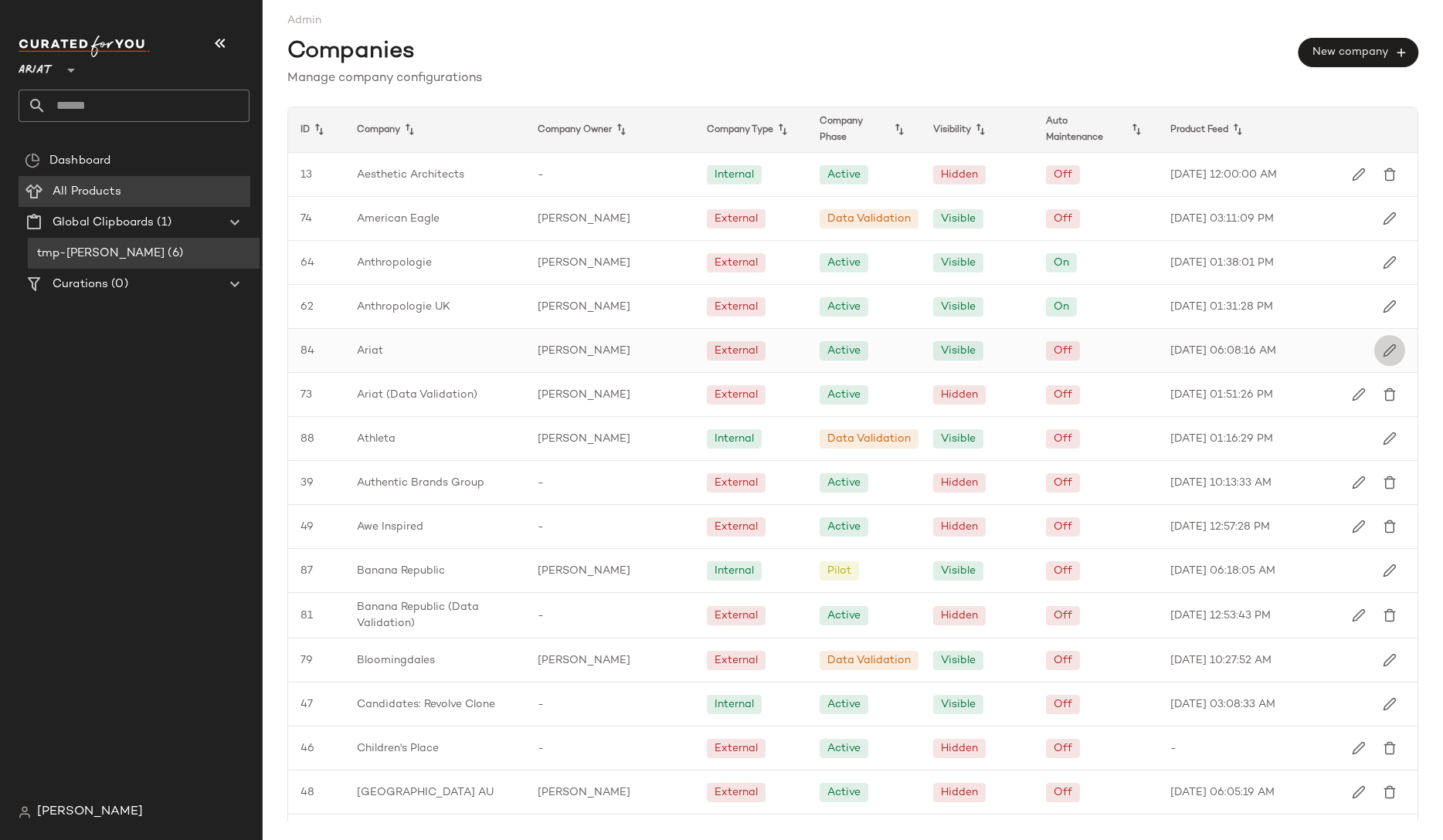
click at [993, 344] on img "button" at bounding box center [1390, 351] width 14 height 14
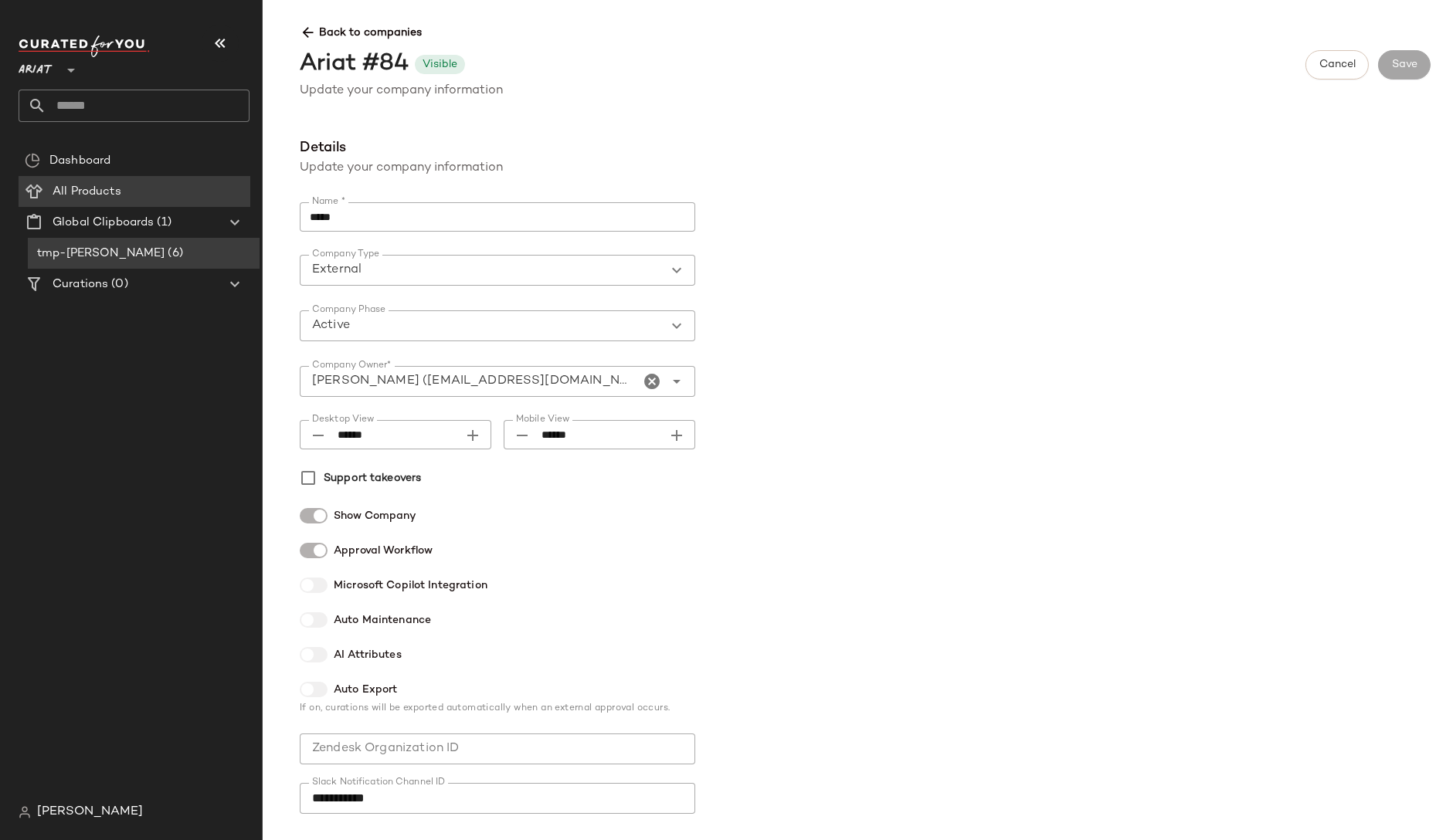
scroll to position [371, 0]
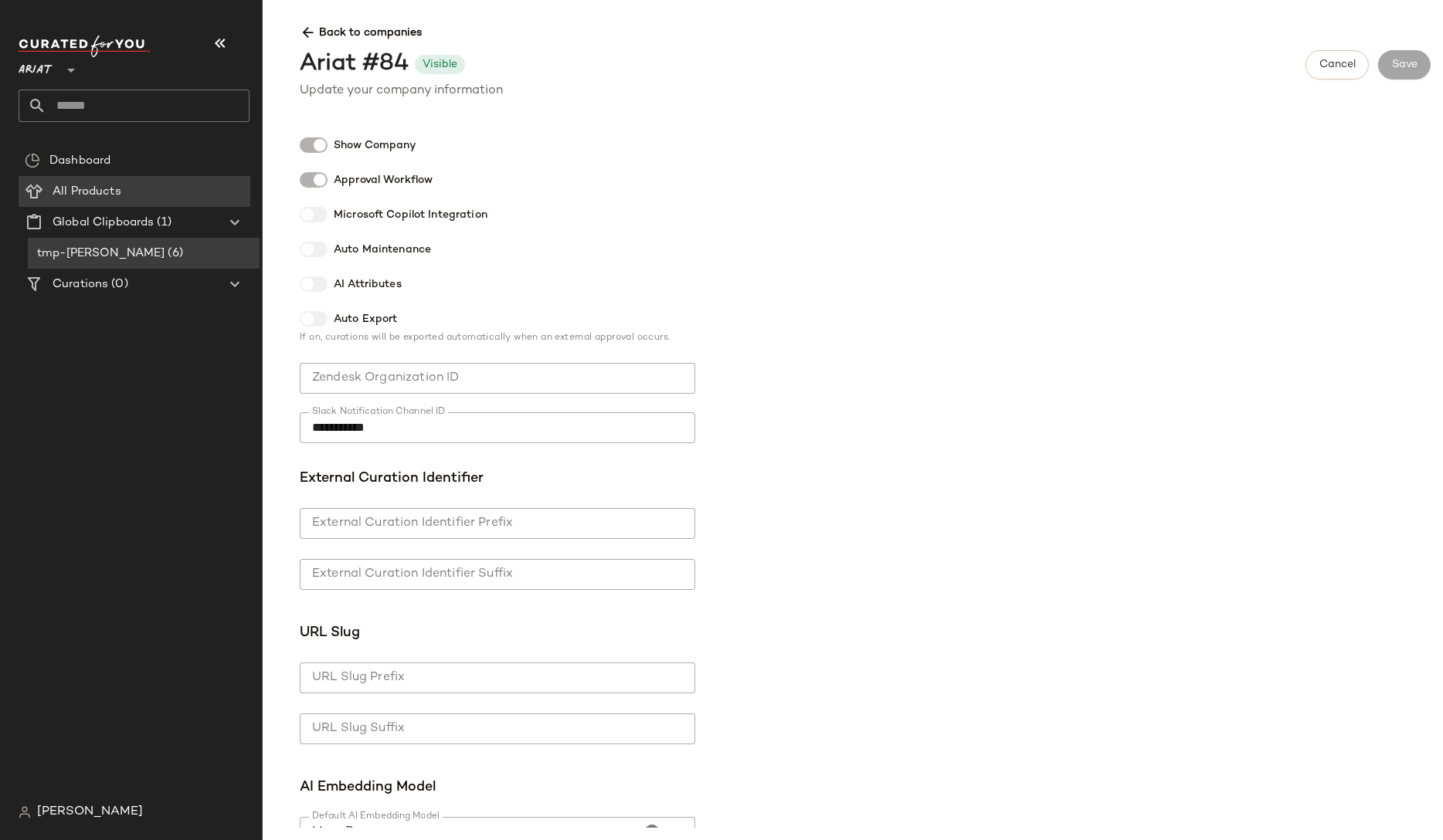
click at [321, 284] on div at bounding box center [313, 283] width 28 height 15
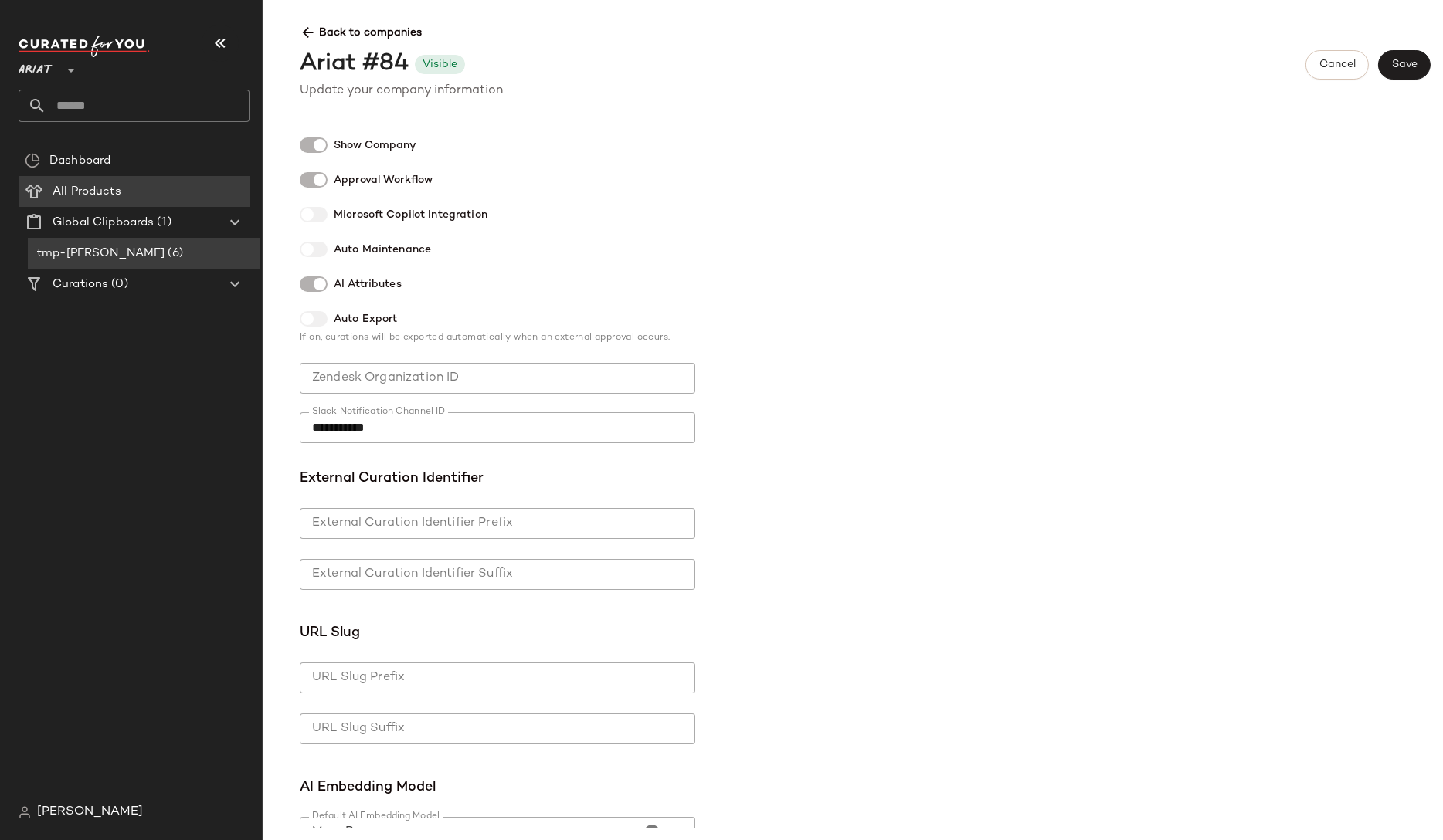
click at [310, 291] on div at bounding box center [313, 283] width 28 height 15
click at [355, 289] on span "AI Attributes" at bounding box center [367, 284] width 68 height 16
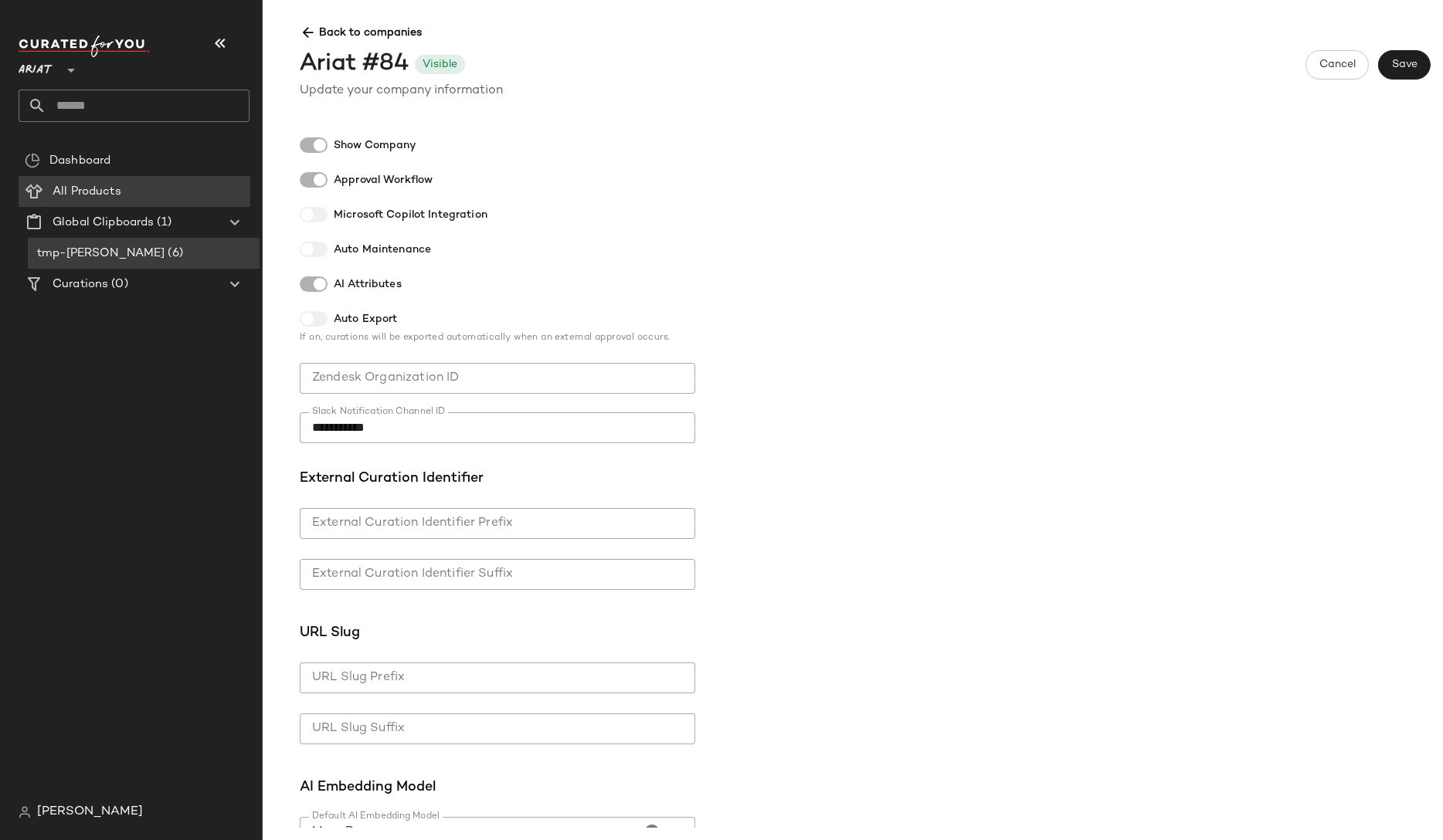
click at [355, 289] on span "AI Attributes" at bounding box center [367, 284] width 68 height 16
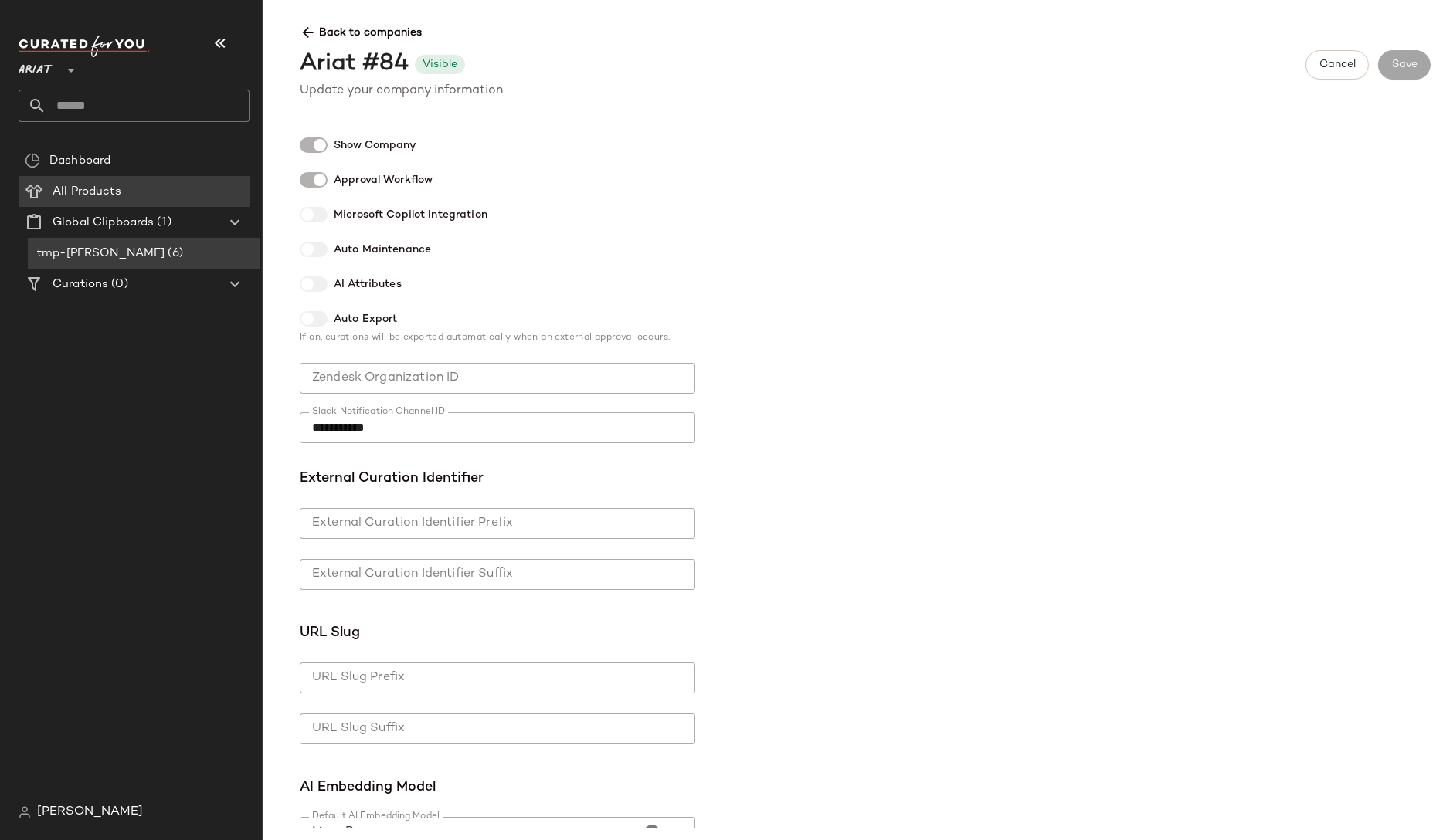
click at [355, 289] on span "AI Attributes" at bounding box center [367, 284] width 68 height 16
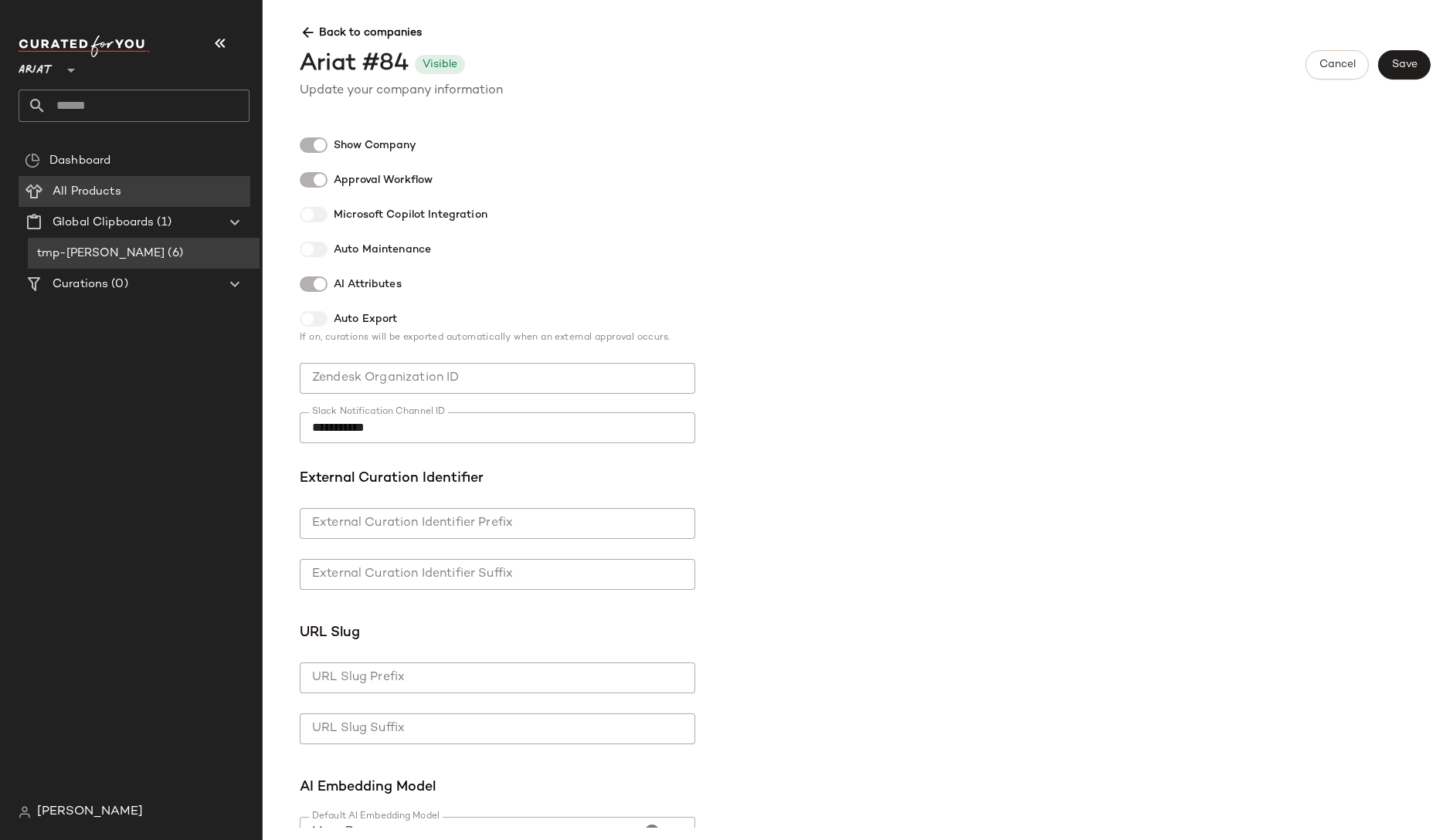
click at [355, 289] on span "AI Attributes" at bounding box center [367, 284] width 68 height 16
click at [312, 34] on icon at bounding box center [308, 33] width 16 height 16
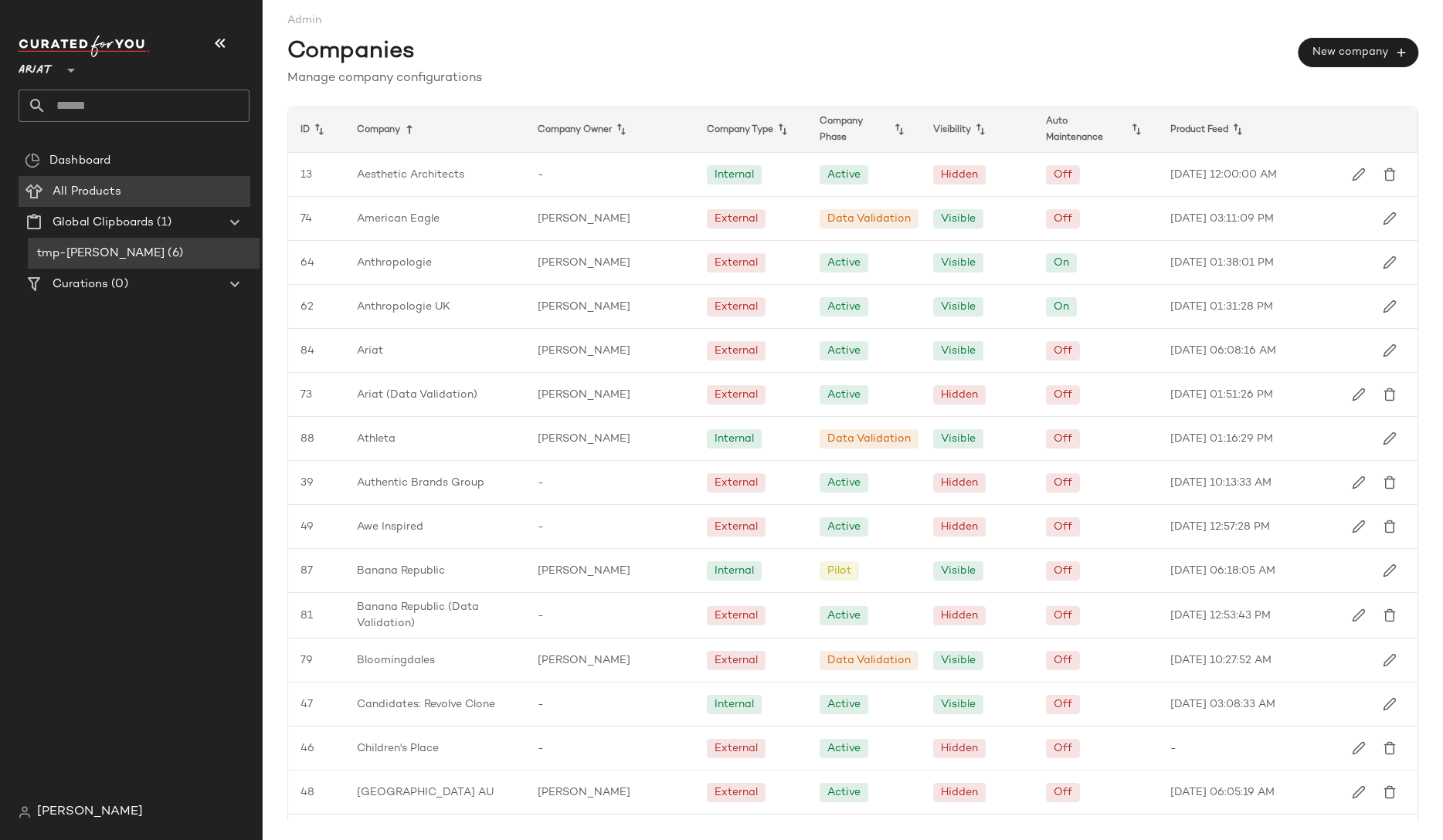
click at [649, 77] on div "Manage company configurations" at bounding box center [852, 79] width 1131 height 19
